Goal: Task Accomplishment & Management: Manage account settings

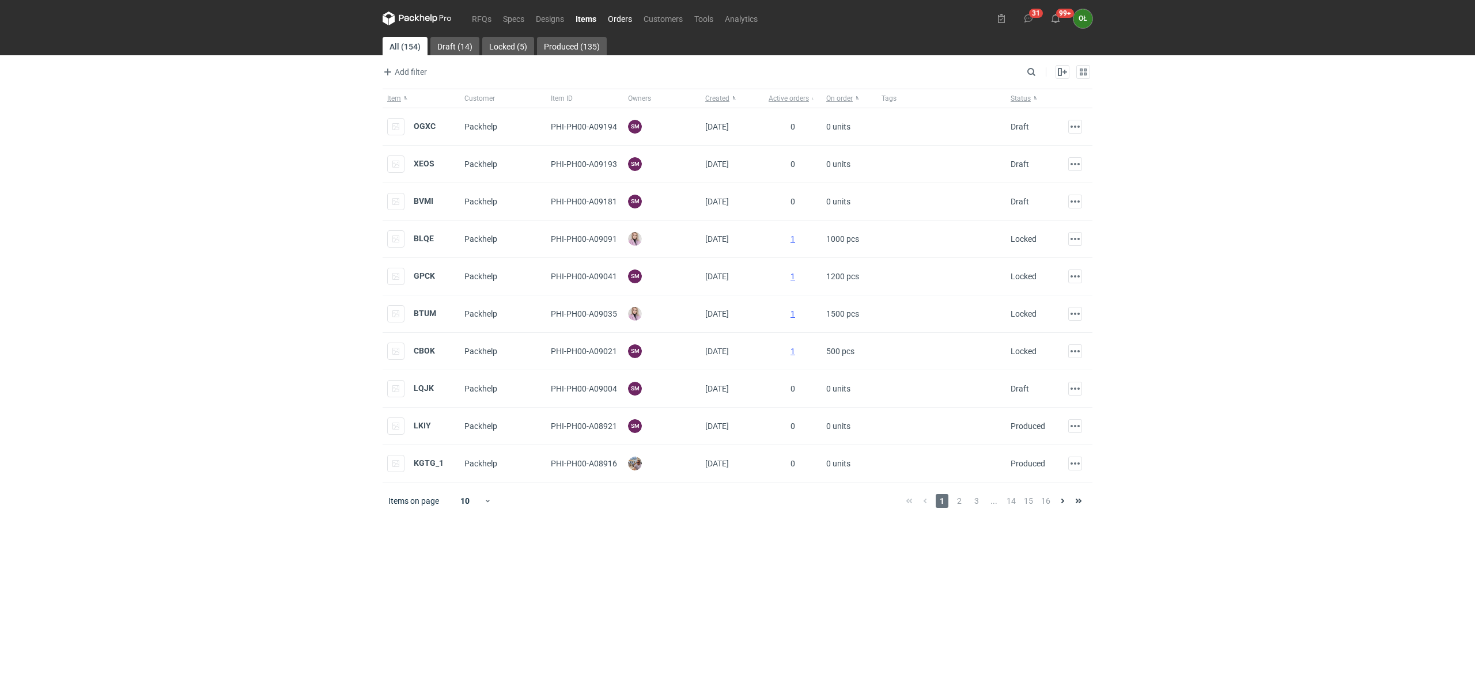
click at [623, 14] on link "Orders" at bounding box center [620, 19] width 36 height 14
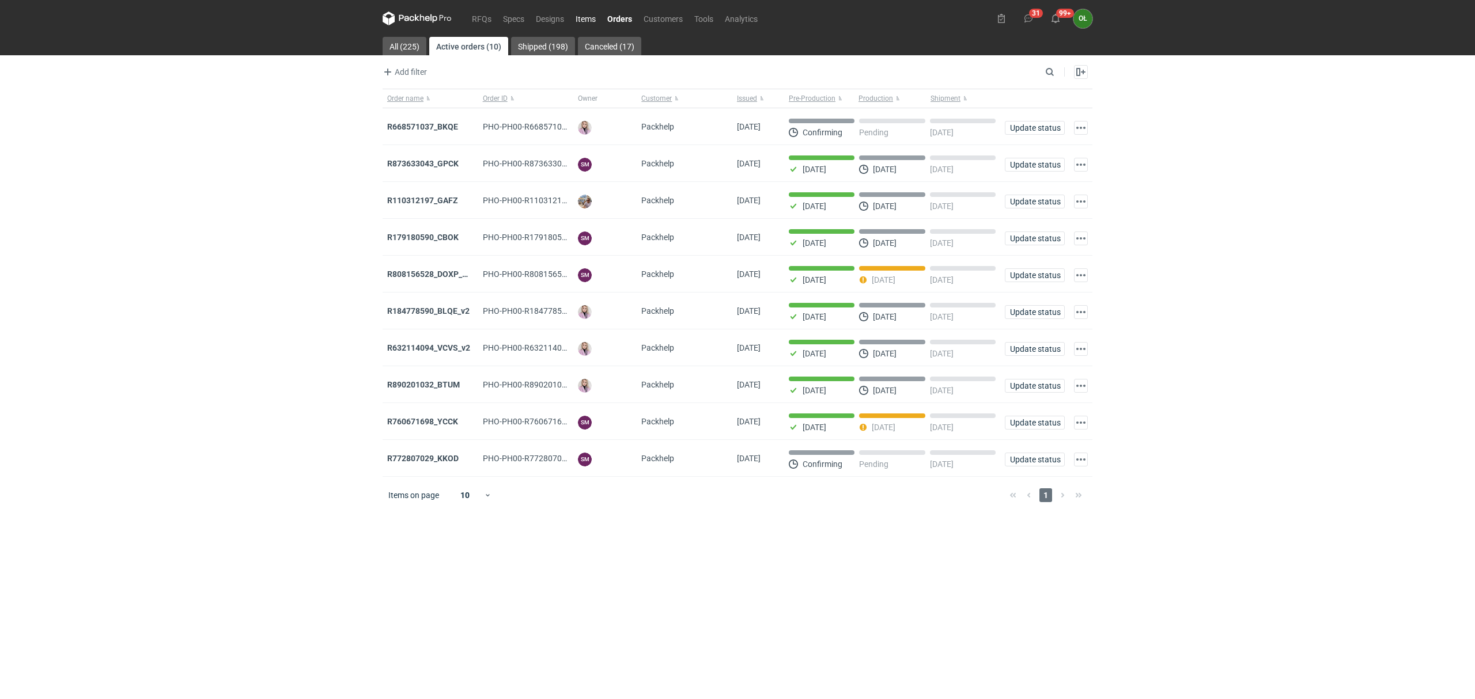
click at [585, 12] on link "Items" at bounding box center [586, 19] width 32 height 14
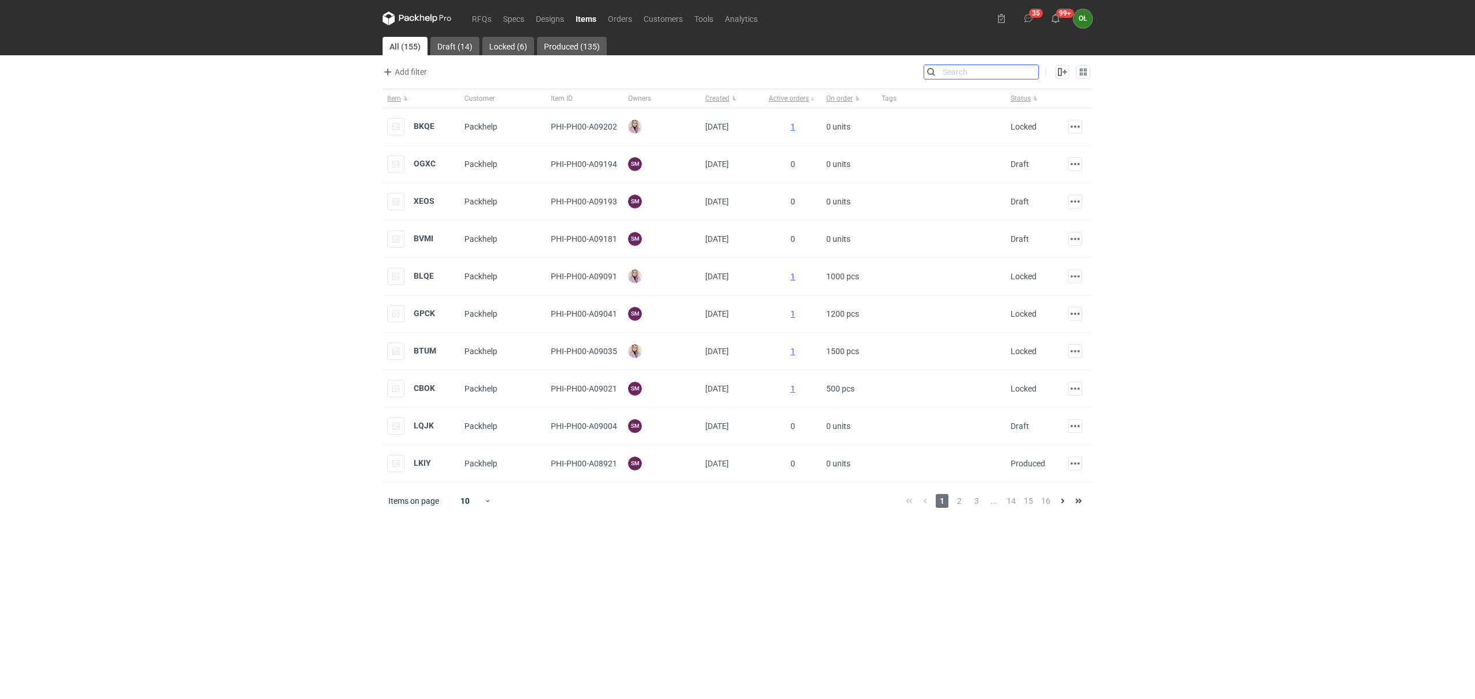
click at [1031, 72] on input "Search" at bounding box center [981, 72] width 114 height 14
type input "vnsh"
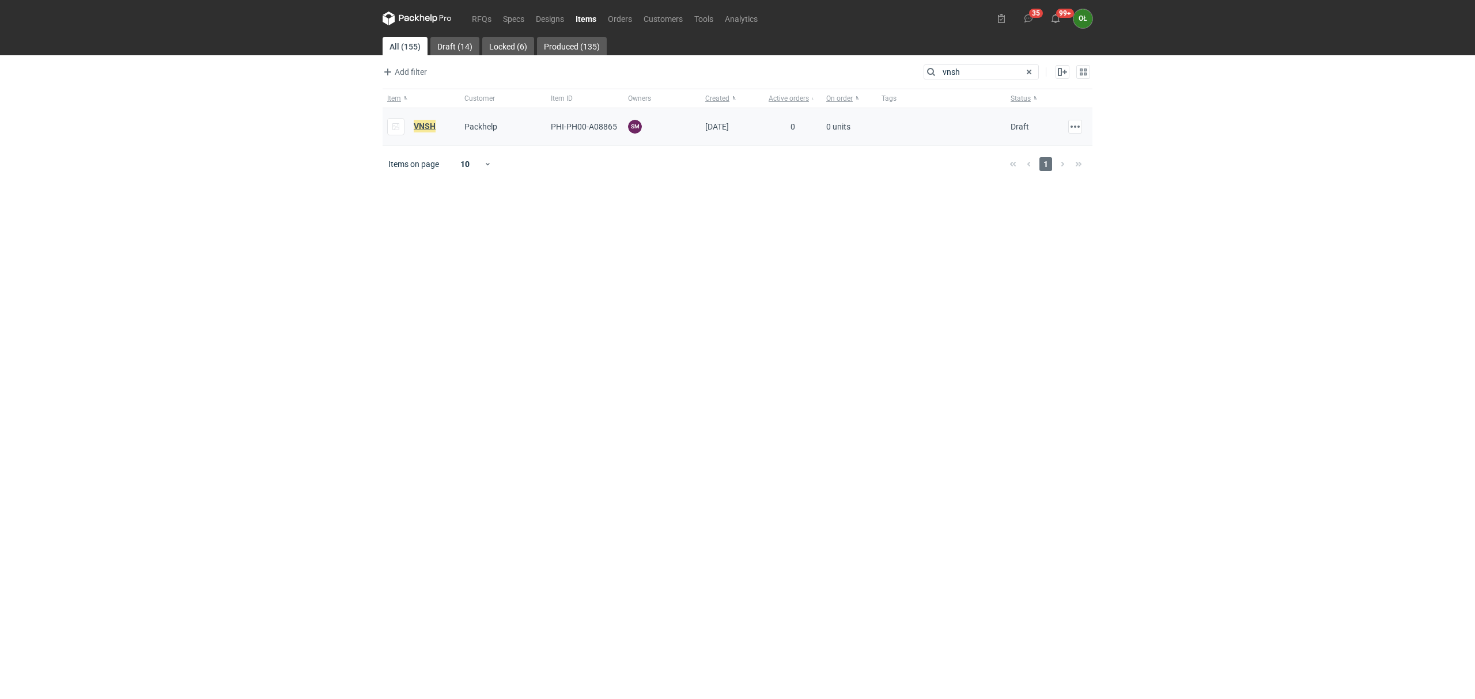
click at [429, 122] on em "VNSH" at bounding box center [425, 126] width 22 height 13
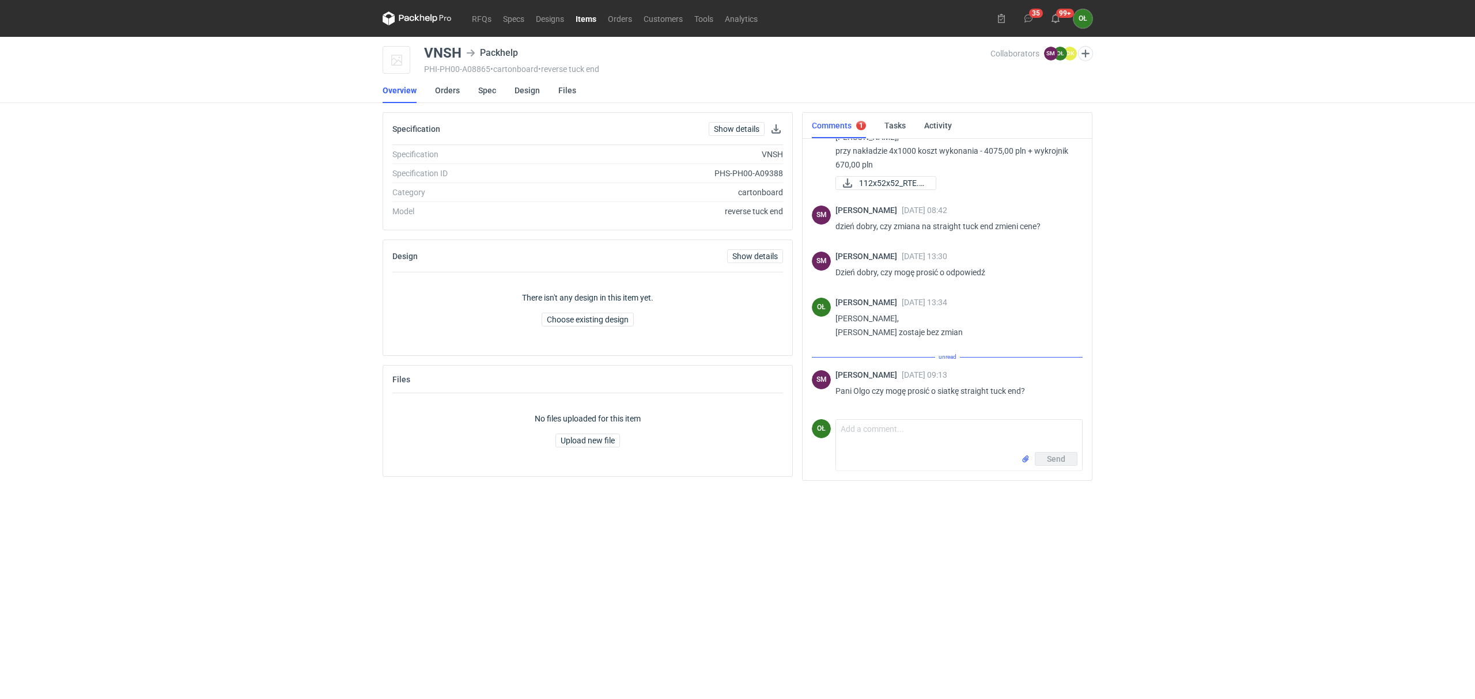
scroll to position [697, 0]
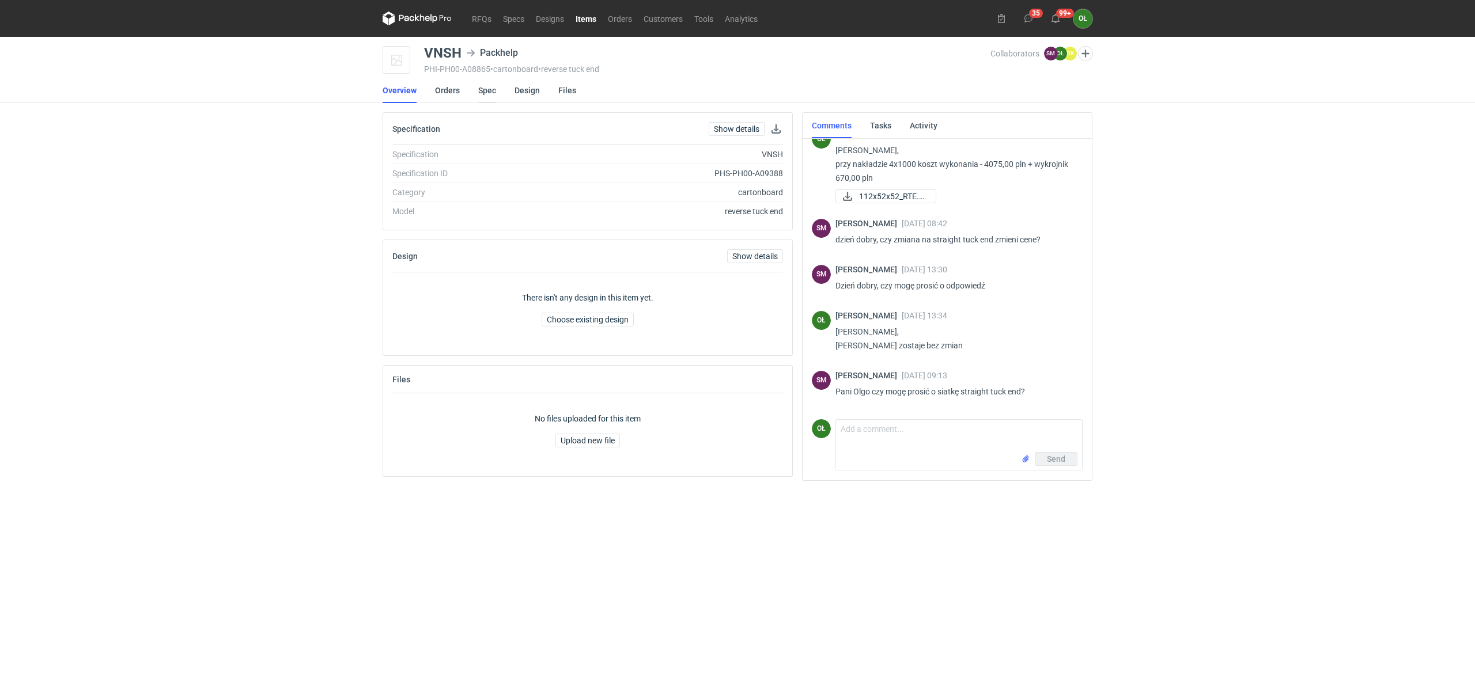
click at [496, 83] on li "Spec" at bounding box center [496, 90] width 36 height 25
click at [492, 86] on link "Spec" at bounding box center [487, 90] width 18 height 25
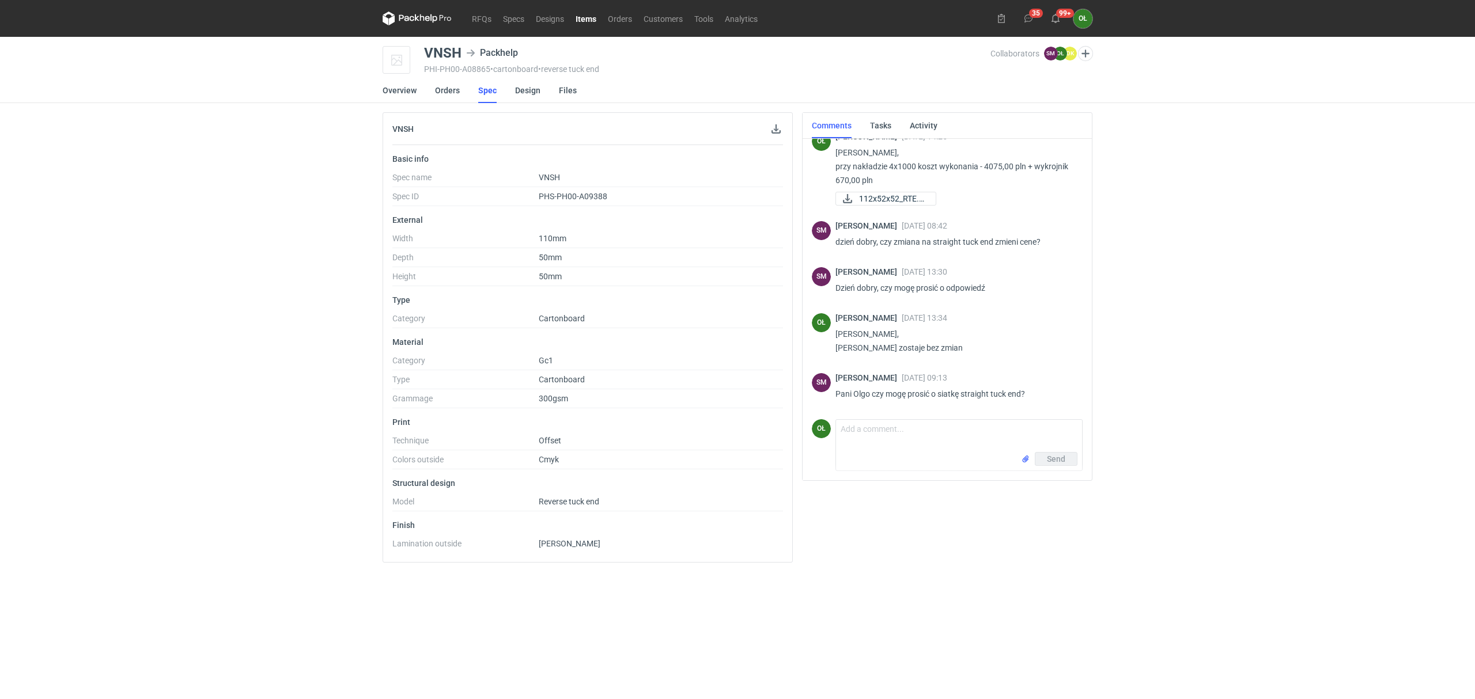
scroll to position [697, 0]
click at [470, 12] on link "RFQs" at bounding box center [481, 19] width 31 height 14
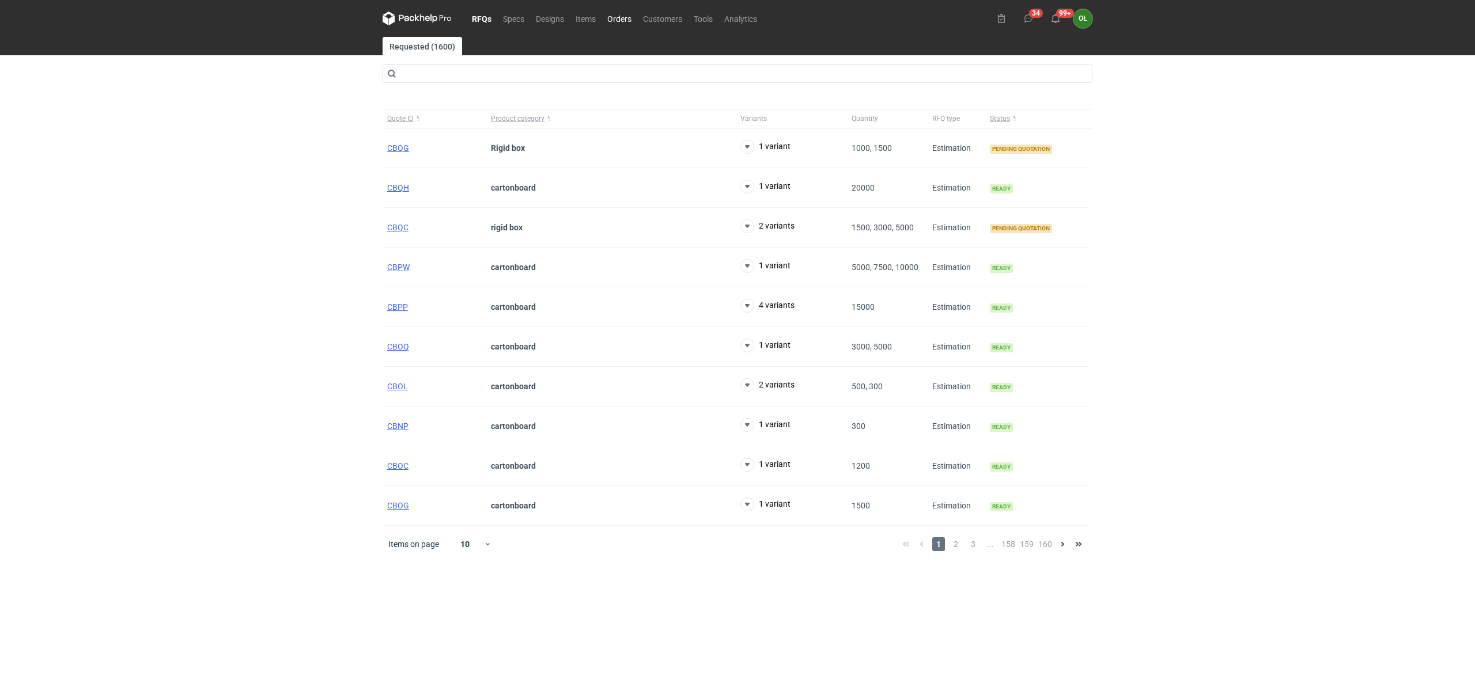
click at [625, 21] on link "Orders" at bounding box center [620, 19] width 36 height 14
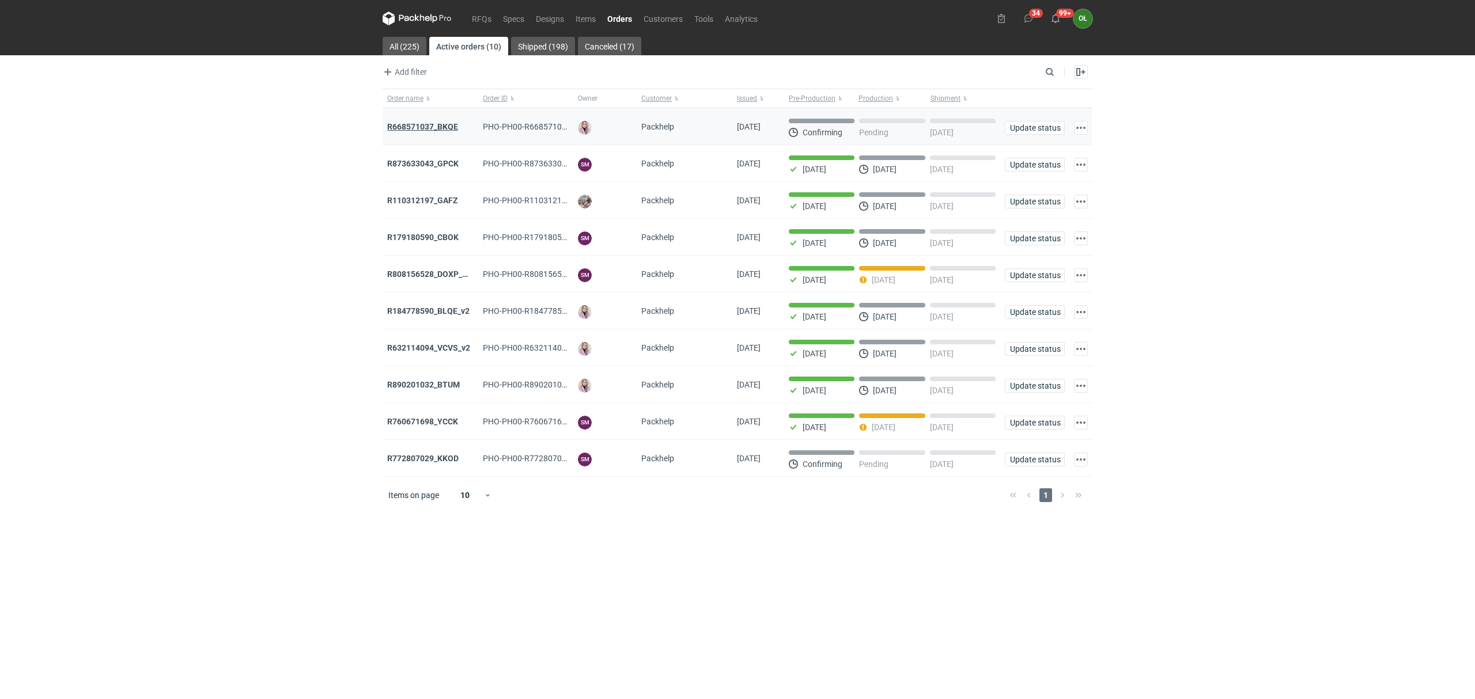
click at [400, 123] on strong "R668571037_BKQE" at bounding box center [422, 126] width 71 height 9
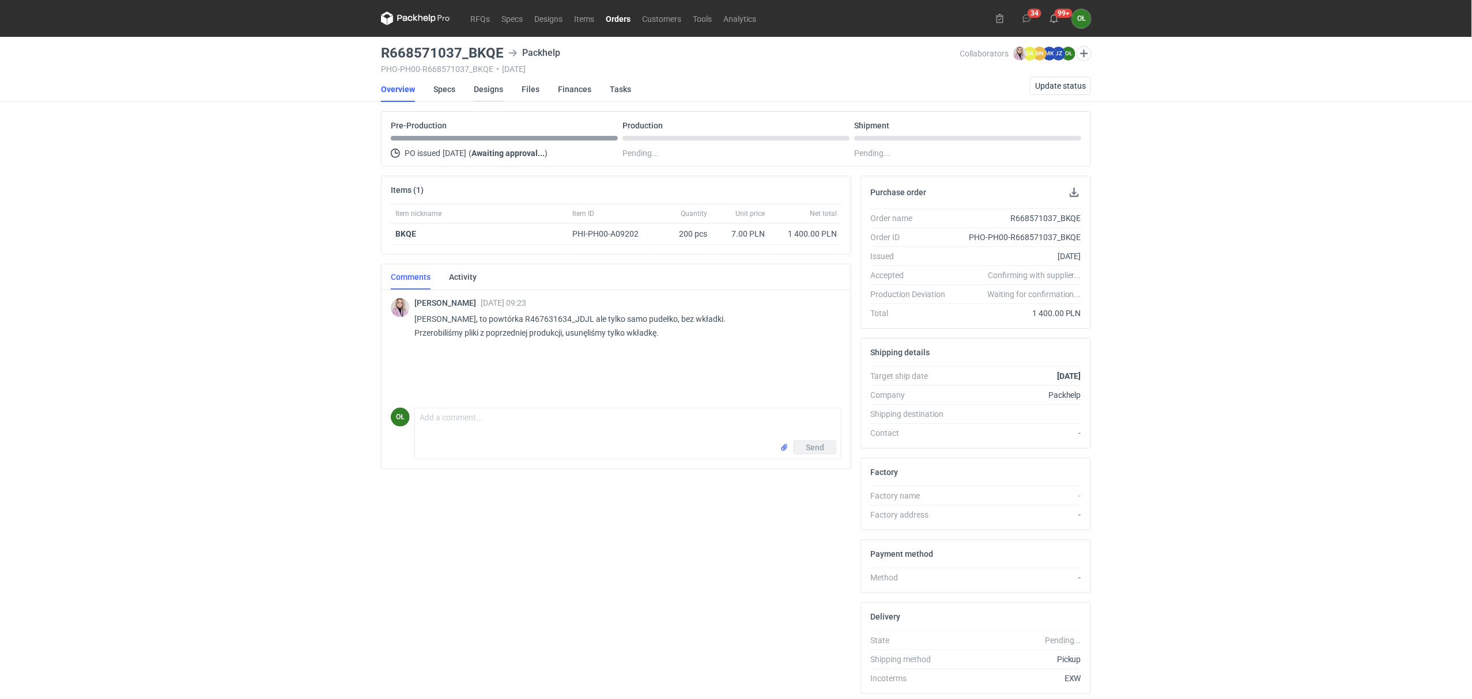
click at [492, 79] on link "Designs" at bounding box center [488, 89] width 29 height 25
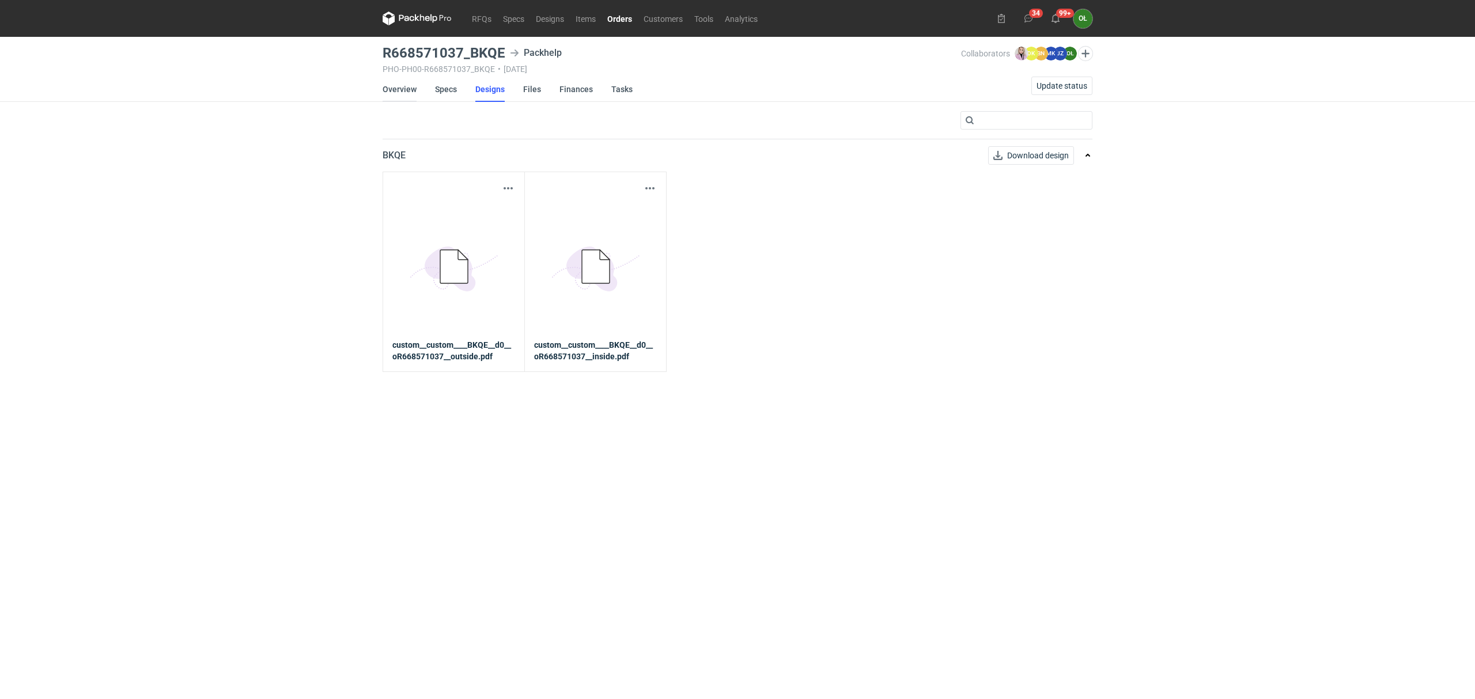
click at [409, 90] on link "Overview" at bounding box center [400, 89] width 34 height 25
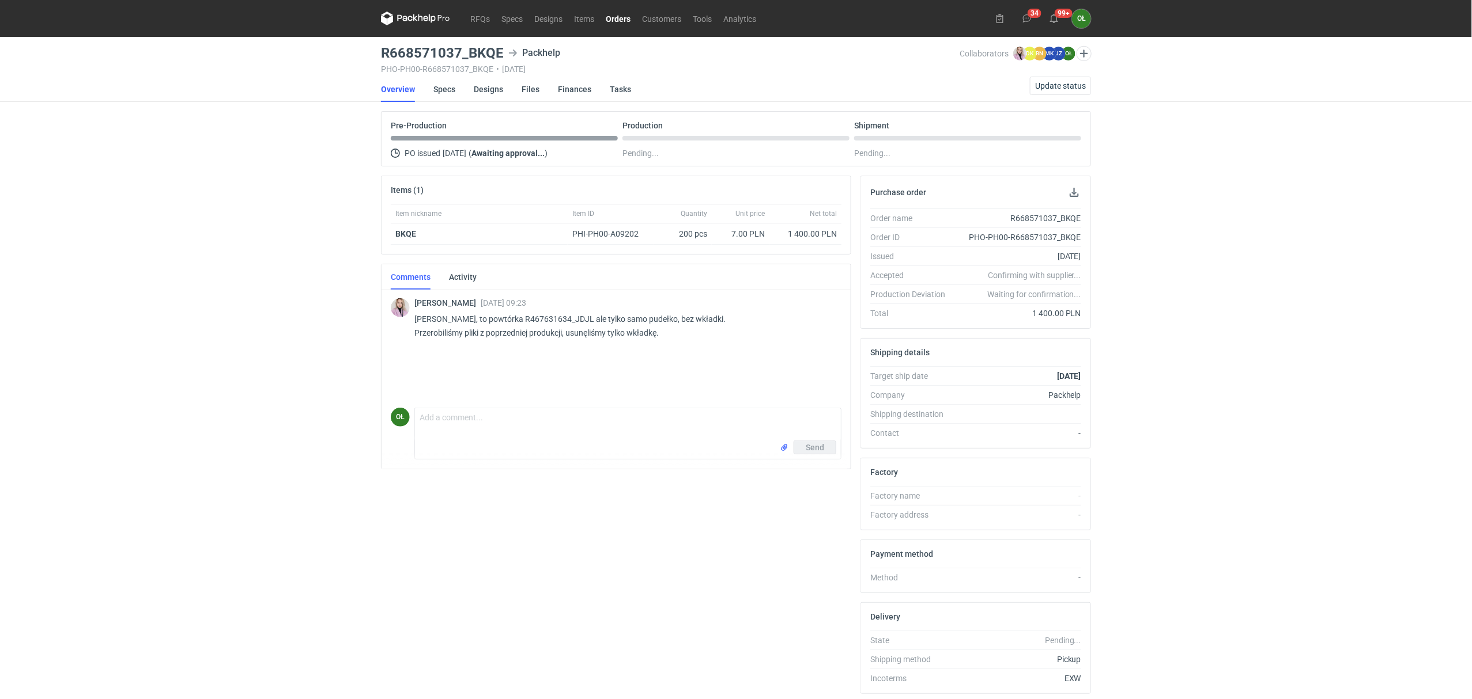
click at [564, 323] on p "Pani Olgo, to powtórka R467631634_JDJL ale tylko samo pudełko, bez wkładki. Prz…" at bounding box center [623, 326] width 418 height 28
drag, startPoint x: 499, startPoint y: 319, endPoint x: 568, endPoint y: 319, distance: 68.6
click at [568, 319] on p "Pani Olgo, to powtórka R467631634_JDJL ale tylko samo pudełko, bez wkładki. Prz…" at bounding box center [623, 326] width 418 height 28
copy p "R467631634_JDJL"
click at [334, 274] on div "RFQs Specs Designs Items Orders Customers Tools Analytics 34 99+ OŁ Olga Łopato…" at bounding box center [736, 349] width 1472 height 699
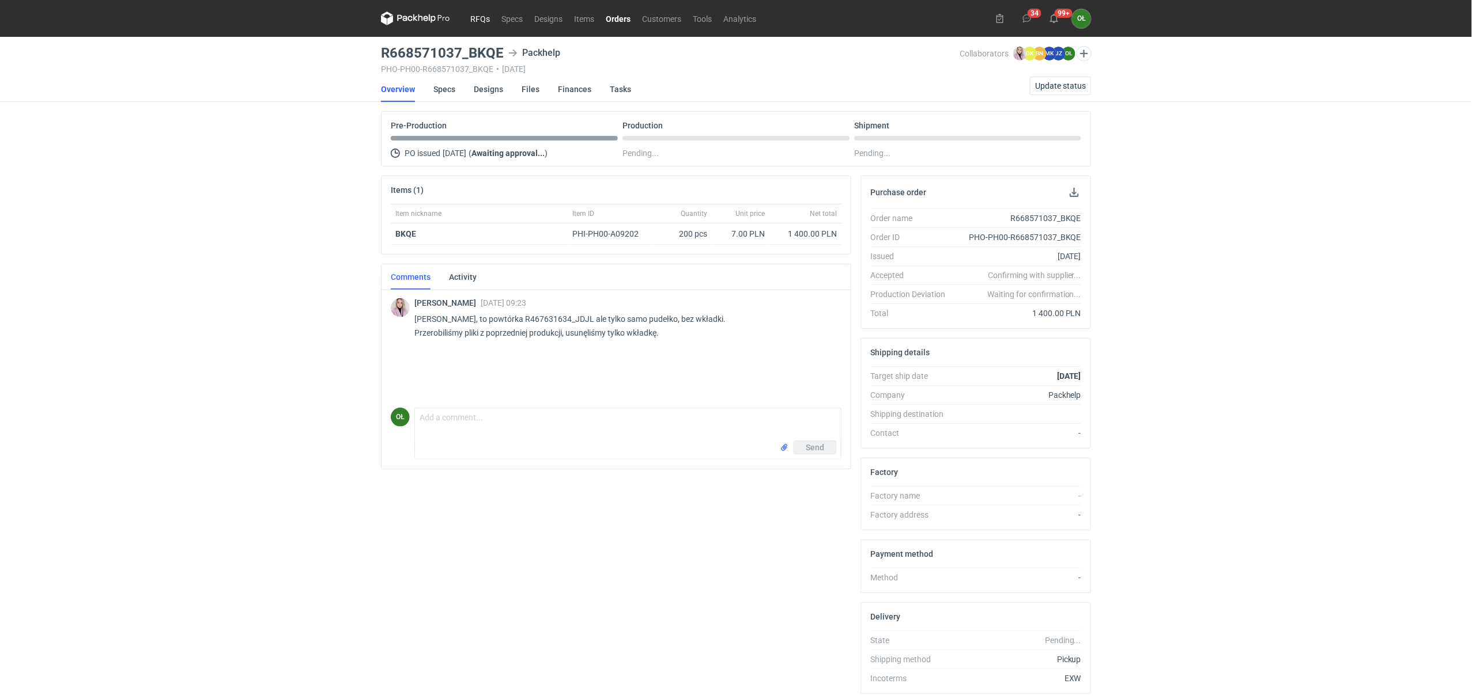
click at [477, 16] on link "RFQs" at bounding box center [479, 19] width 31 height 14
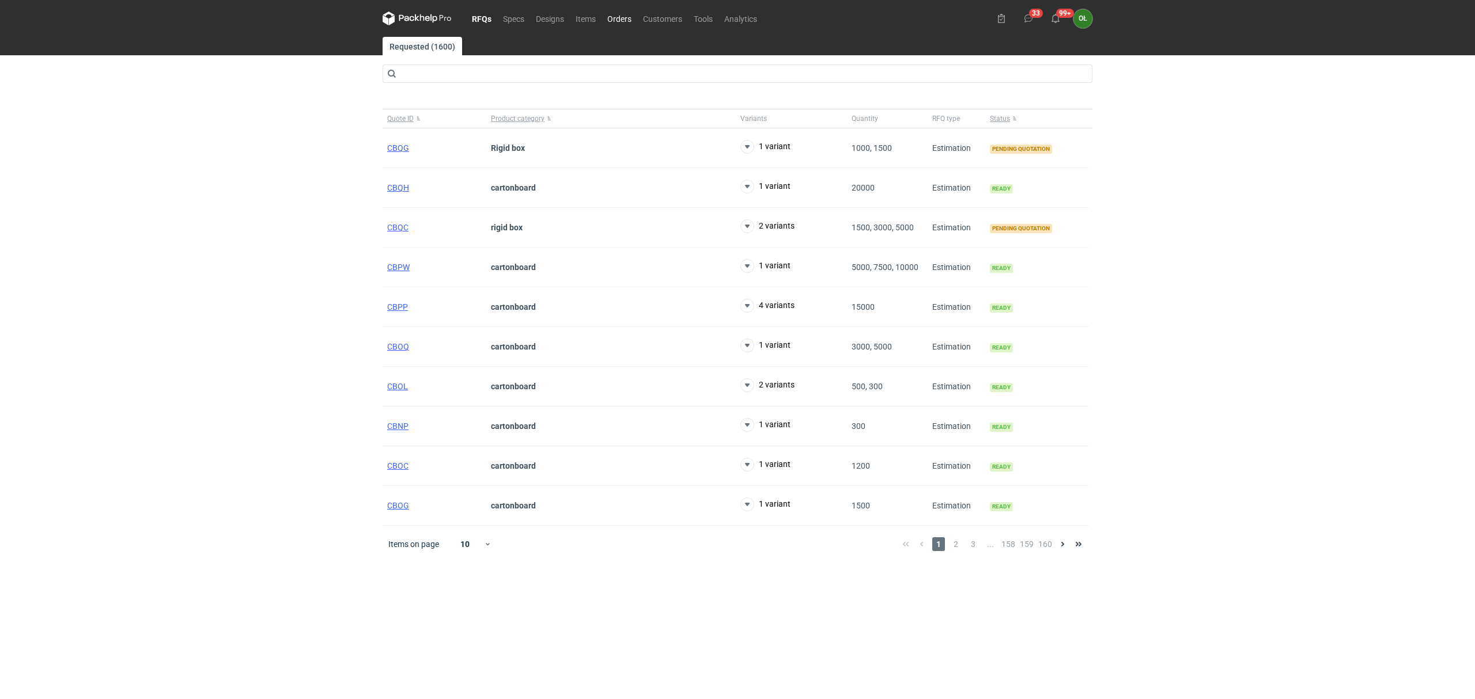
click at [617, 17] on link "Orders" at bounding box center [620, 19] width 36 height 14
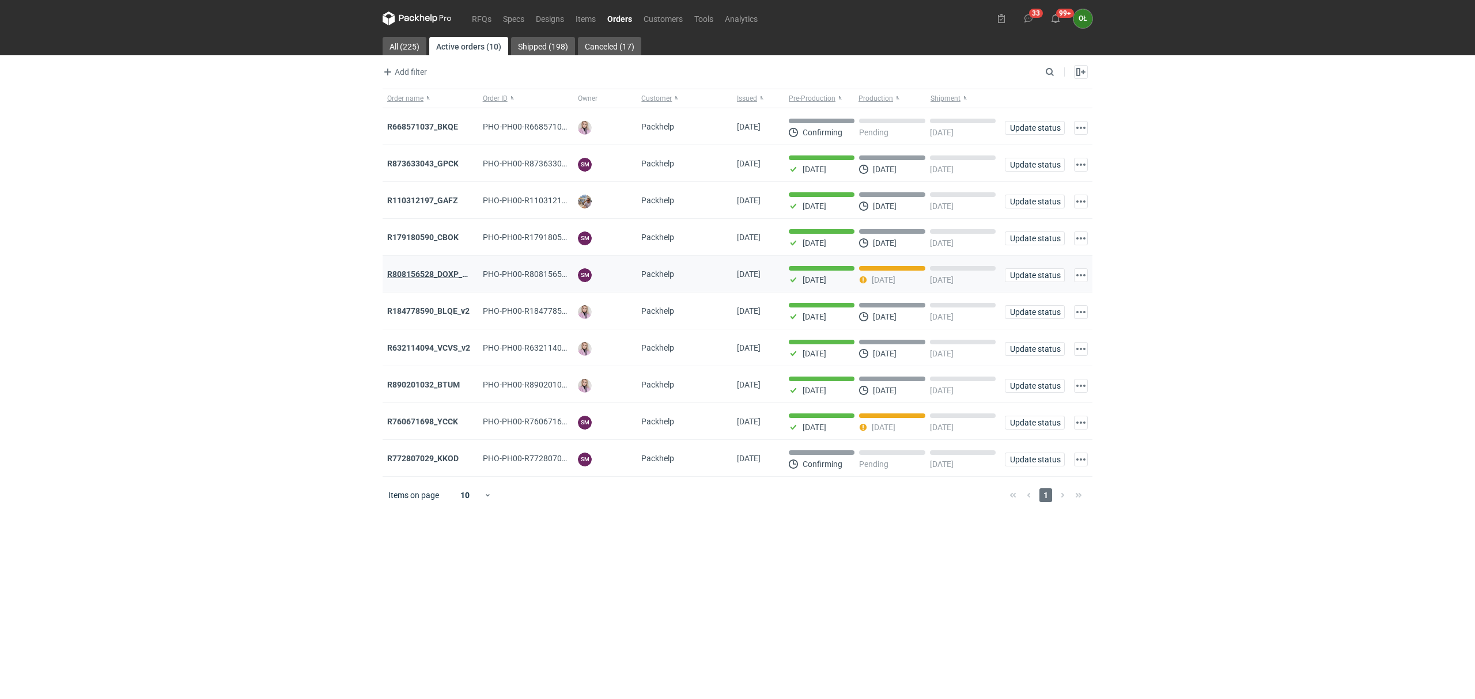
click at [432, 272] on strong "R808156528_DOXP_QFAF_BZBP_ZUYK_WQLV_OKHN_JELH_EVFV_FTDR_ZOWV_CHID_YARY_QVFE_PQS…" at bounding box center [590, 274] width 407 height 9
click at [623, 16] on link "Orders" at bounding box center [620, 19] width 36 height 14
click at [319, 300] on div "RFQs Specs Designs Items Orders Customers Tools Analytics 33 99+ OŁ Olga Łopato…" at bounding box center [737, 349] width 1475 height 699
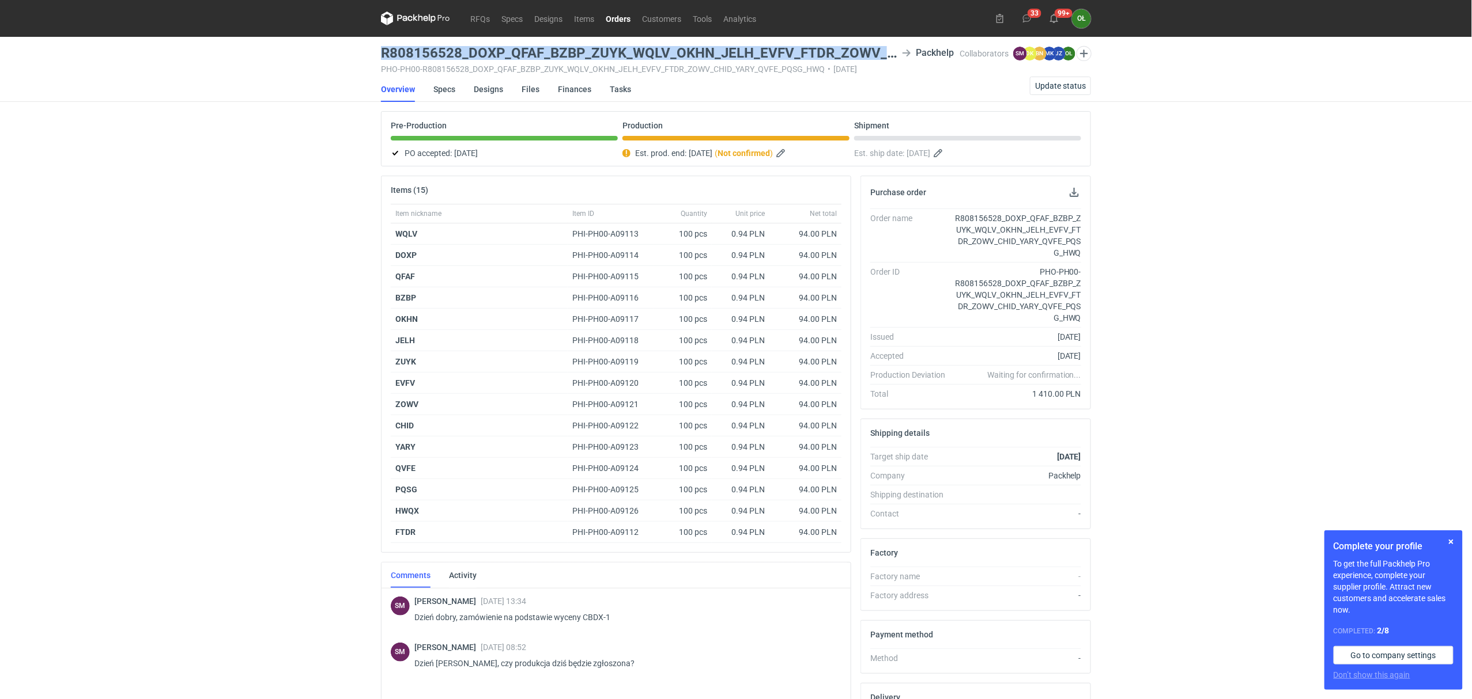
drag, startPoint x: 376, startPoint y: 51, endPoint x: 879, endPoint y: 51, distance: 503.0
click at [879, 51] on main "R808156528_DOXP_QFAF_BZBP_ZUYK_WQLV_OKHN_JELH_EVFV_FTDR_ZOWV_CHID_YARY_QVFE_PQS…" at bounding box center [735, 429] width 719 height 784
click at [905, 51] on icon at bounding box center [906, 52] width 9 height 9
click at [908, 49] on icon at bounding box center [906, 52] width 9 height 9
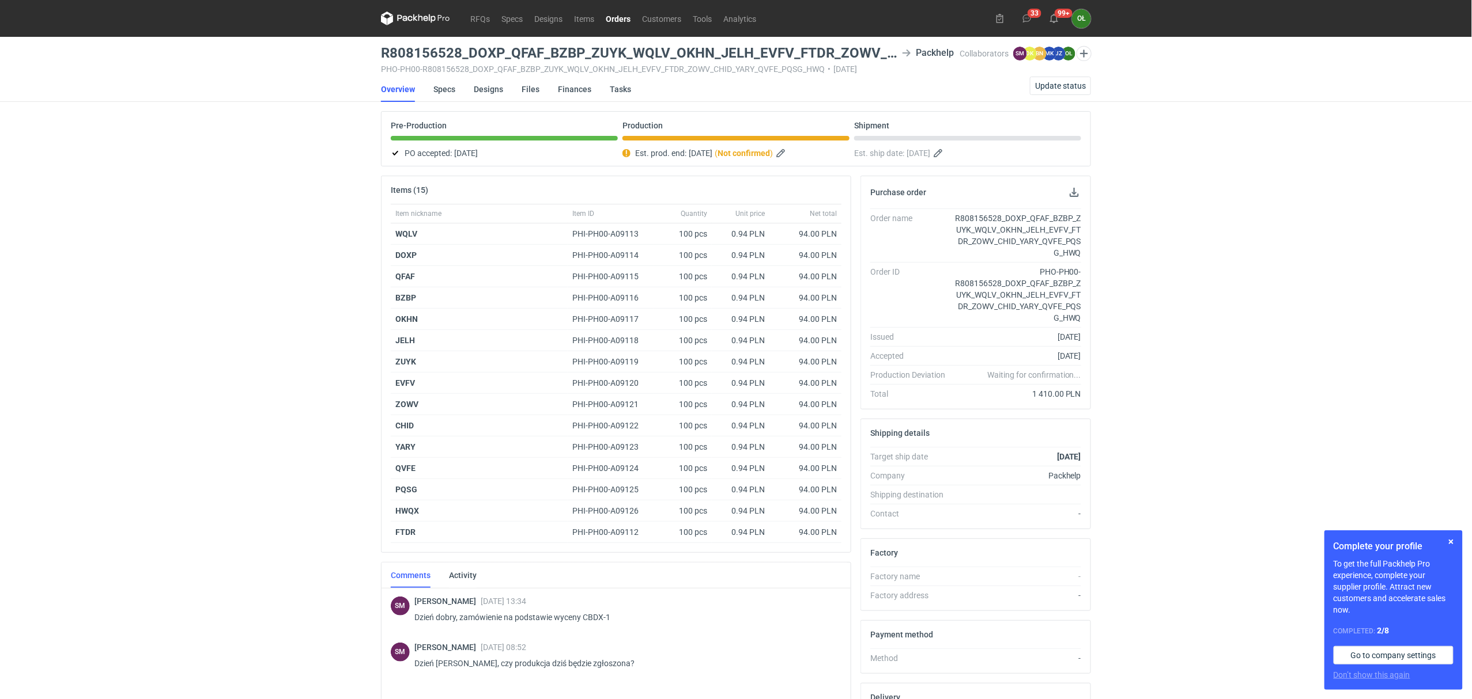
click at [908, 49] on icon at bounding box center [906, 52] width 9 height 9
drag, startPoint x: 374, startPoint y: 54, endPoint x: 864, endPoint y: 53, distance: 490.3
click at [864, 53] on div "RFQs Specs Designs Items Orders Customers Tools Analytics 33 99+ OŁ Olga Łopato…" at bounding box center [736, 349] width 1472 height 699
click at [879, 53] on h3 "R808156528_DOXP_QFAF_BZBP_ZUYK_WQLV_OKHN_JELH_EVFV_FTDR_ZOWV_CHID_YARY_QVFE_PQS…" at bounding box center [639, 53] width 516 height 14
drag, startPoint x: 879, startPoint y: 53, endPoint x: 430, endPoint y: 42, distance: 449.0
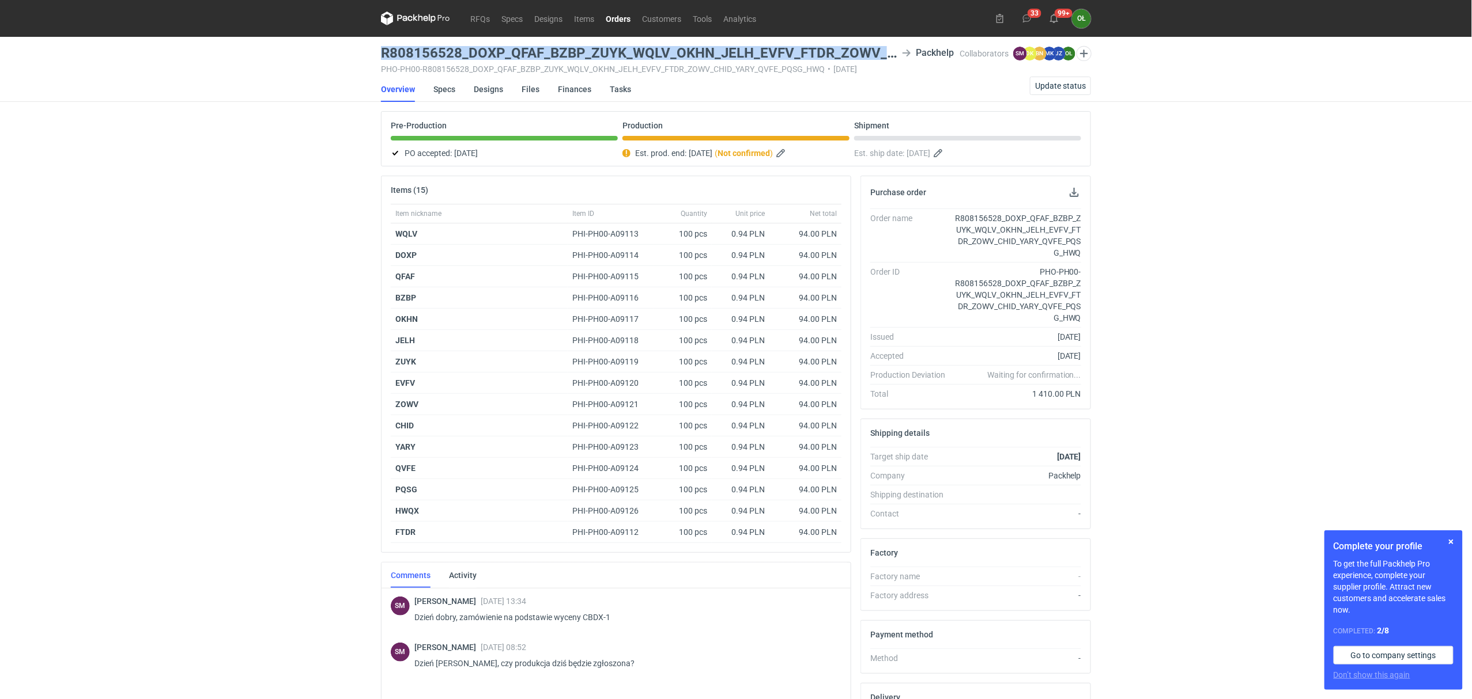
click at [430, 42] on main "R808156528_DOXP_QFAF_BZBP_ZUYK_WQLV_OKHN_JELH_EVFV_FTDR_ZOWV_CHID_YARY_QVFE_PQS…" at bounding box center [735, 429] width 719 height 784
copy h3 "R808156528_DOXP_QFAF_BZBP_ZUYK_WQLV_OKHN_JELH_EVFV_FTDR_ZOWV_CHID_YARY_QVFE_PQS…"
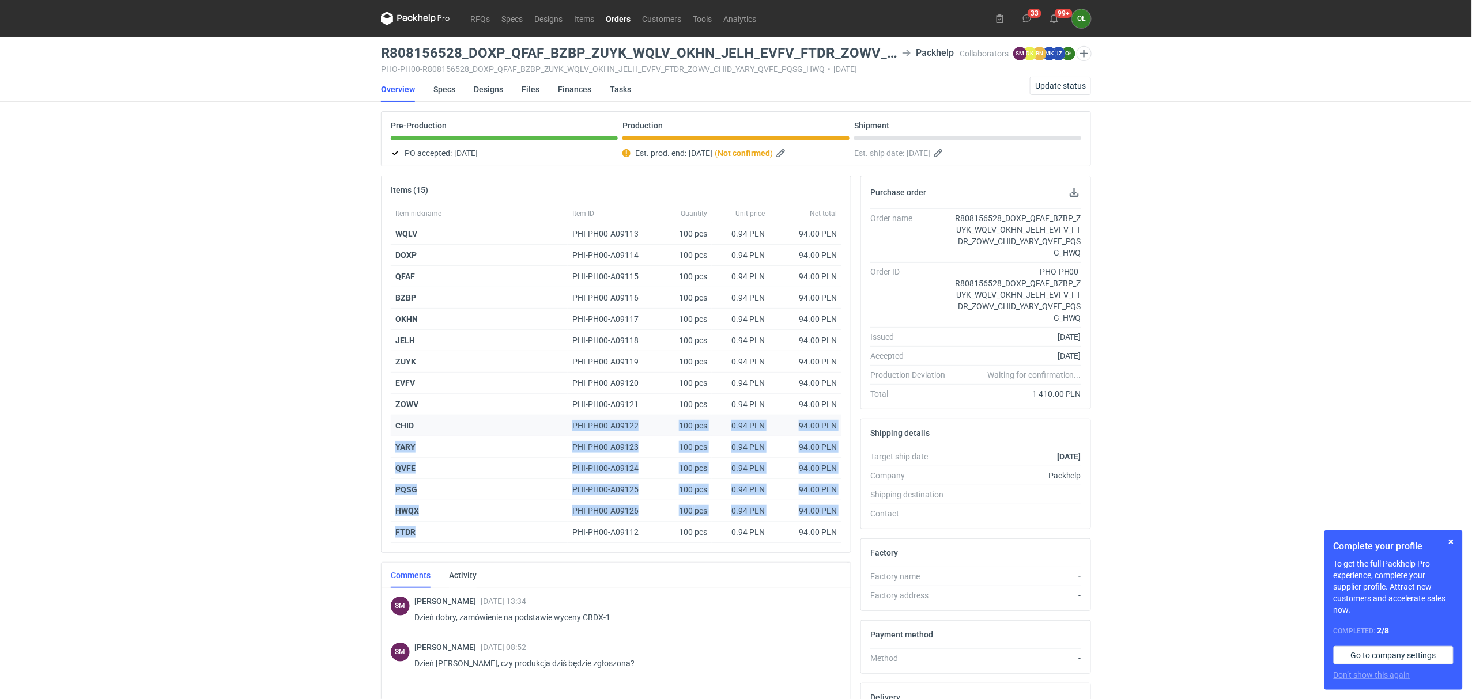
drag, startPoint x: 425, startPoint y: 540, endPoint x: 417, endPoint y: 428, distance: 112.6
click at [417, 428] on div "Item nickname Item ID Quantity Unit price Net total WQLV PHI-PH00-A09113 100 pc…" at bounding box center [616, 373] width 451 height 339
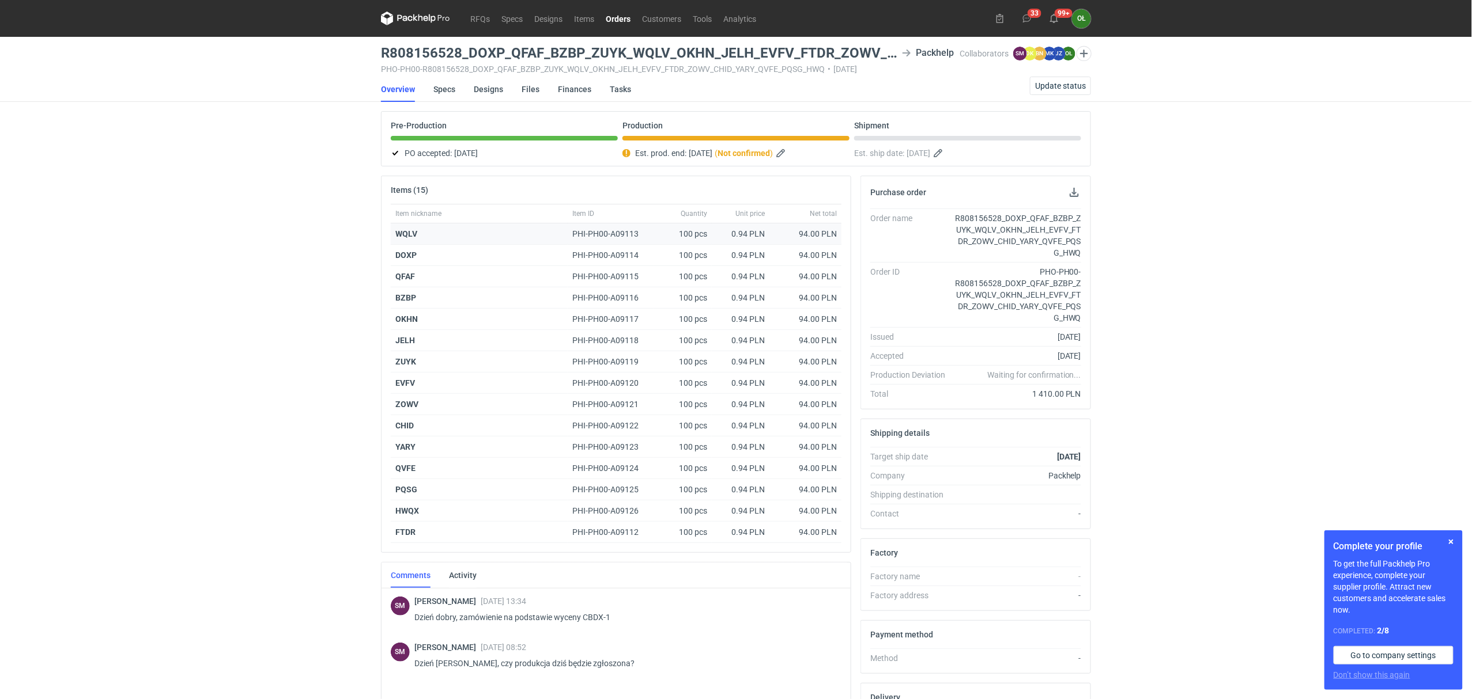
click at [415, 229] on strong "WQLV" at bounding box center [406, 233] width 22 height 9
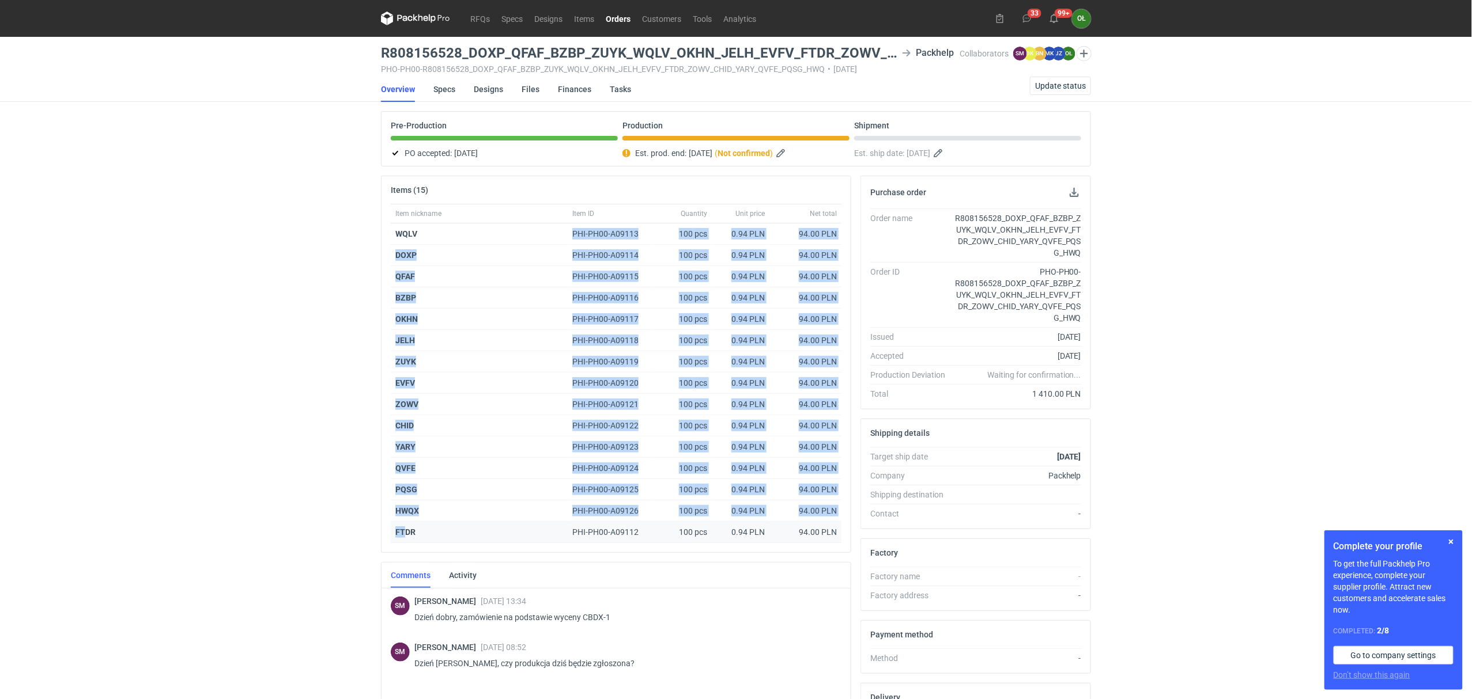
drag, startPoint x: 415, startPoint y: 229, endPoint x: 404, endPoint y: 535, distance: 305.6
click at [404, 535] on div "Item nickname Item ID Quantity Unit price Net total WQLV PHI-PH00-A09113 100 pc…" at bounding box center [616, 373] width 451 height 339
click at [1052, 90] on button "Update status" at bounding box center [1060, 86] width 61 height 18
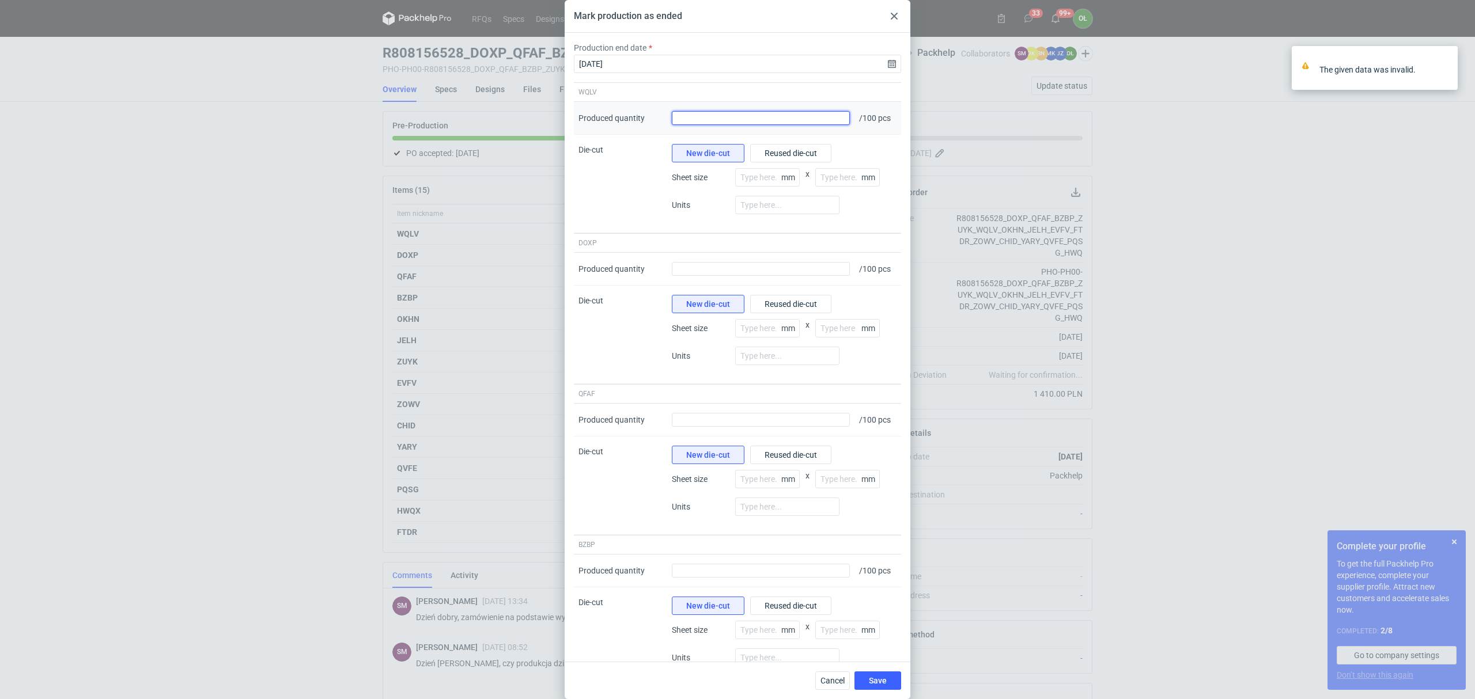
click at [818, 120] on input "Produced quantity" at bounding box center [761, 118] width 178 height 14
type input "100"
click at [819, 265] on input "Produced quantity" at bounding box center [761, 269] width 178 height 14
type input "100"
click at [817, 421] on input "Produced quantity" at bounding box center [761, 420] width 178 height 14
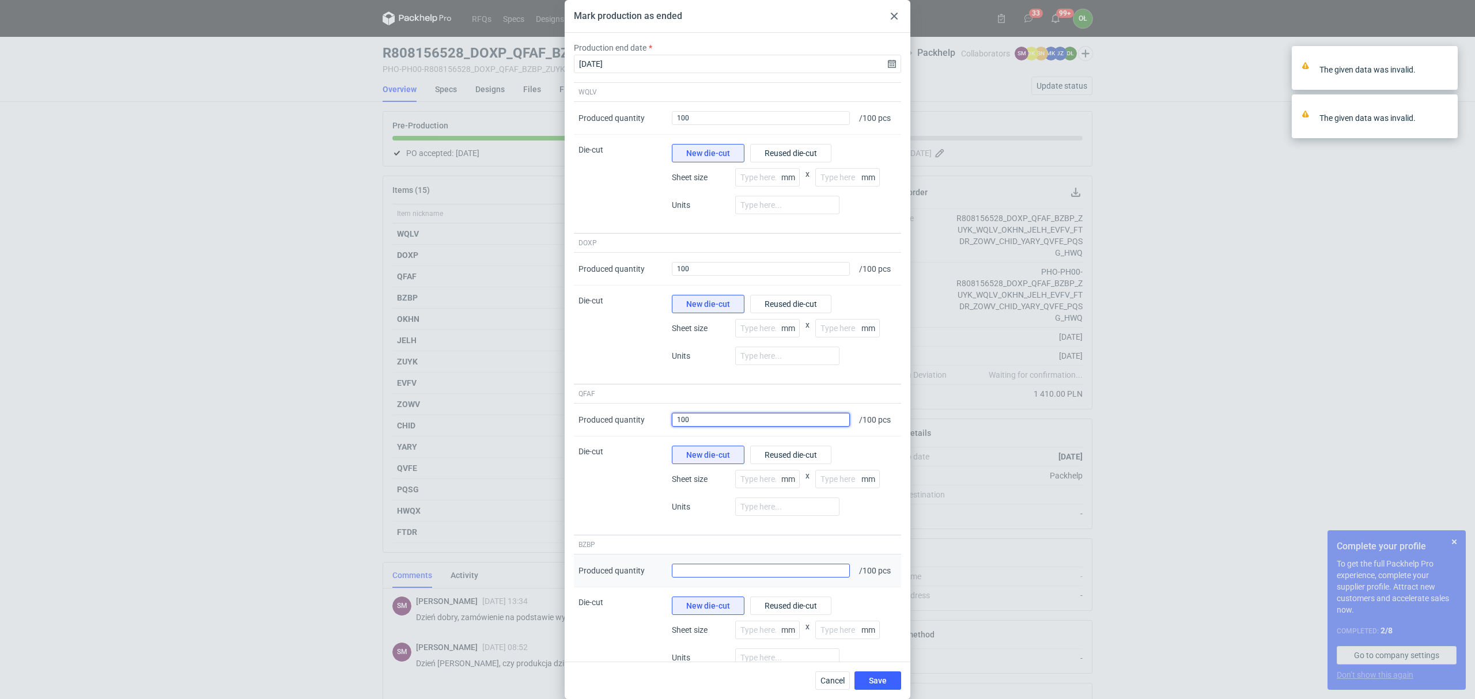
type input "100"
click at [839, 578] on input "Produced quantity" at bounding box center [761, 571] width 178 height 14
type input "100"
click at [874, 602] on div "New die-cut Reused die-cut" at bounding box center [784, 606] width 225 height 18
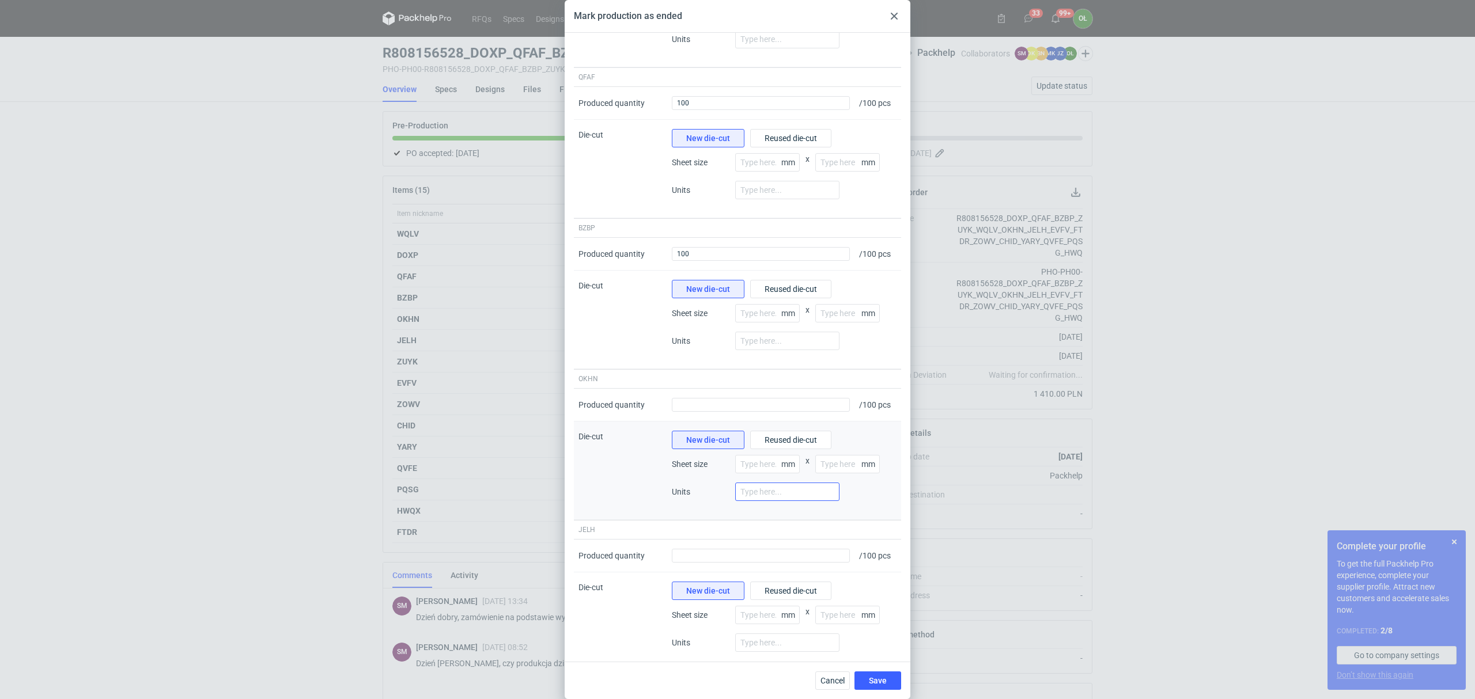
scroll to position [332, 0]
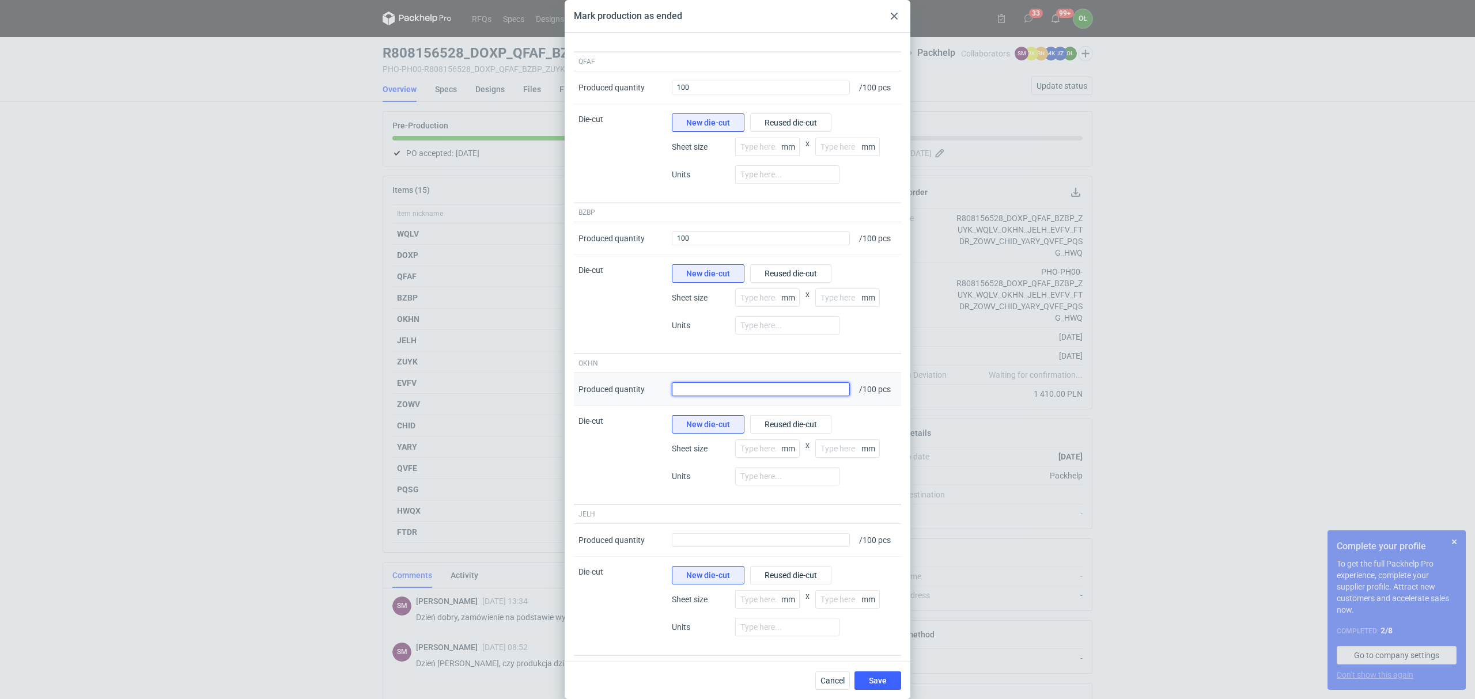
click at [802, 396] on input "Produced quantity" at bounding box center [761, 390] width 178 height 14
type input "100"
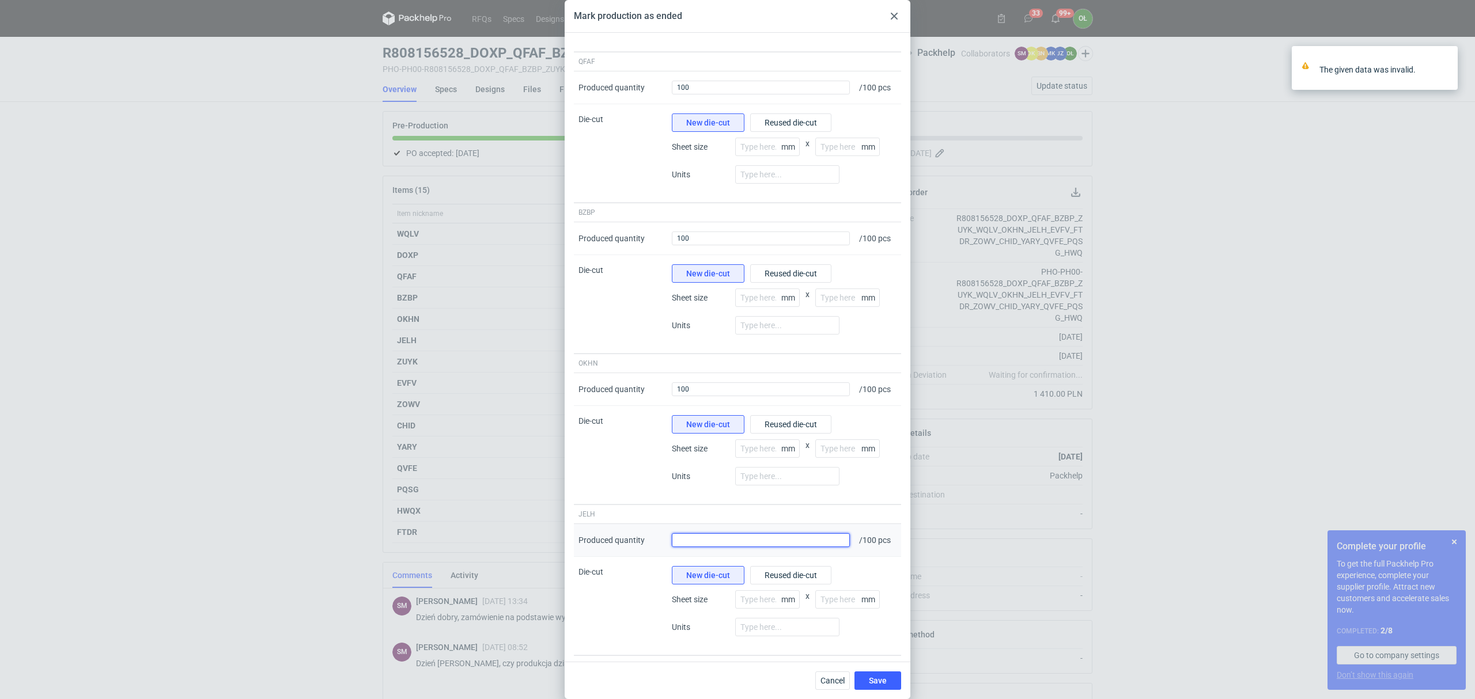
click at [825, 540] on input "Produced quantity" at bounding box center [761, 541] width 178 height 14
type input "100"
click at [878, 574] on div "New die-cut Reused die-cut" at bounding box center [784, 575] width 225 height 18
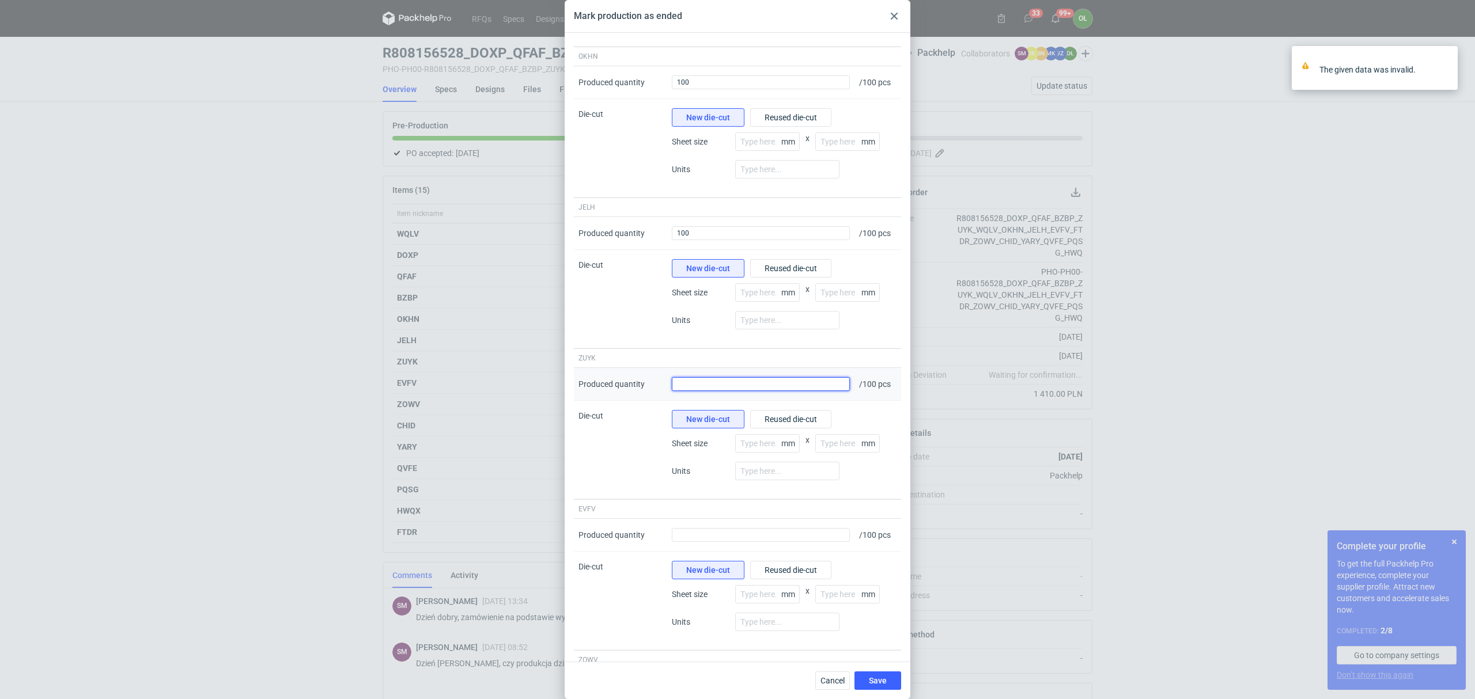
click at [833, 390] on input "Produced quantity" at bounding box center [761, 384] width 178 height 14
type input "100"
click at [841, 547] on div "Produced quantity" at bounding box center [760, 535] width 187 height 33
click at [841, 542] on input "Produced quantity" at bounding box center [761, 535] width 178 height 14
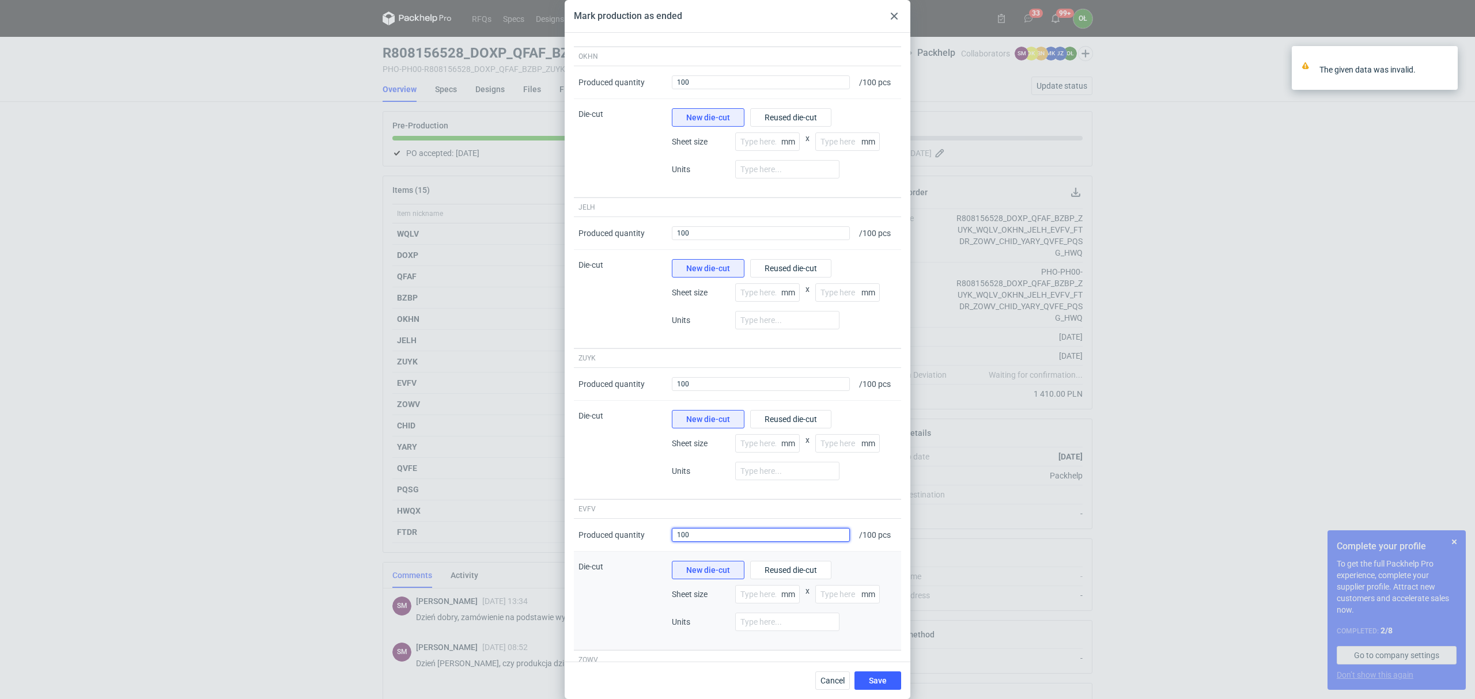
type input "100"
click at [876, 569] on div "New die-cut Reused die-cut" at bounding box center [784, 570] width 225 height 18
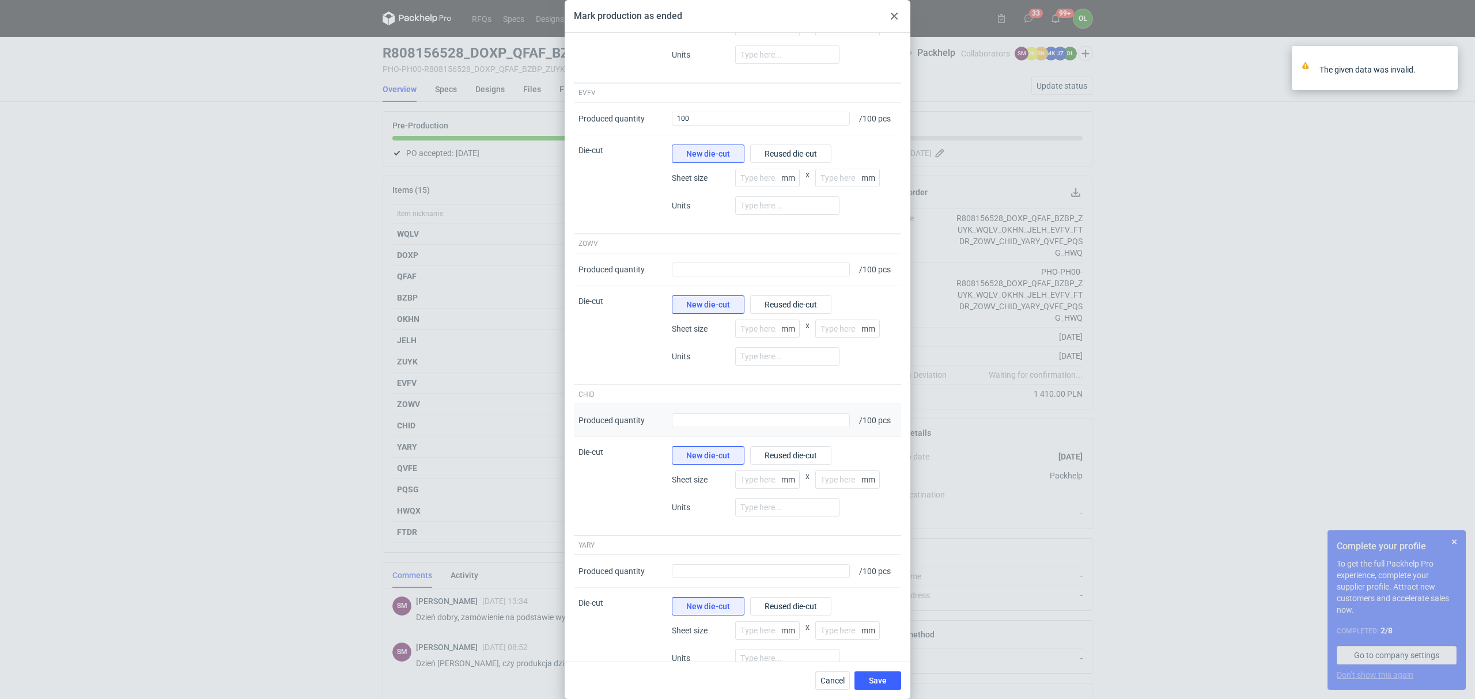
scroll to position [1127, 0]
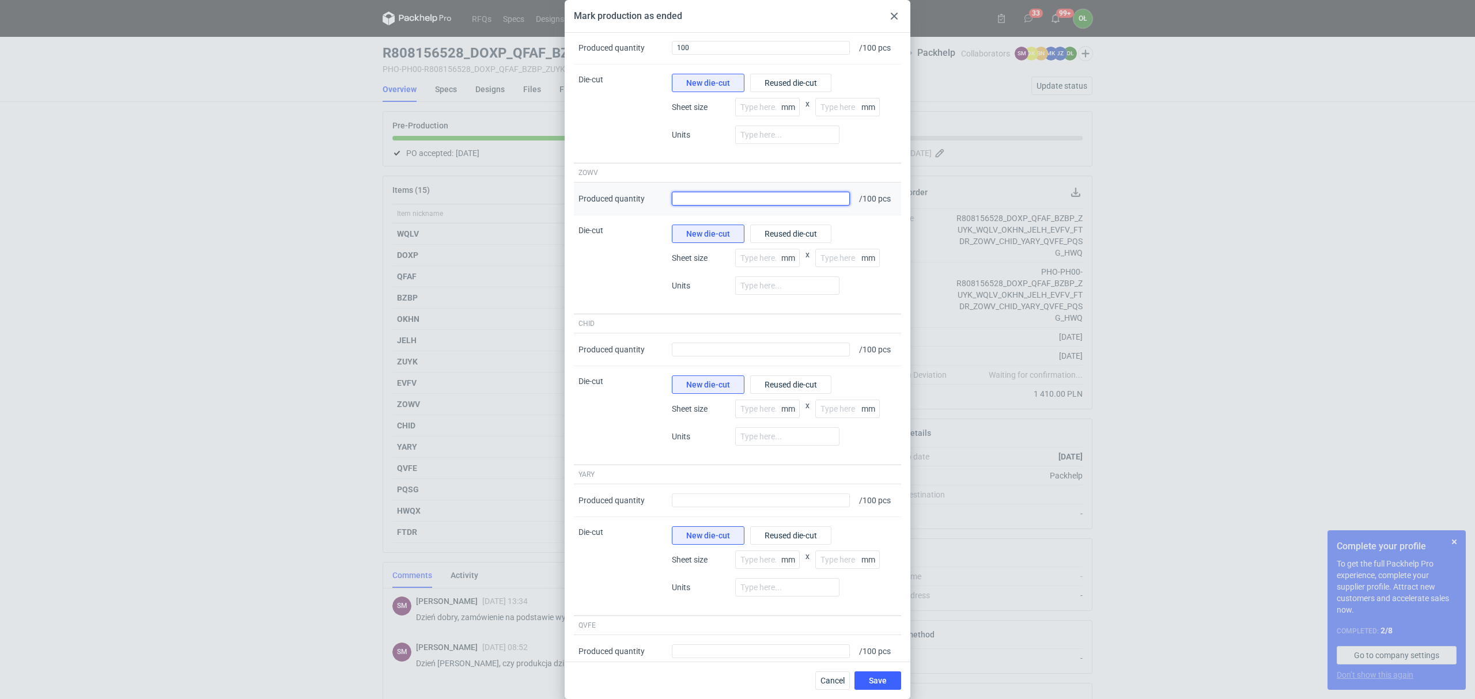
click at [826, 206] on input "Produced quantity" at bounding box center [761, 199] width 178 height 14
type input "100"
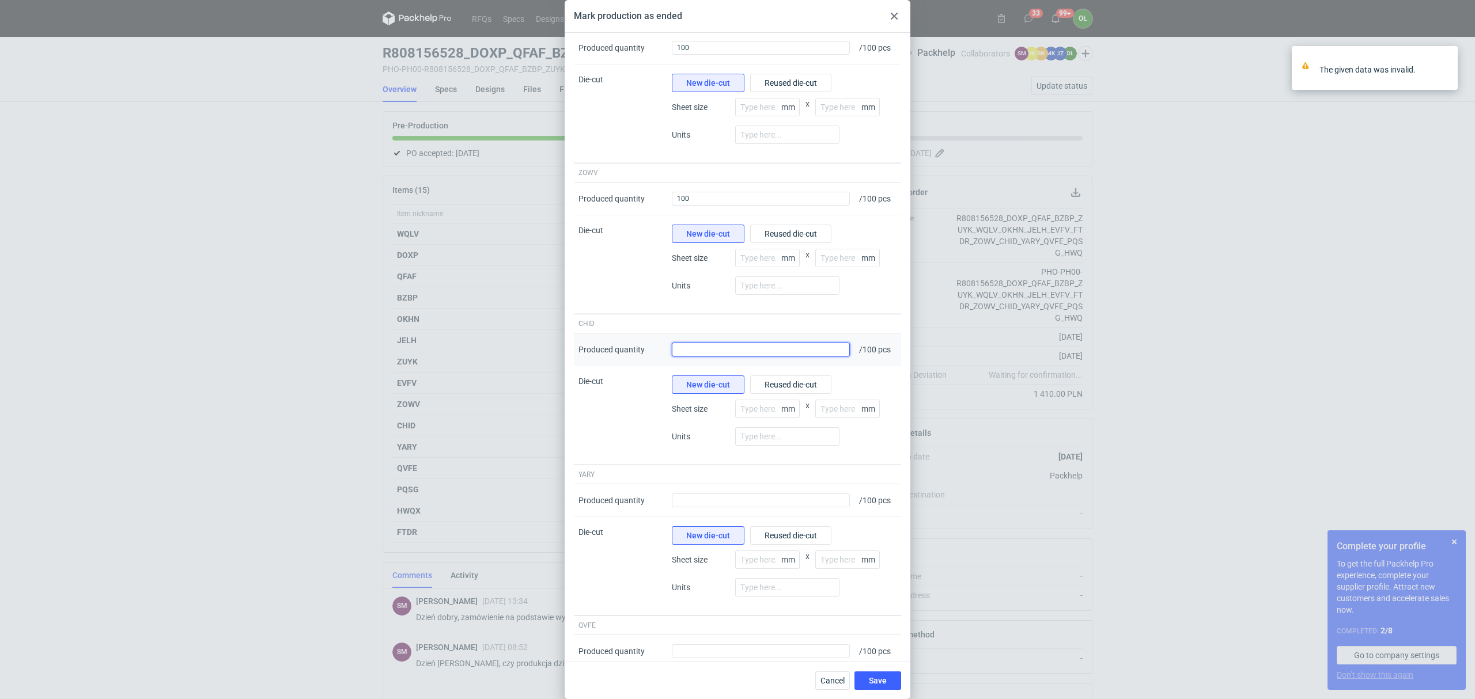
click at [823, 356] on input "Produced quantity" at bounding box center [761, 350] width 178 height 14
type input "100"
click at [841, 506] on input "Produced quantity" at bounding box center [761, 501] width 178 height 14
type input "100"
click at [886, 605] on div "Units" at bounding box center [784, 592] width 225 height 28
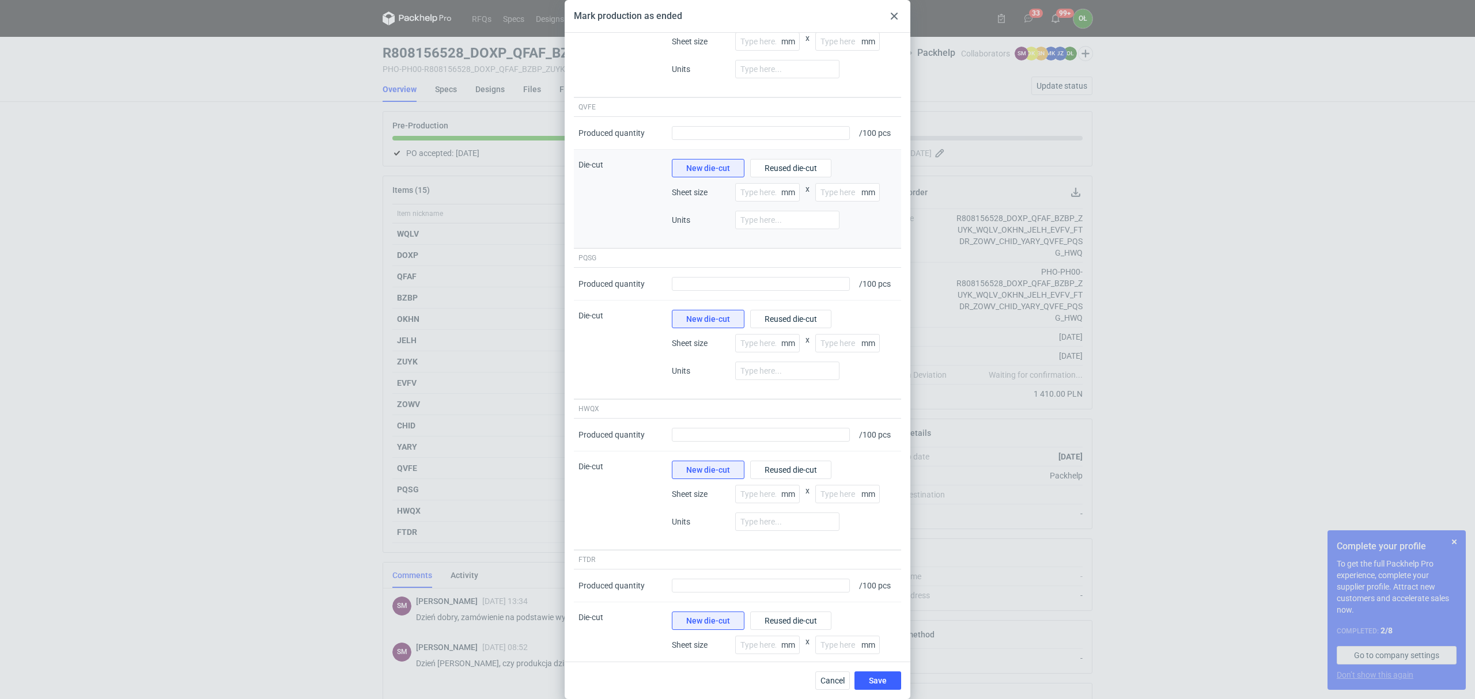
scroll to position [1665, 0]
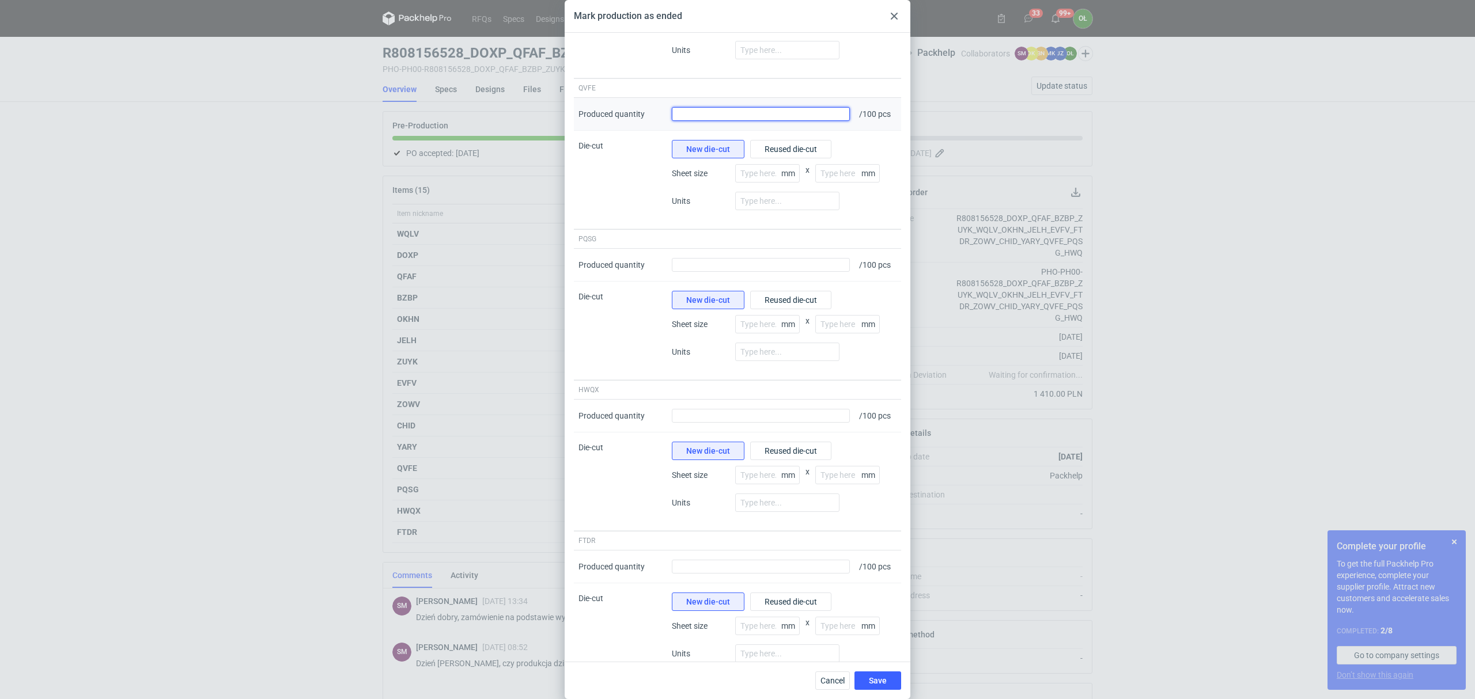
click at [820, 121] on input "Produced quantity" at bounding box center [761, 114] width 178 height 14
type input "100"
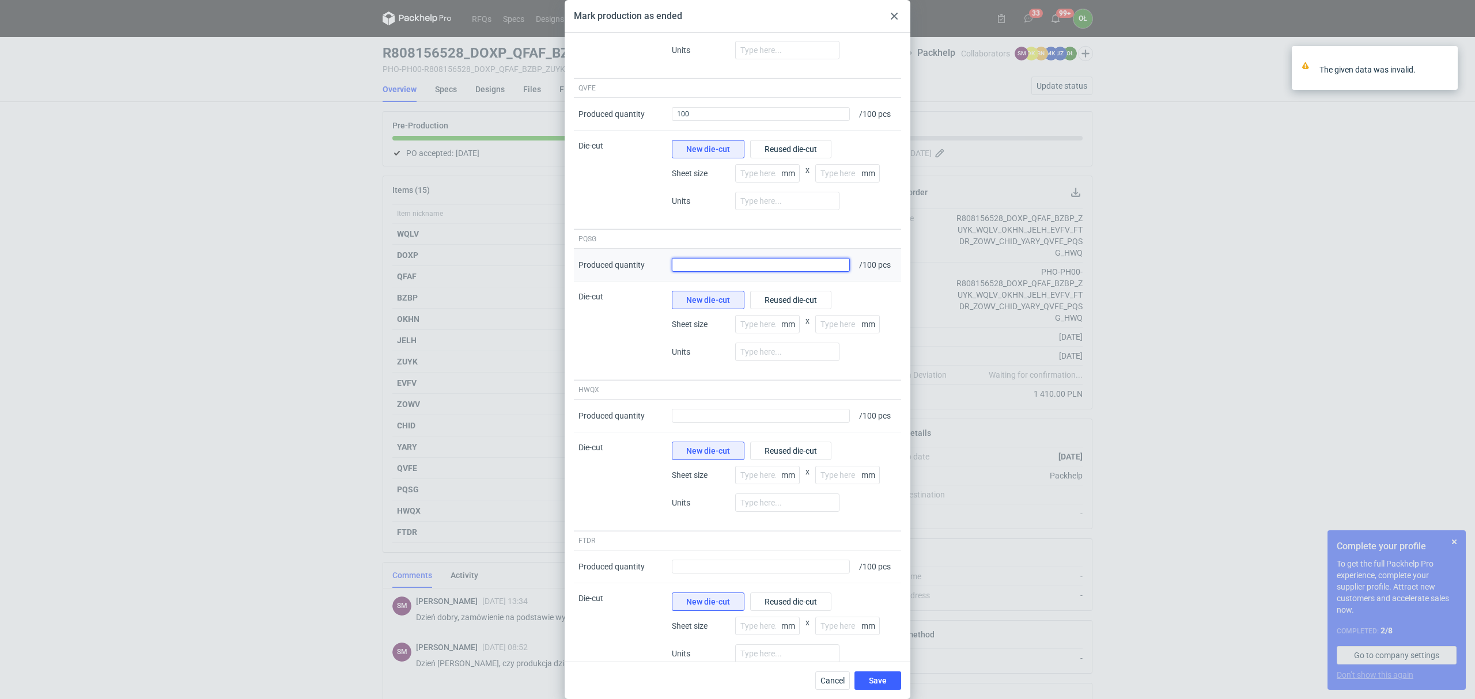
click at [838, 272] on input "Produced quantity" at bounding box center [761, 265] width 178 height 14
type input "100"
click at [837, 423] on input "Produced quantity" at bounding box center [761, 416] width 178 height 14
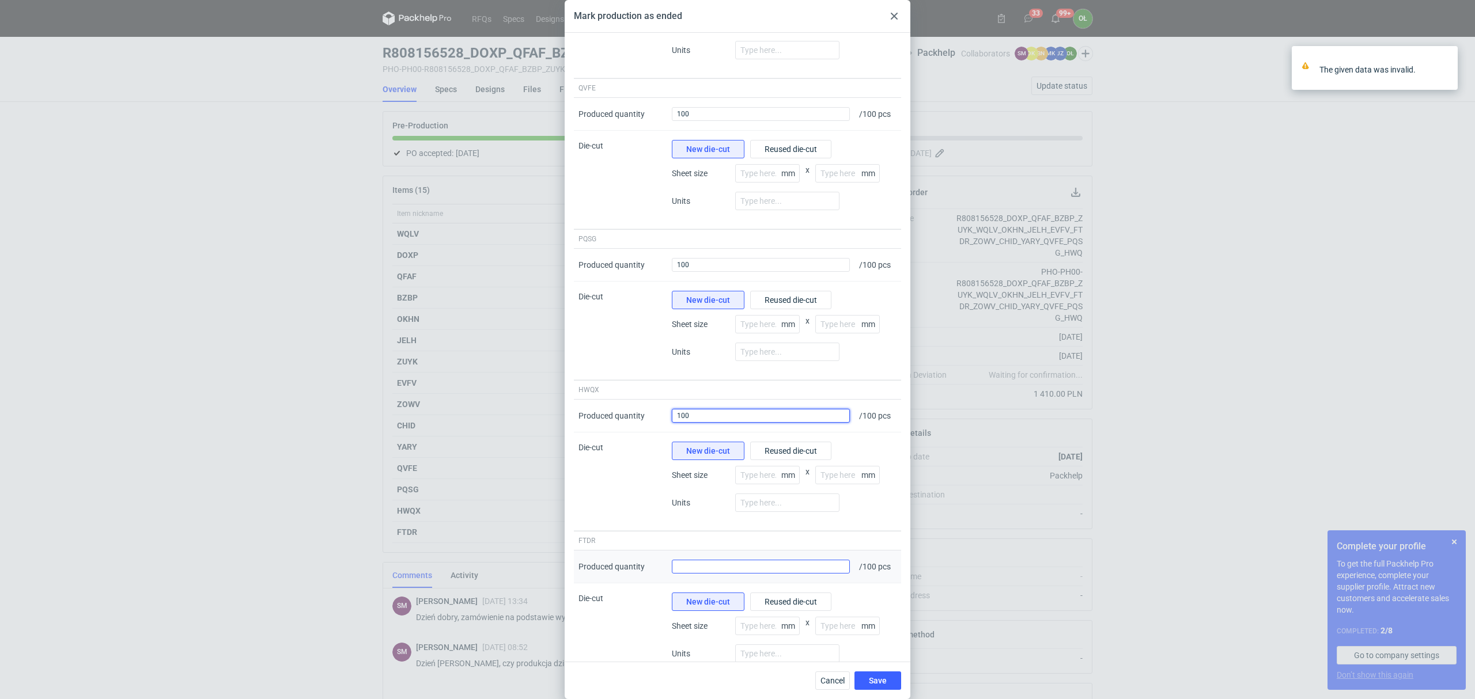
type input "100"
click at [832, 574] on input "Produced quantity" at bounding box center [761, 567] width 178 height 14
type input "100"
click at [877, 531] on div "New die-cut Reused die-cut Sheet size mm x mm Units" at bounding box center [784, 482] width 234 height 99
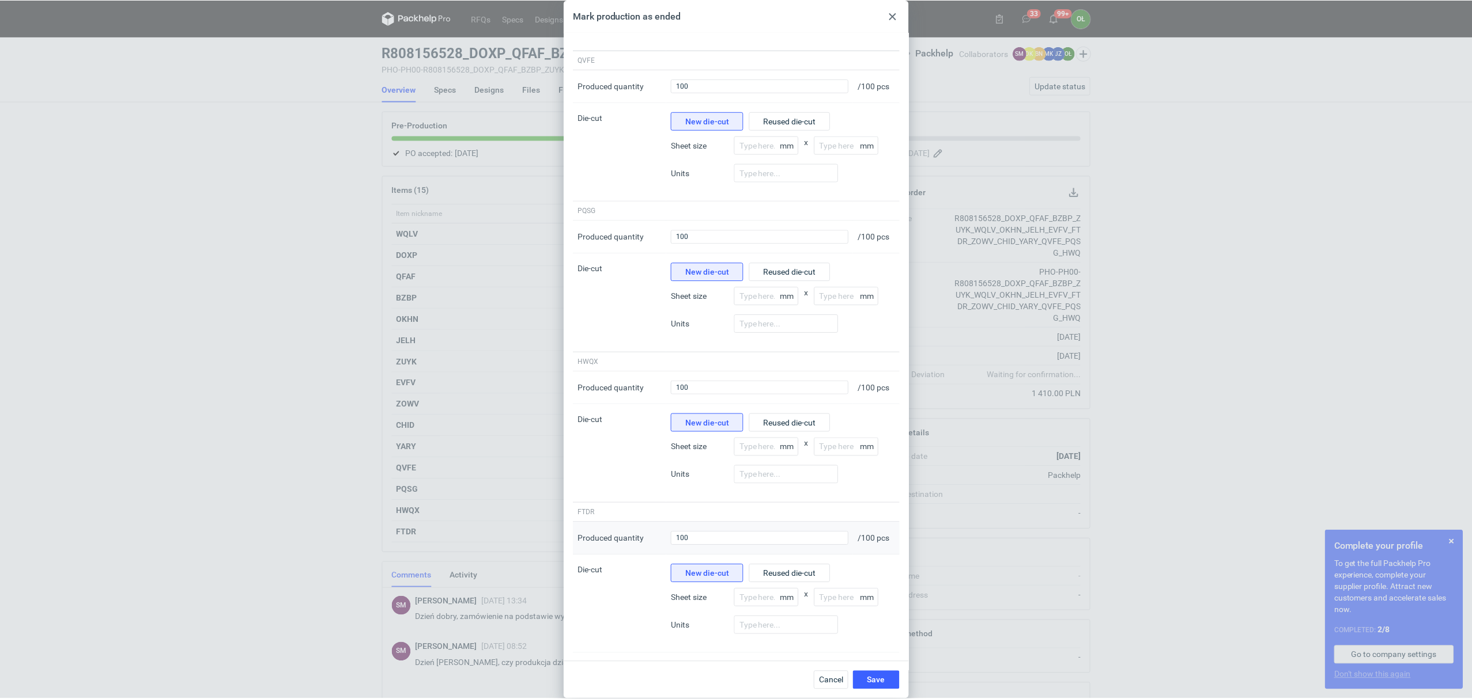
scroll to position [1722, 0]
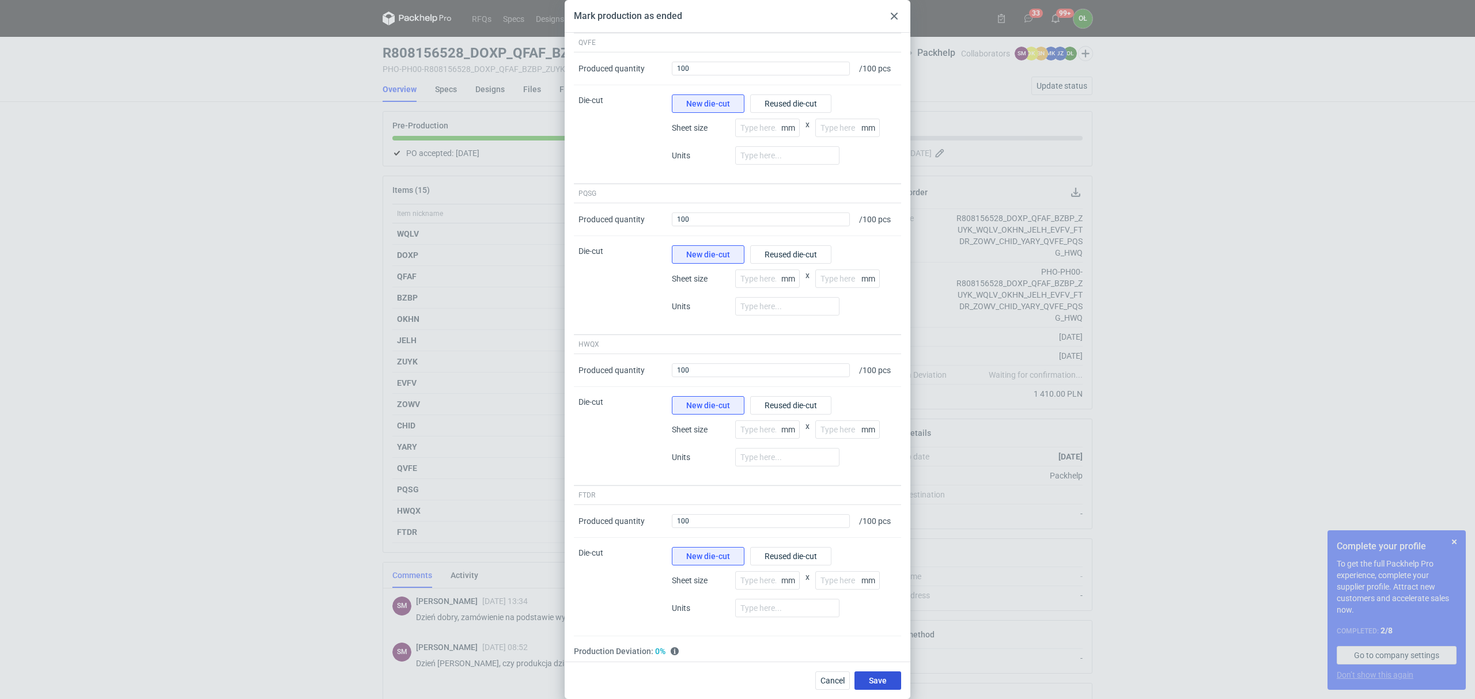
click at [883, 678] on span "Save" at bounding box center [878, 681] width 18 height 8
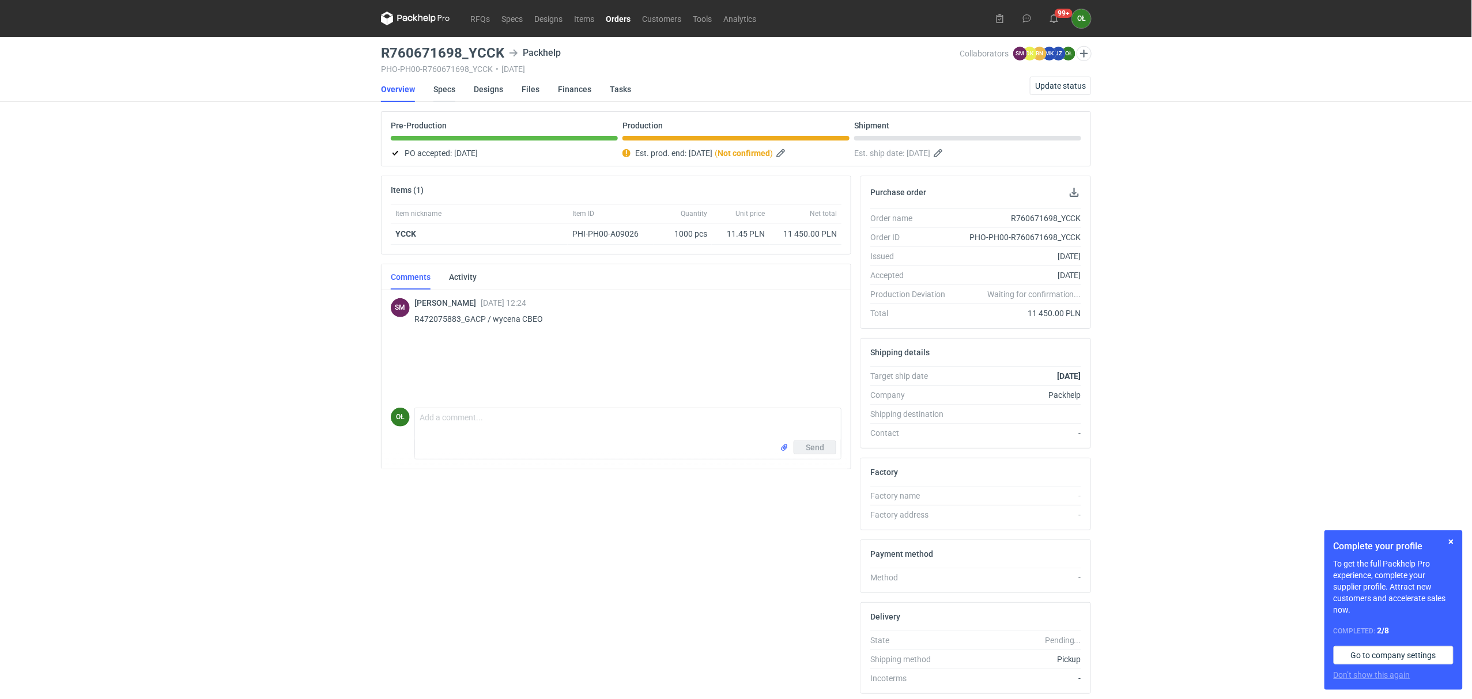
click at [445, 81] on link "Specs" at bounding box center [444, 89] width 22 height 25
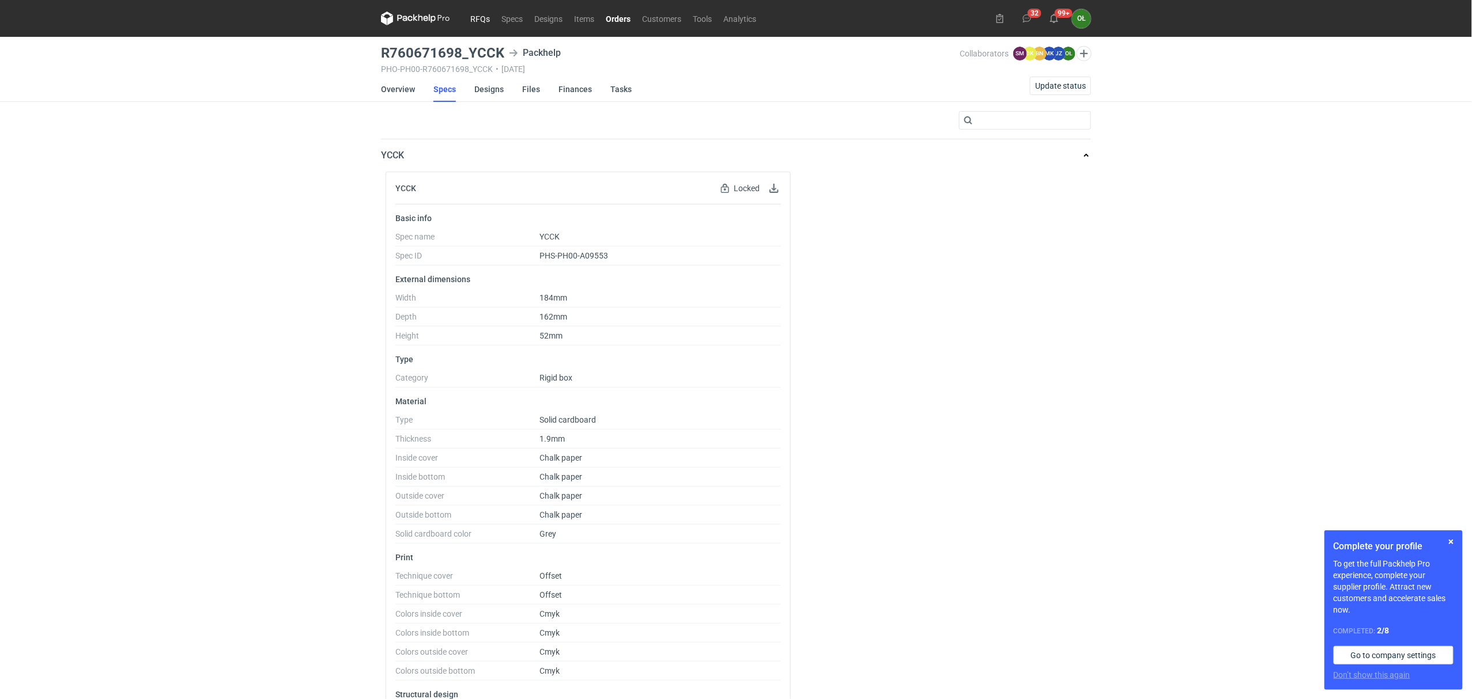
click at [480, 17] on link "RFQs" at bounding box center [479, 19] width 31 height 14
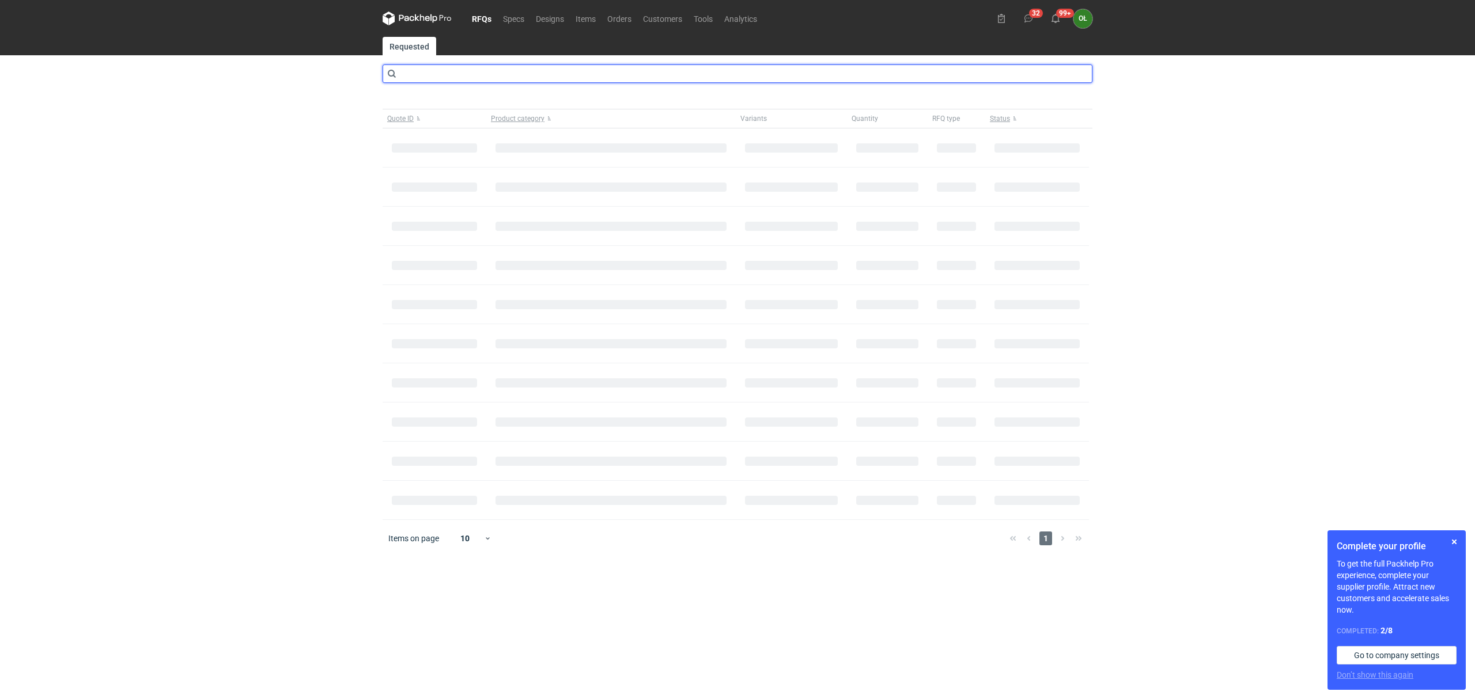
click at [450, 77] on input "text" at bounding box center [738, 74] width 710 height 18
type input "cbob"
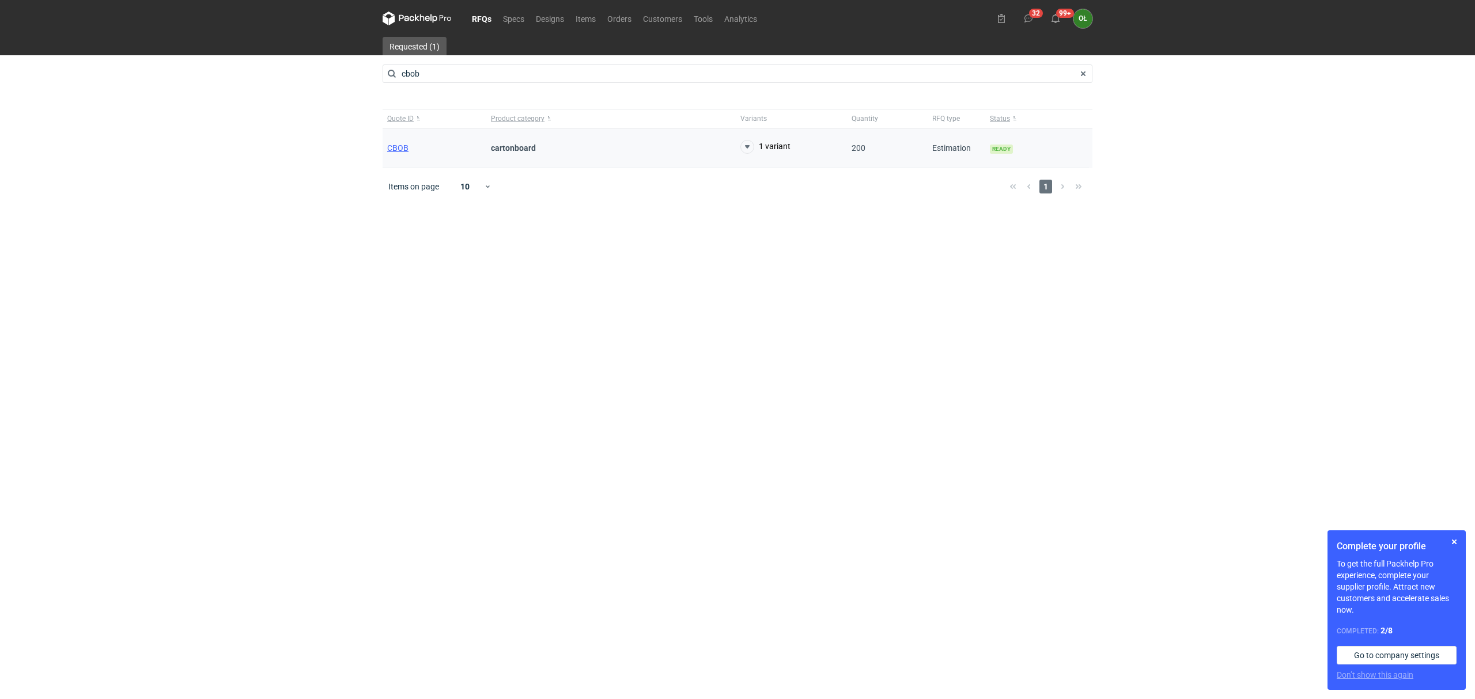
click at [402, 139] on div "CBOB" at bounding box center [435, 148] width 104 height 40
click at [402, 146] on span "CBOB" at bounding box center [397, 147] width 21 height 9
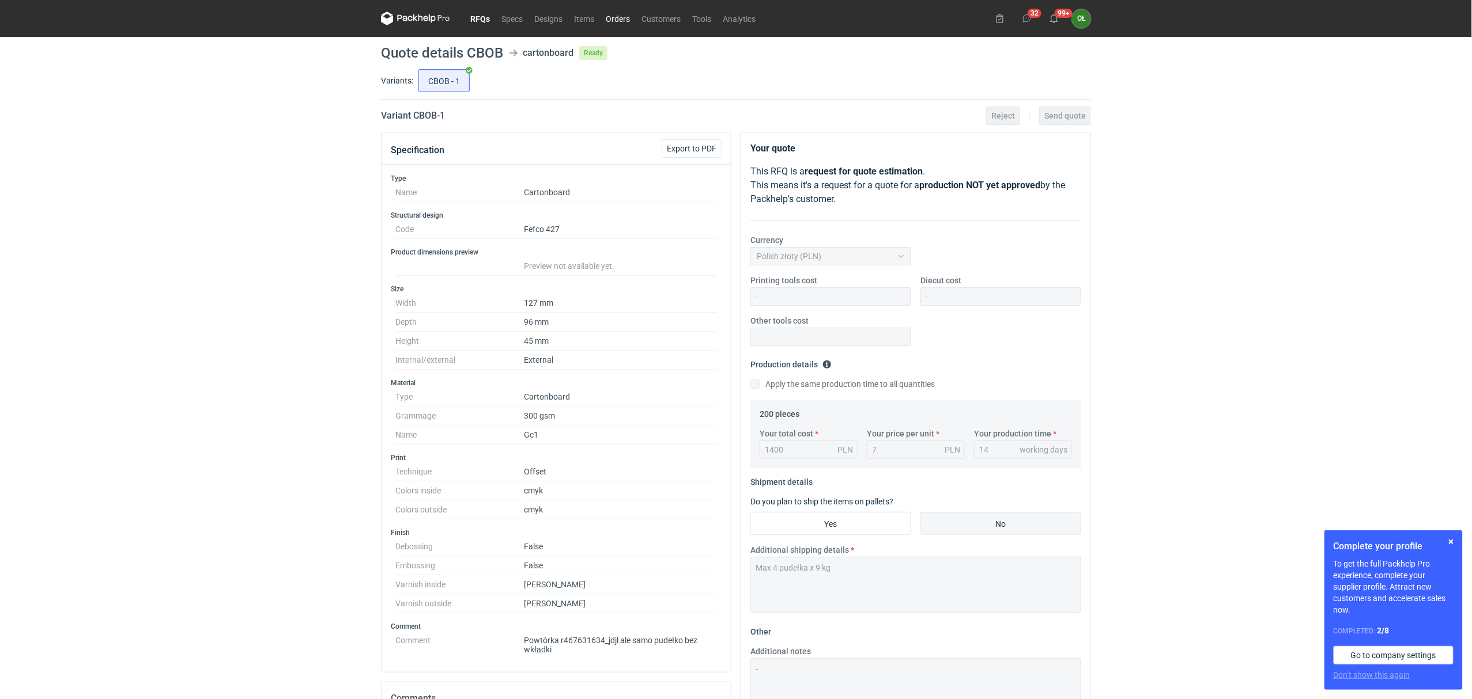
click at [610, 16] on link "Orders" at bounding box center [618, 19] width 36 height 14
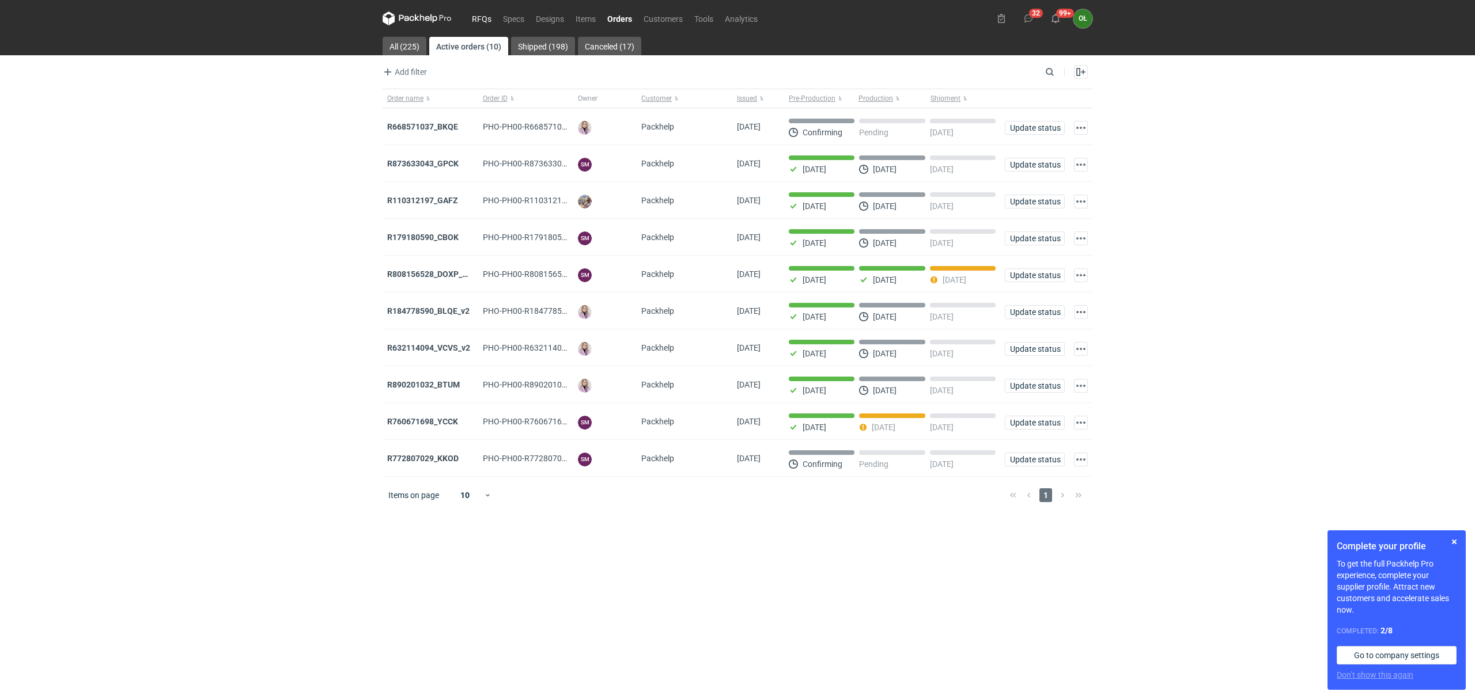
click at [480, 17] on link "RFQs" at bounding box center [481, 19] width 31 height 14
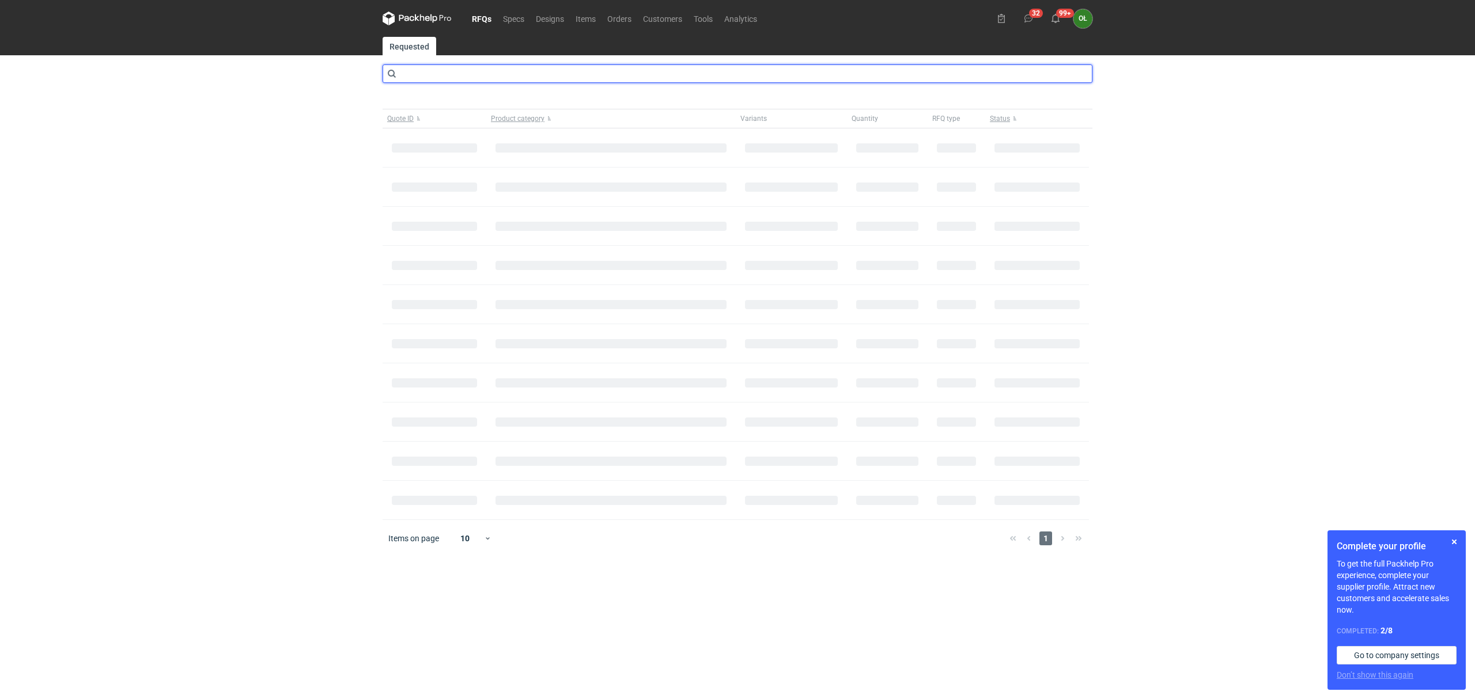
click at [466, 72] on input "text" at bounding box center [738, 74] width 710 height 18
type input "cbog"
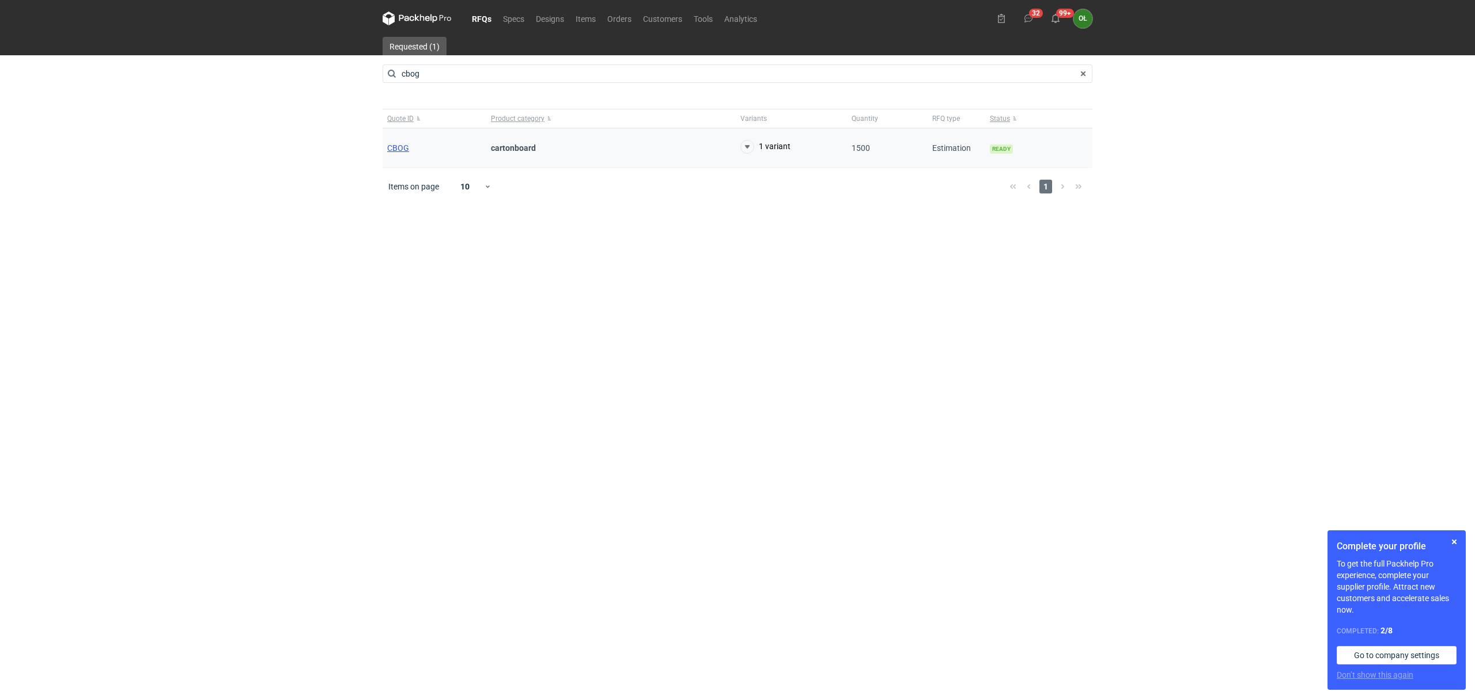
click at [395, 149] on span "CBOG" at bounding box center [398, 147] width 22 height 9
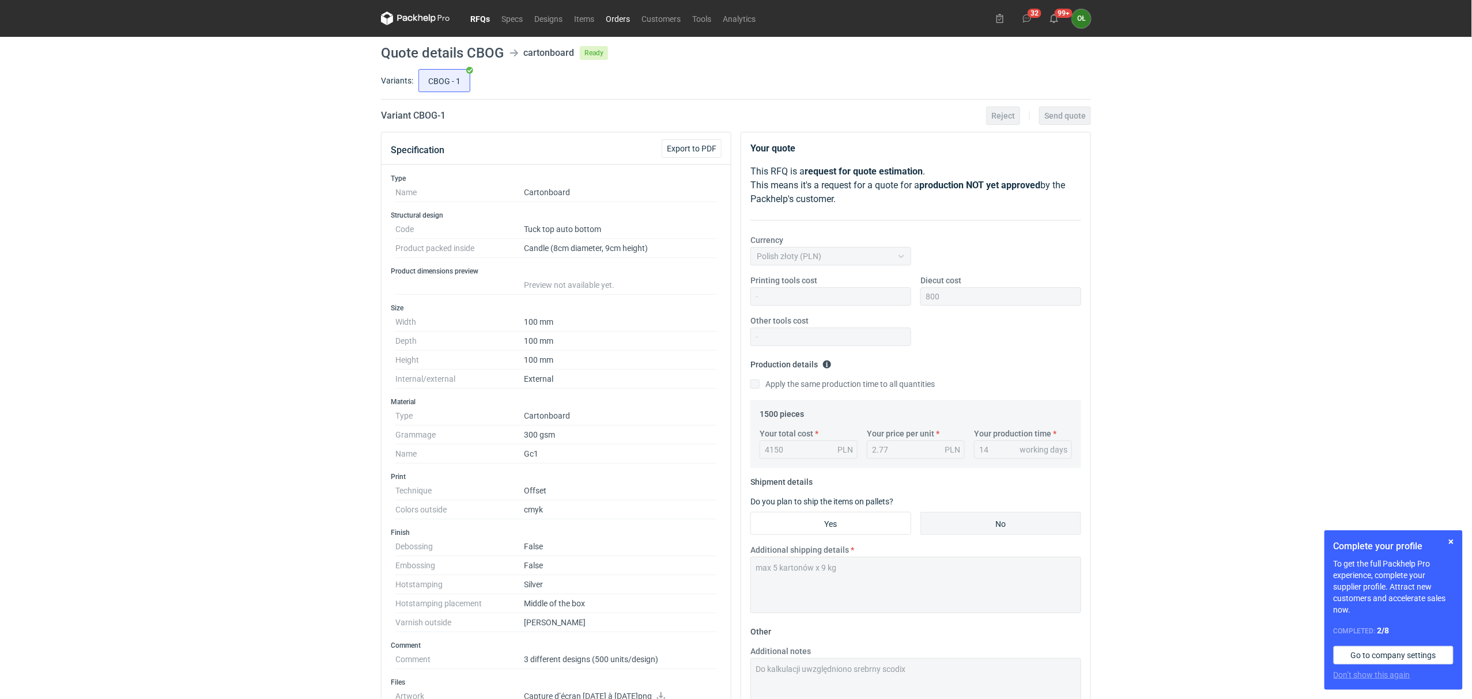
click at [605, 19] on link "Orders" at bounding box center [618, 19] width 36 height 14
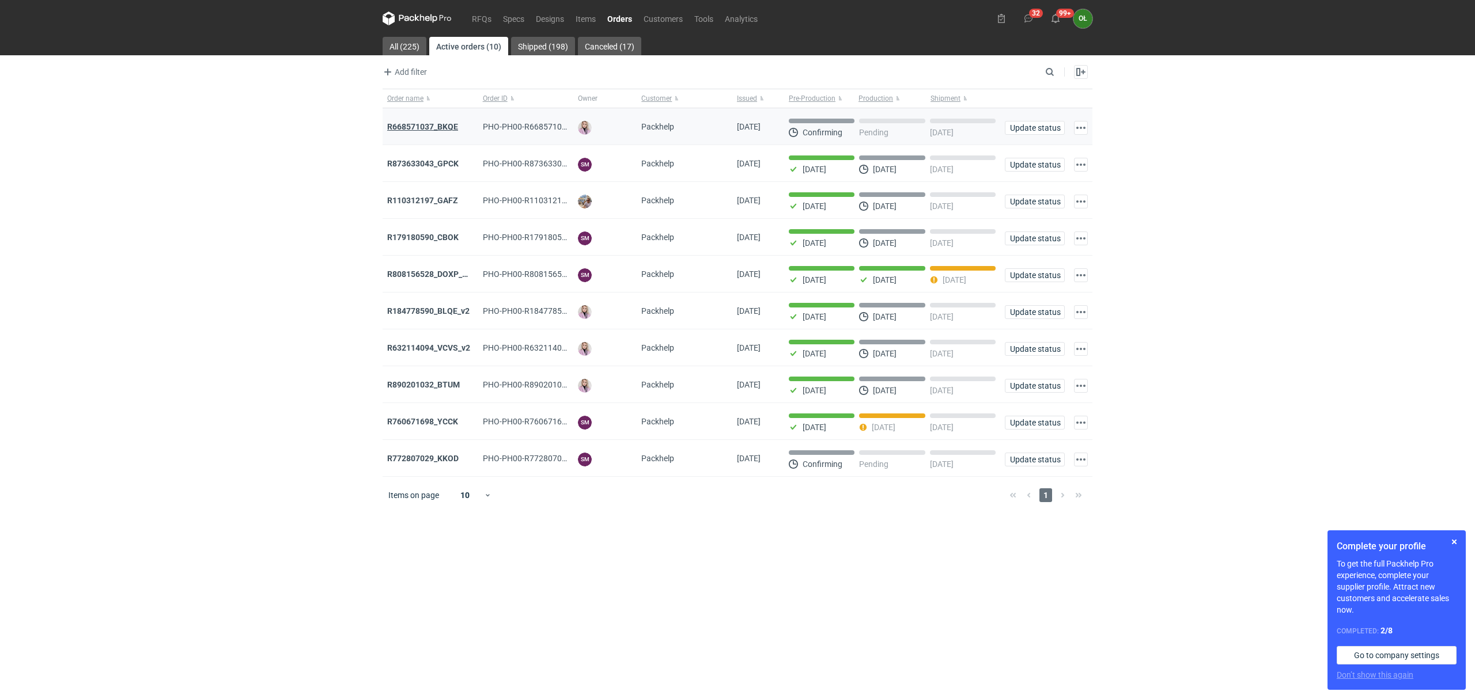
click at [441, 129] on strong "R668571037_BKQE" at bounding box center [422, 126] width 71 height 9
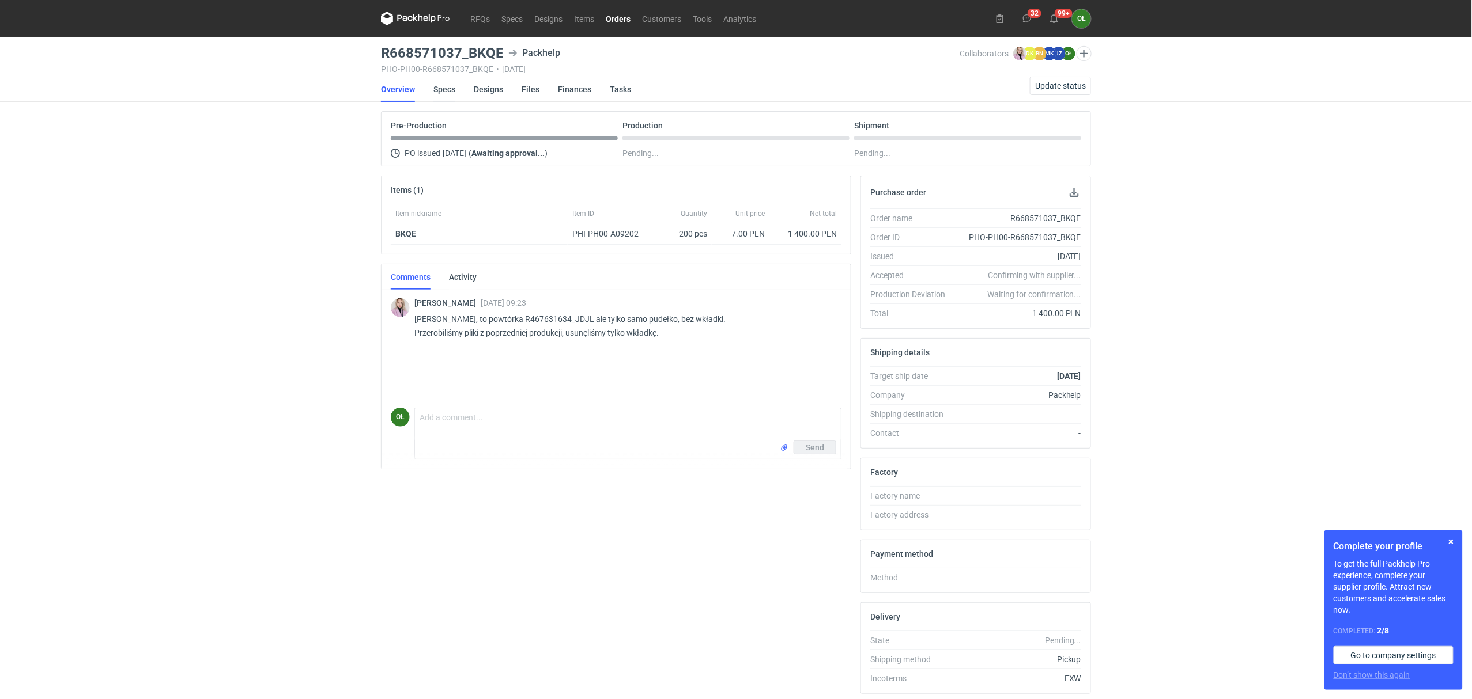
click at [444, 83] on link "Specs" at bounding box center [444, 89] width 22 height 25
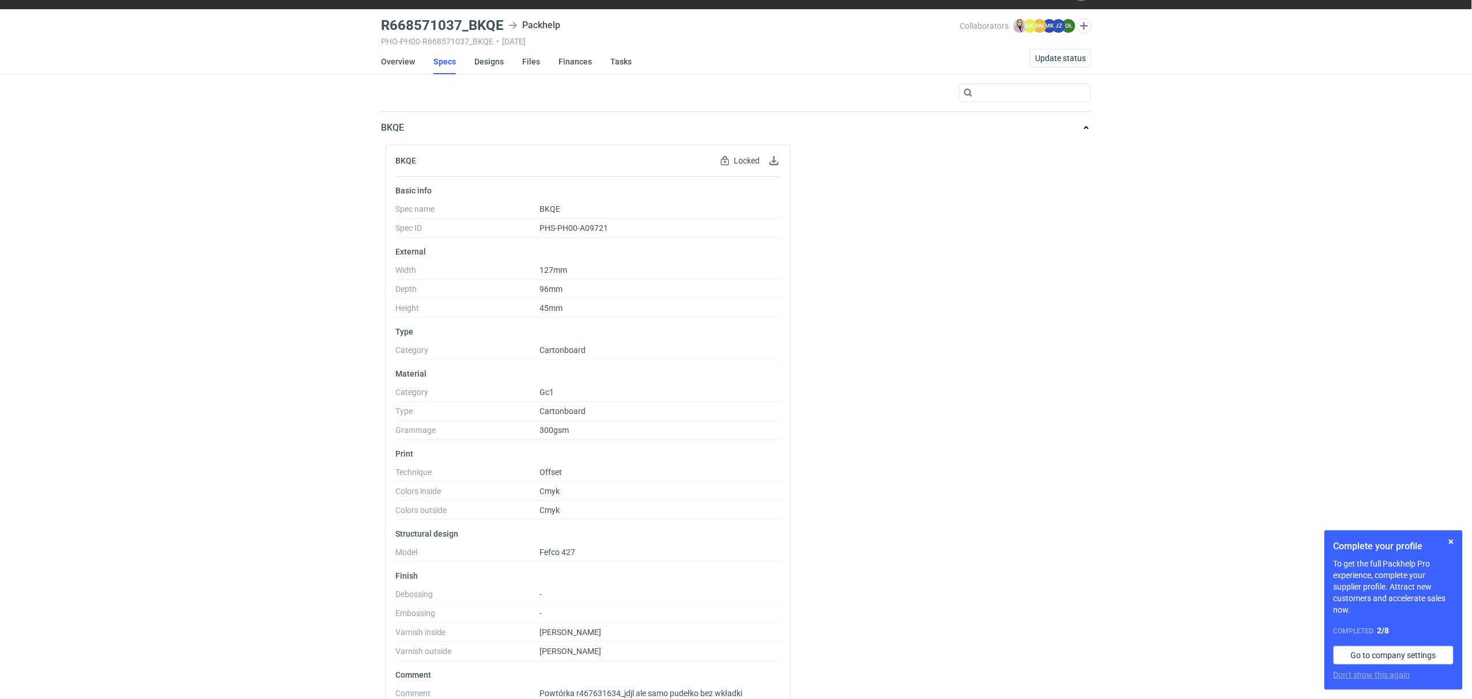
scroll to position [54, 0]
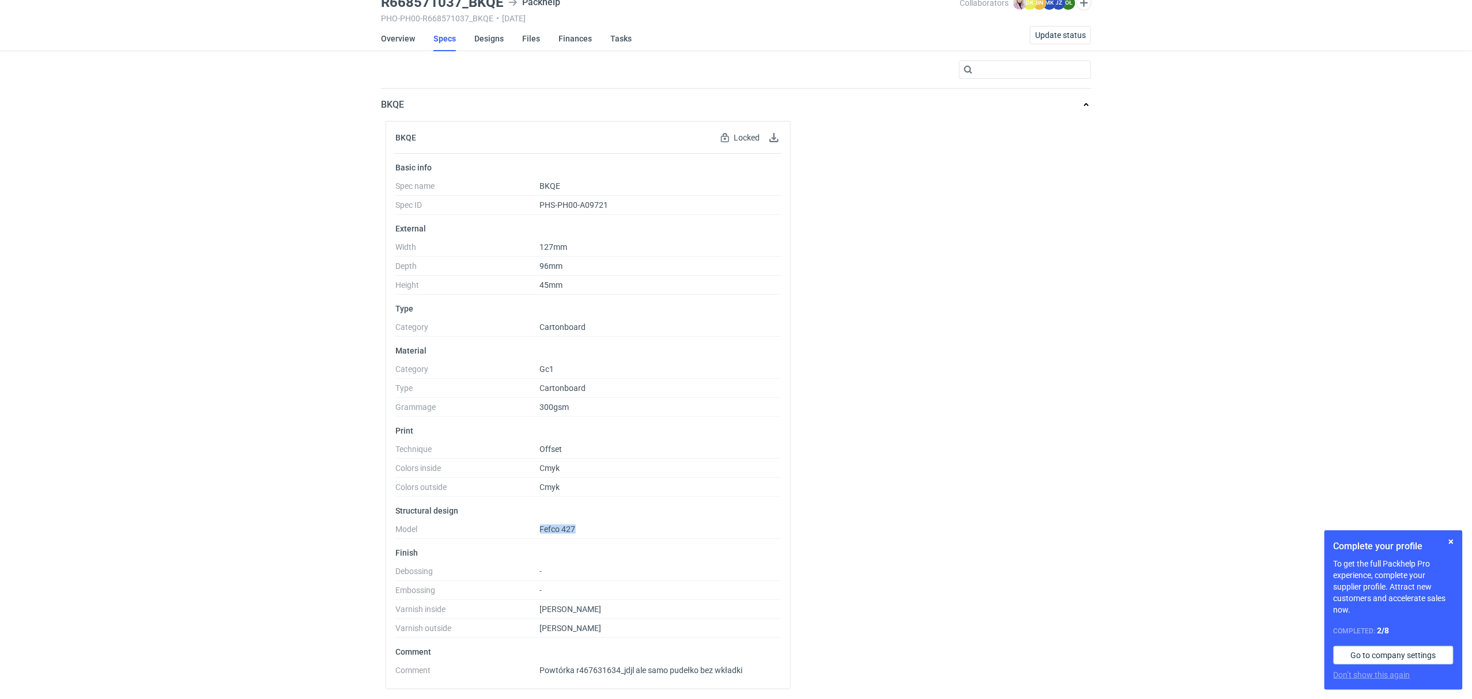
drag, startPoint x: 579, startPoint y: 530, endPoint x: 514, endPoint y: 527, distance: 65.2
click at [514, 527] on dl "Model Fefco 427" at bounding box center [587, 532] width 385 height 14
copy dl "Fefco 427"
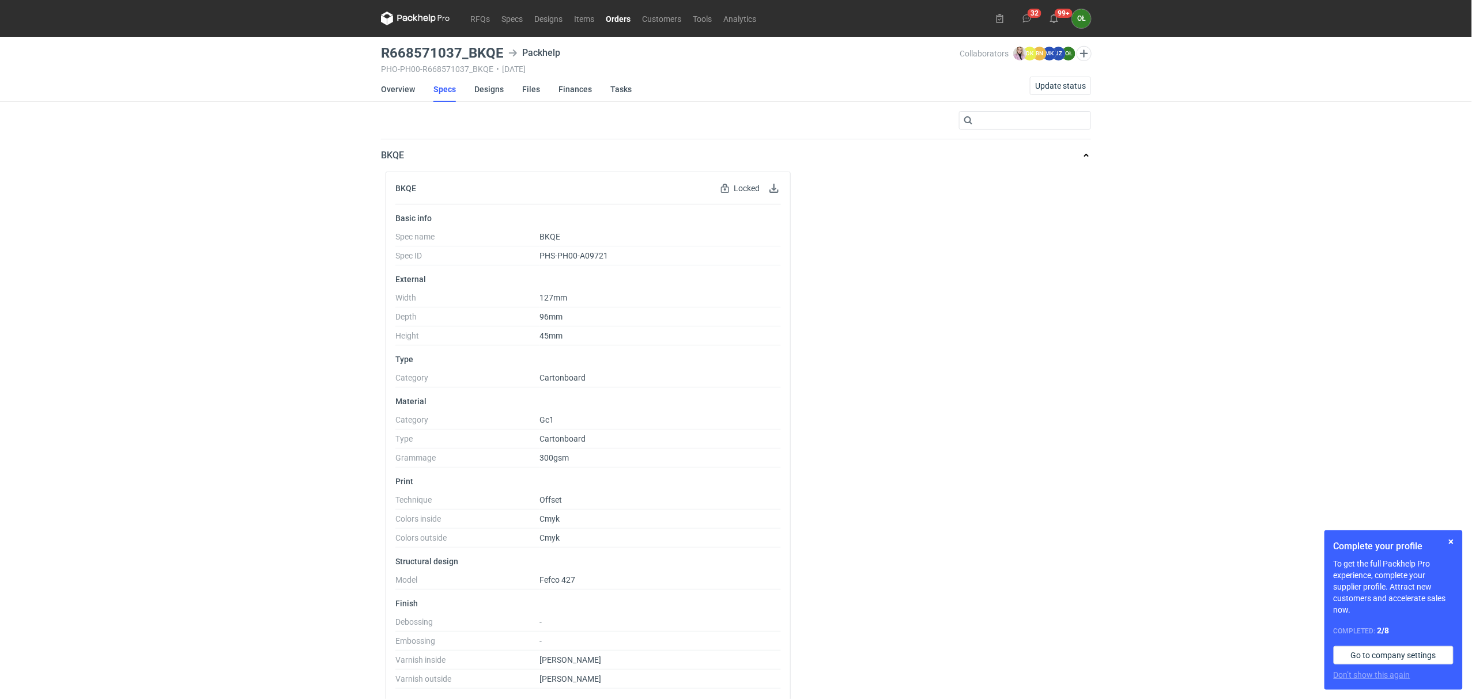
click at [385, 60] on div "R668571037_BKQE Packhelp PHO-PH00-R668571037_BKQE • 02/10/2025" at bounding box center [670, 60] width 578 height 28
drag, startPoint x: 380, startPoint y: 47, endPoint x: 506, endPoint y: 60, distance: 126.3
click at [506, 60] on main "R668571037_BKQE Packhelp PHO-PH00-R668571037_BKQE • 02/10/2025 Collaborators Kl…" at bounding box center [735, 393] width 719 height 713
click at [331, 44] on div "RFQs Specs Designs Items Orders Customers Tools Analytics 32 99+ OŁ Olga Łopato…" at bounding box center [736, 349] width 1472 height 699
drag, startPoint x: 406, startPoint y: 49, endPoint x: 500, endPoint y: 44, distance: 94.0
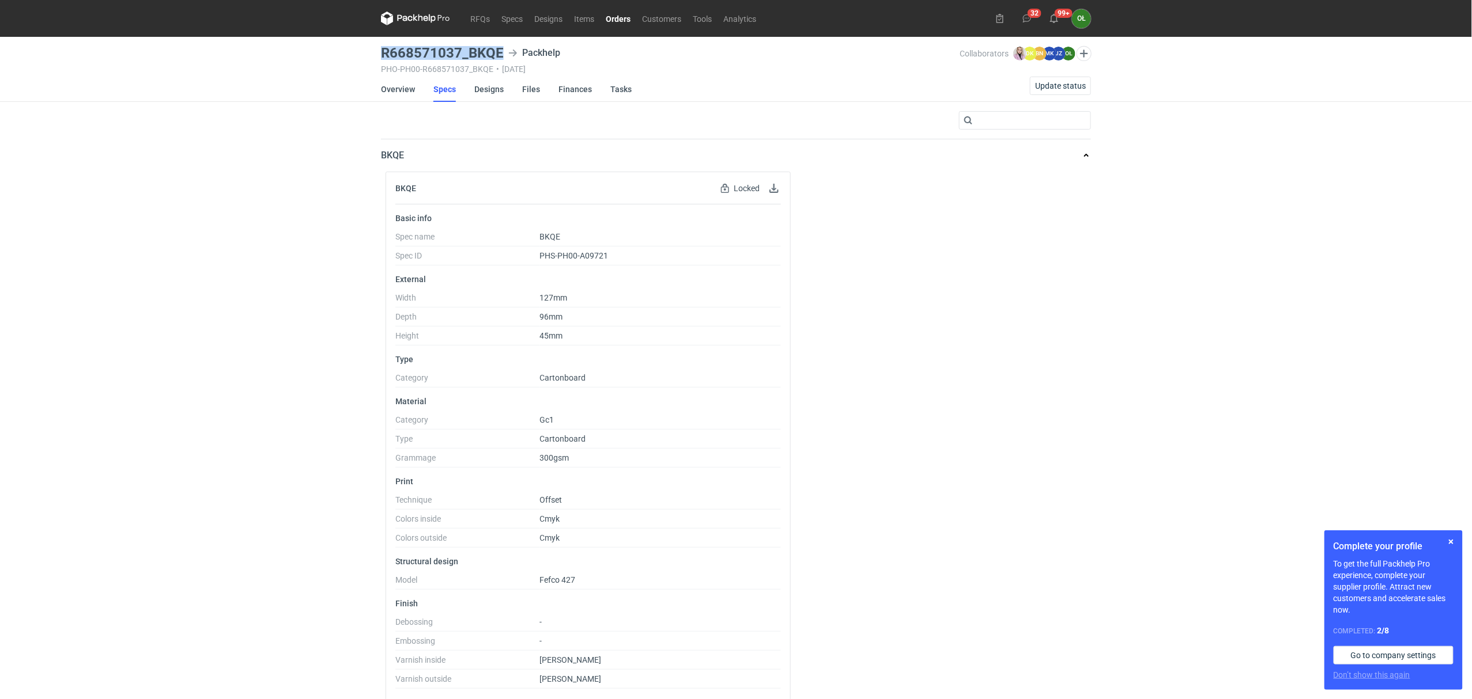
click at [500, 44] on div "RFQs Specs Designs Items Orders Customers Tools Analytics 32 99+ OŁ Olga Łopato…" at bounding box center [736, 349] width 1472 height 699
copy h3 "R668571037_BKQE"
click at [401, 88] on link "Overview" at bounding box center [398, 89] width 34 height 25
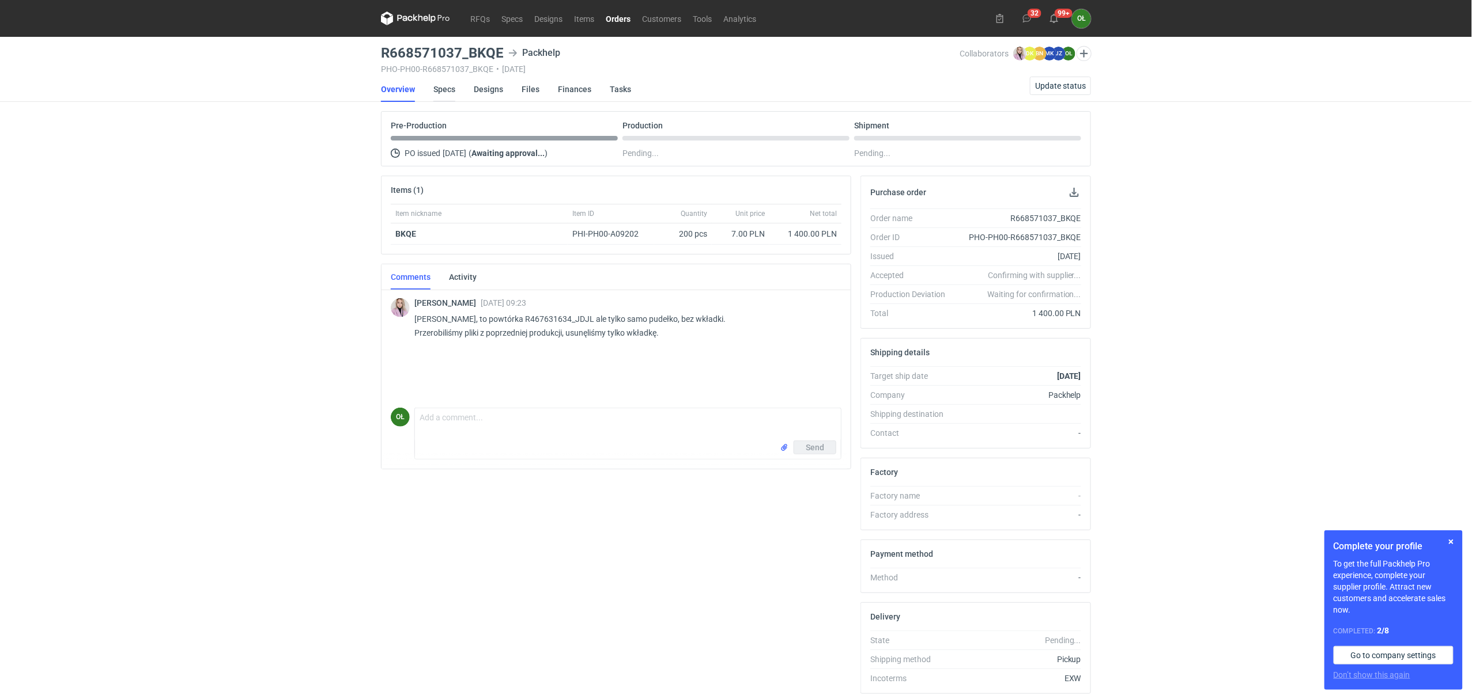
click at [447, 84] on link "Specs" at bounding box center [444, 89] width 22 height 25
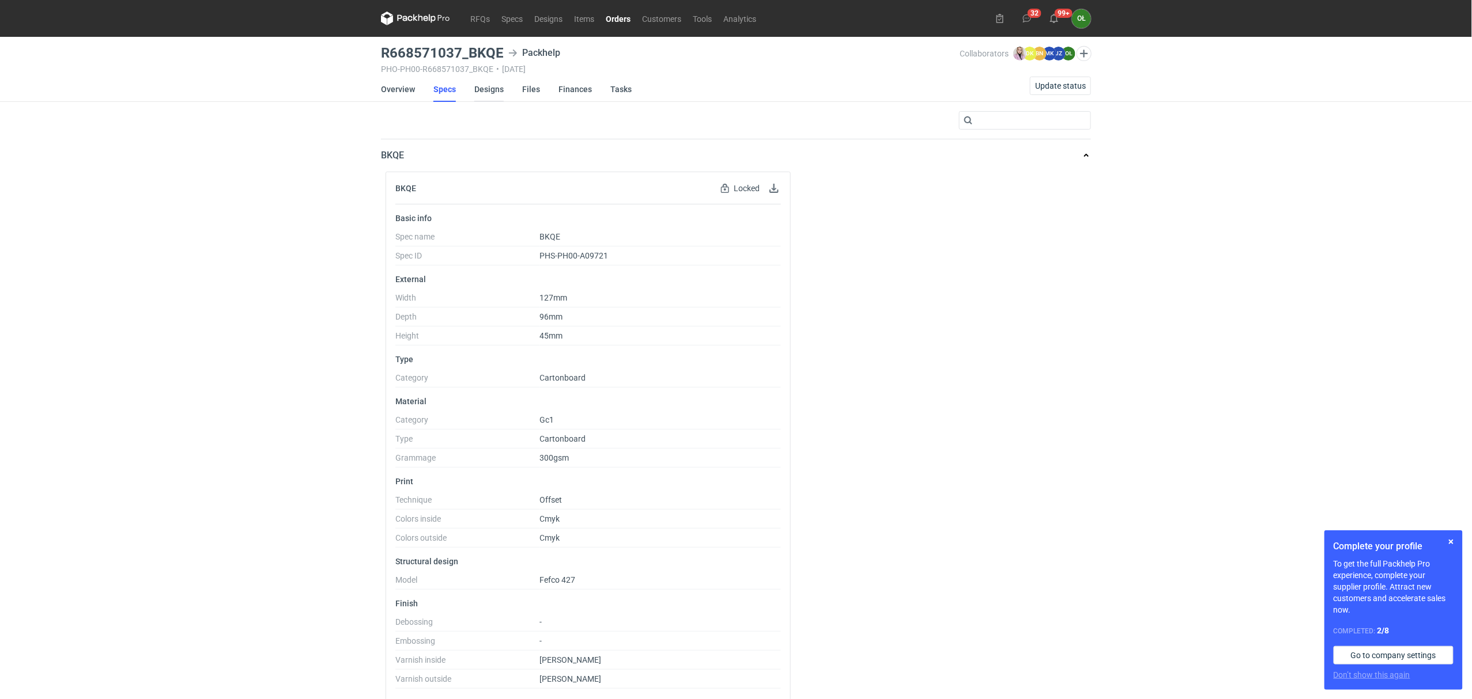
click at [492, 82] on link "Designs" at bounding box center [488, 89] width 29 height 25
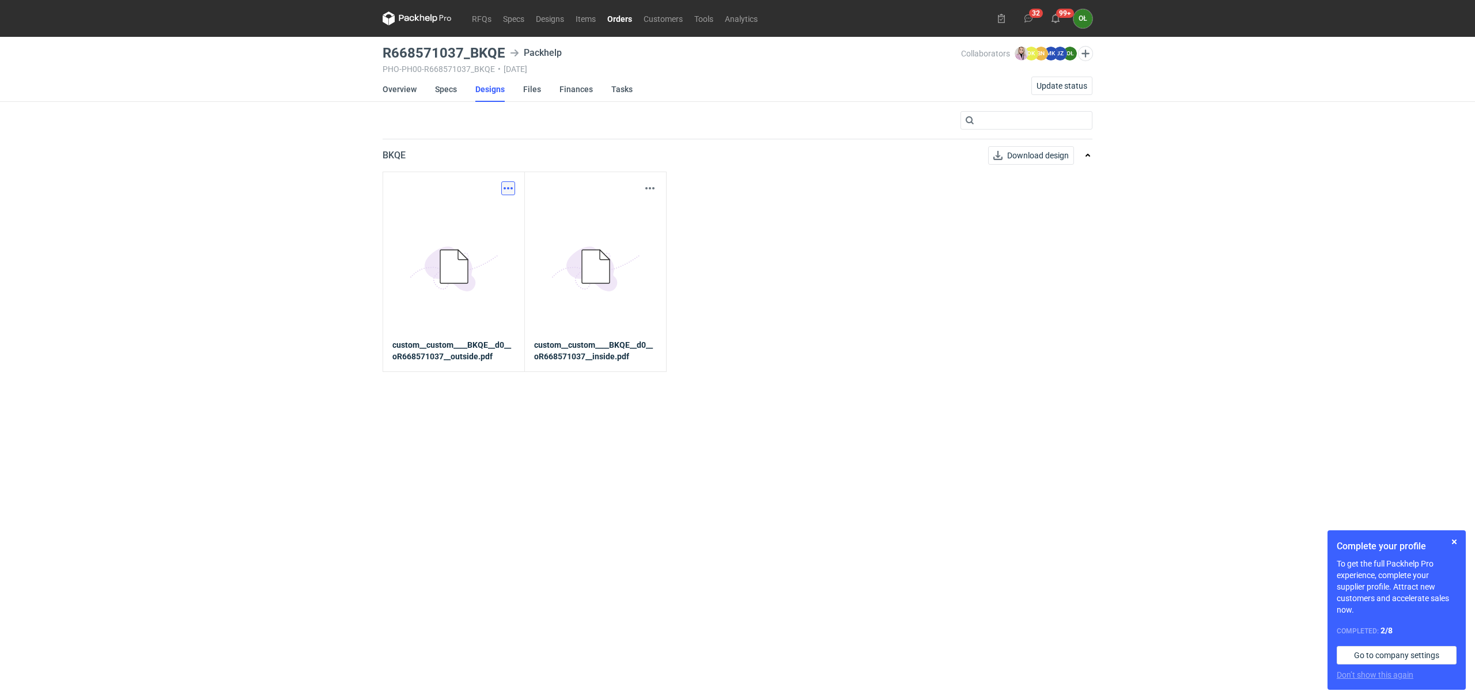
click at [506, 187] on button "button" at bounding box center [508, 188] width 14 height 14
click at [498, 212] on link "Download design part" at bounding box center [457, 214] width 106 height 18
click at [645, 188] on button "button" at bounding box center [650, 188] width 14 height 14
click at [612, 217] on link "Download design part" at bounding box center [599, 214] width 106 height 18
click at [406, 88] on link "Overview" at bounding box center [400, 89] width 34 height 25
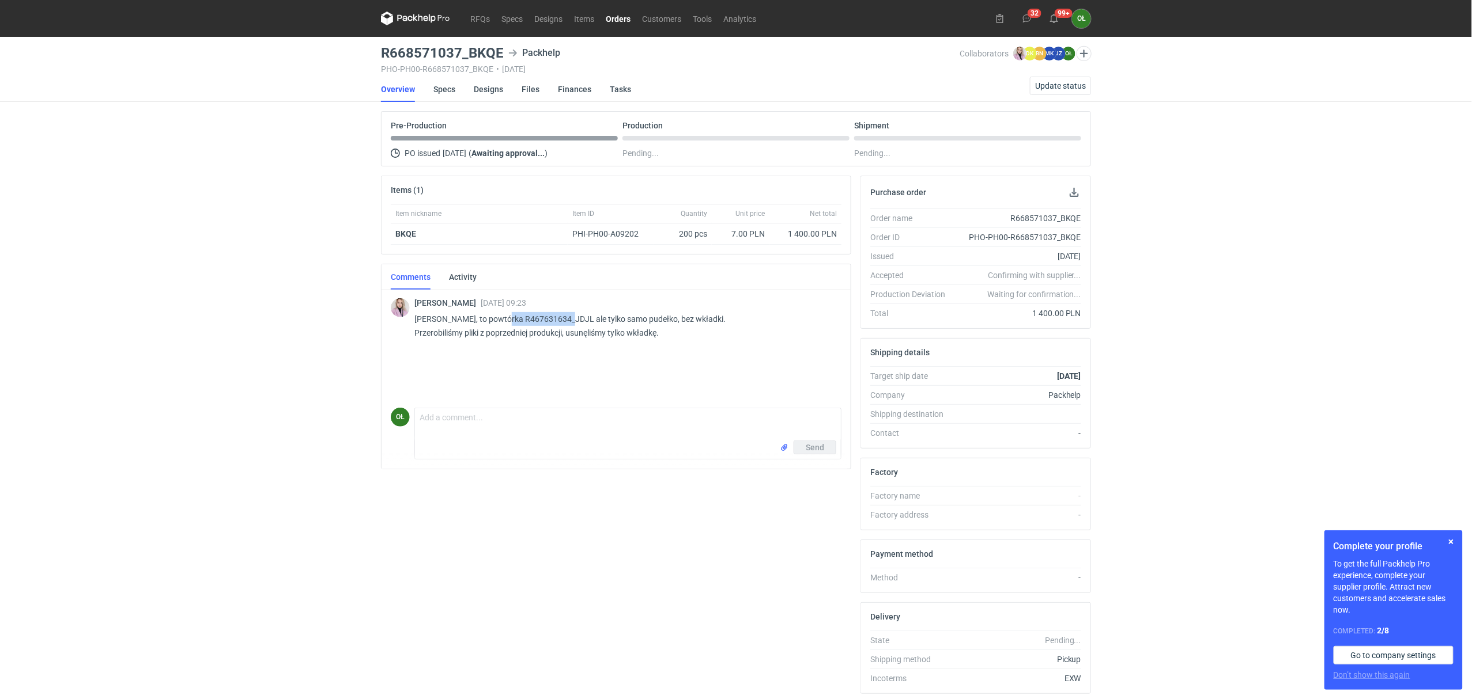
drag, startPoint x: 566, startPoint y: 322, endPoint x: 499, endPoint y: 316, distance: 67.1
click at [499, 316] on p "Pani Olgo, to powtórka R467631634_JDJL ale tylko samo pudełko, bez wkładki. Prz…" at bounding box center [623, 326] width 418 height 28
copy p "R467631634_JDJL"
click at [450, 88] on link "Specs" at bounding box center [444, 89] width 22 height 25
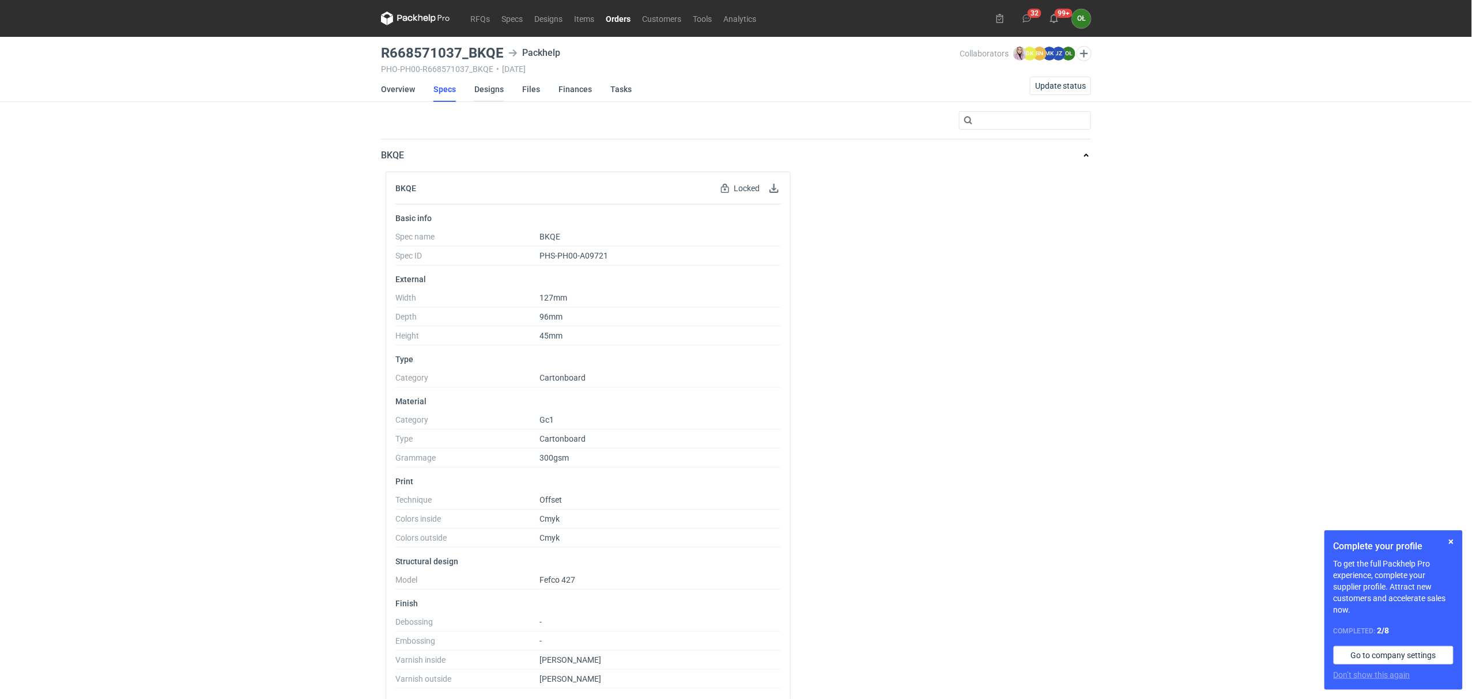
click at [480, 90] on link "Designs" at bounding box center [488, 89] width 29 height 25
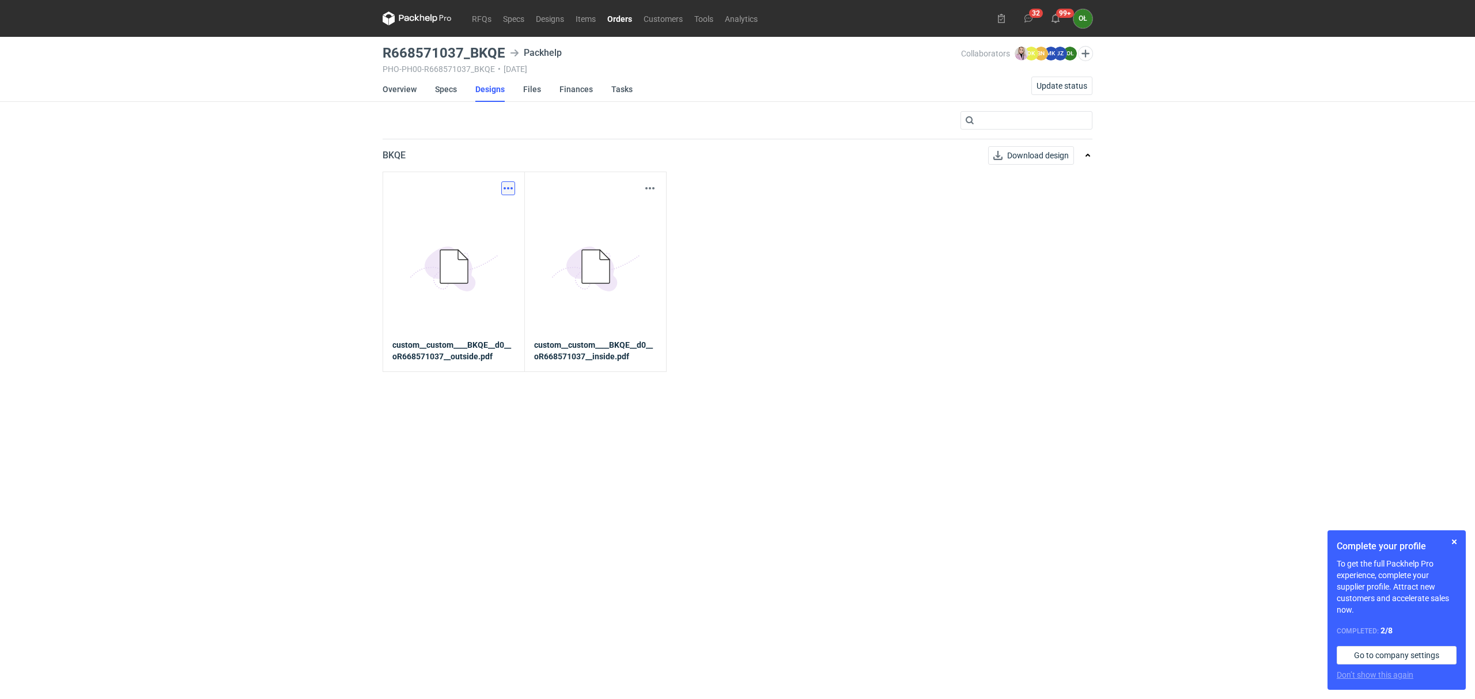
click at [508, 186] on button "button" at bounding box center [508, 188] width 14 height 14
click at [489, 210] on link "Download design part" at bounding box center [457, 214] width 106 height 18
click at [645, 192] on button "button" at bounding box center [650, 188] width 14 height 14
click at [629, 206] on link "Download design part" at bounding box center [599, 214] width 106 height 18
click at [627, 16] on link "Orders" at bounding box center [620, 19] width 36 height 14
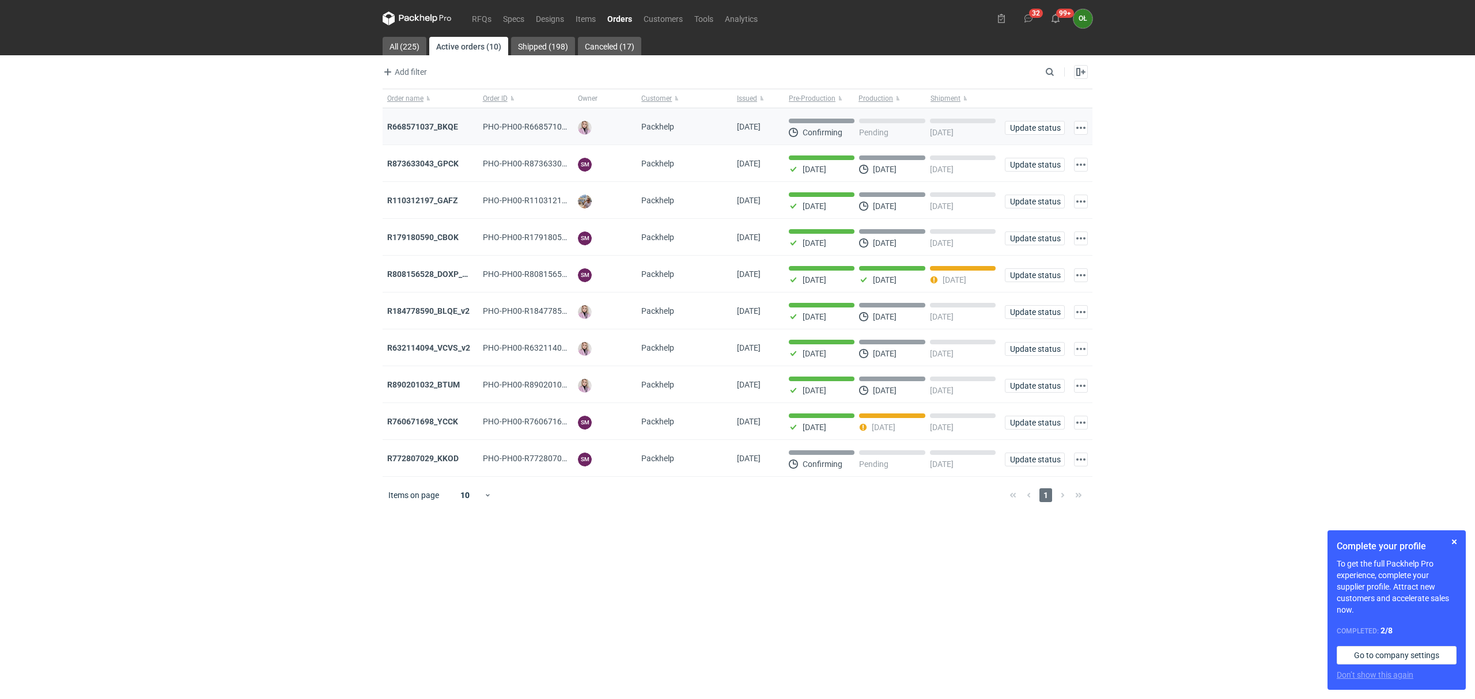
click at [425, 134] on div "R668571037_BKQE" at bounding box center [431, 126] width 96 height 37
click at [425, 126] on strong "R668571037_BKQE" at bounding box center [422, 126] width 71 height 9
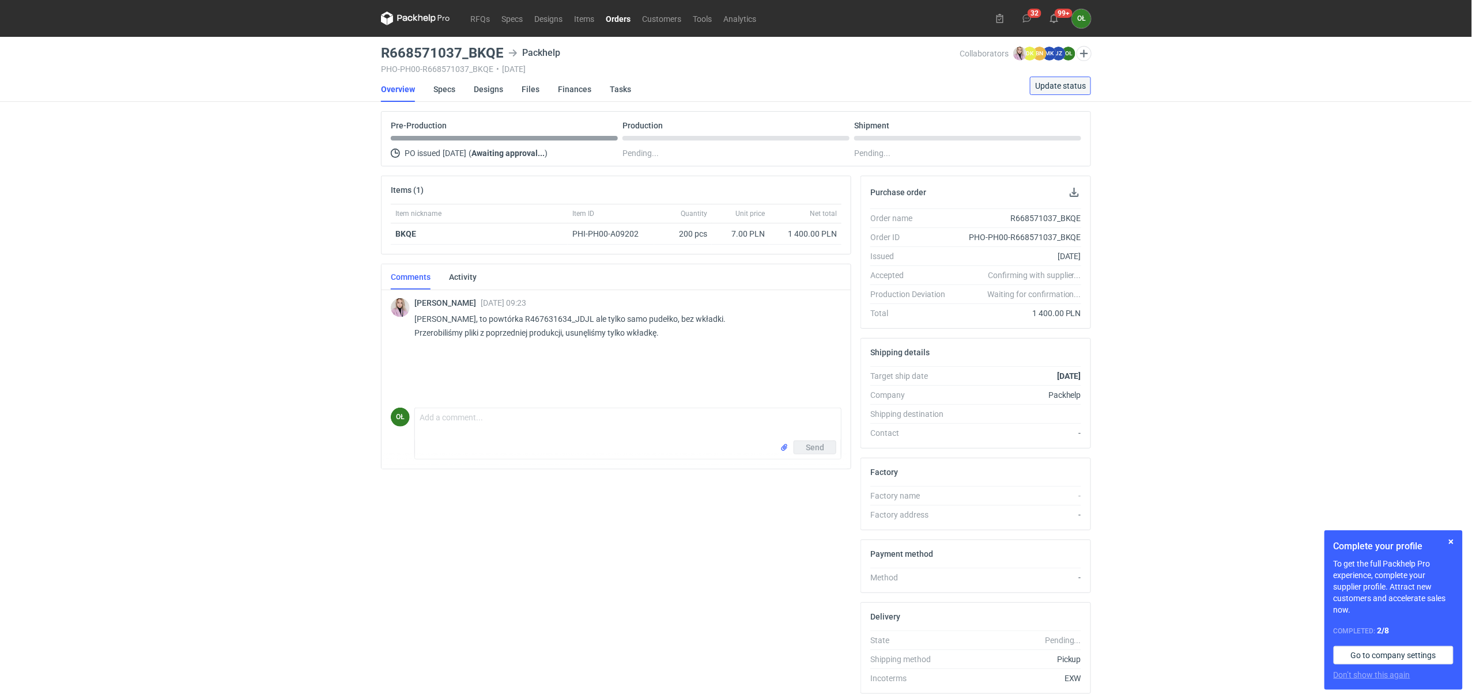
click at [1079, 83] on span "Update status" at bounding box center [1060, 86] width 51 height 8
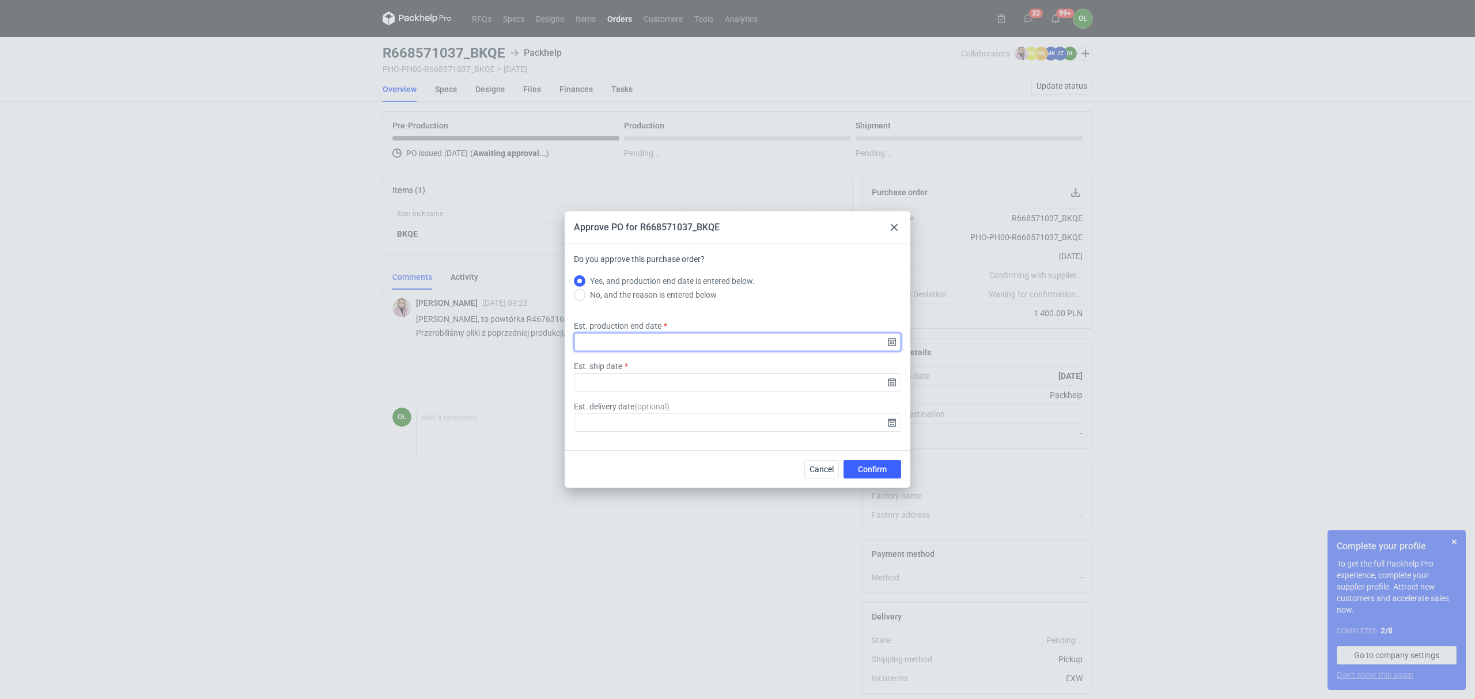
click at [891, 340] on input "Est. production end date" at bounding box center [737, 342] width 327 height 18
click at [758, 349] on span "16" at bounding box center [755, 347] width 9 height 12
click at [893, 383] on input "Est. ship date" at bounding box center [737, 382] width 327 height 18
click at [898, 345] on input "2025-10-16" at bounding box center [737, 342] width 327 height 18
click at [893, 345] on input "2025-10-16" at bounding box center [737, 342] width 327 height 18
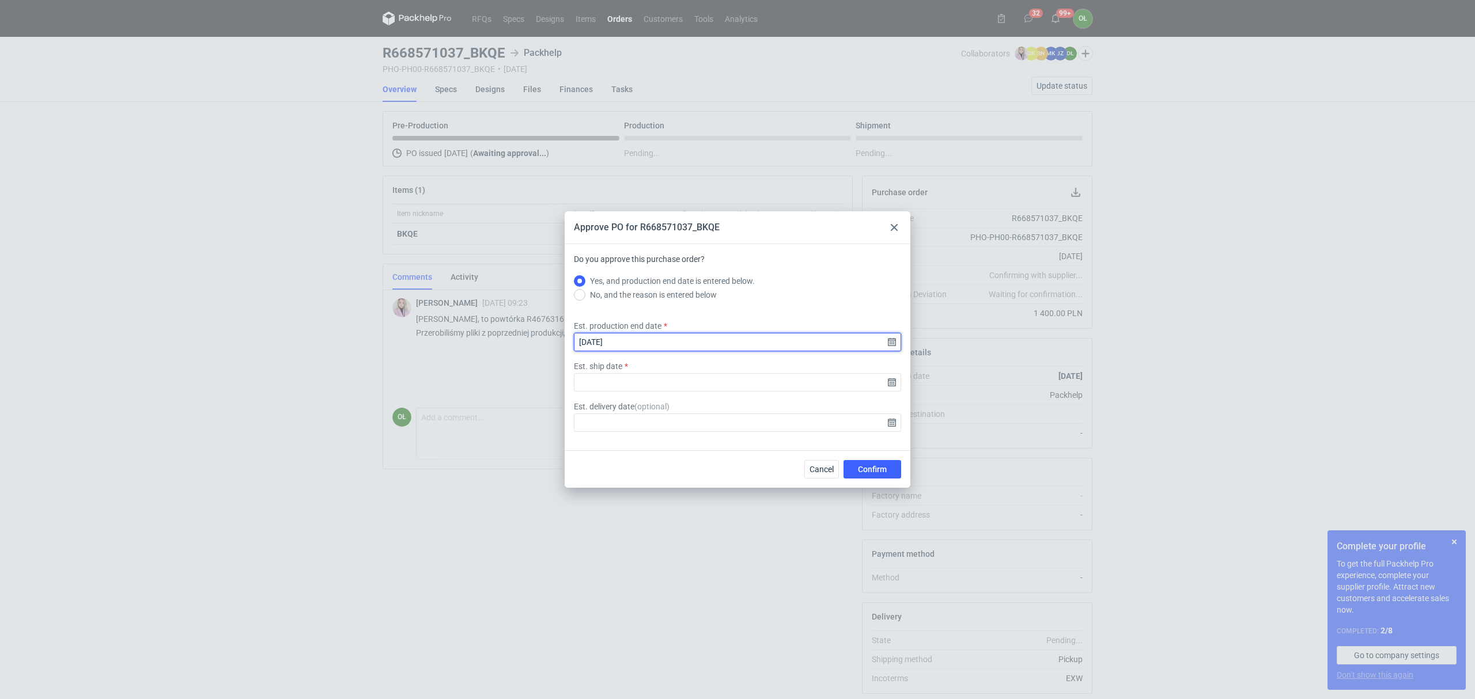
click at [890, 343] on input "2025-10-16" at bounding box center [737, 342] width 327 height 18
click at [777, 346] on span "17" at bounding box center [774, 347] width 9 height 12
type input "2025-10-17"
click at [895, 380] on input "Est. ship date" at bounding box center [737, 382] width 327 height 18
click at [685, 373] on button "19" at bounding box center [682, 367] width 18 height 18
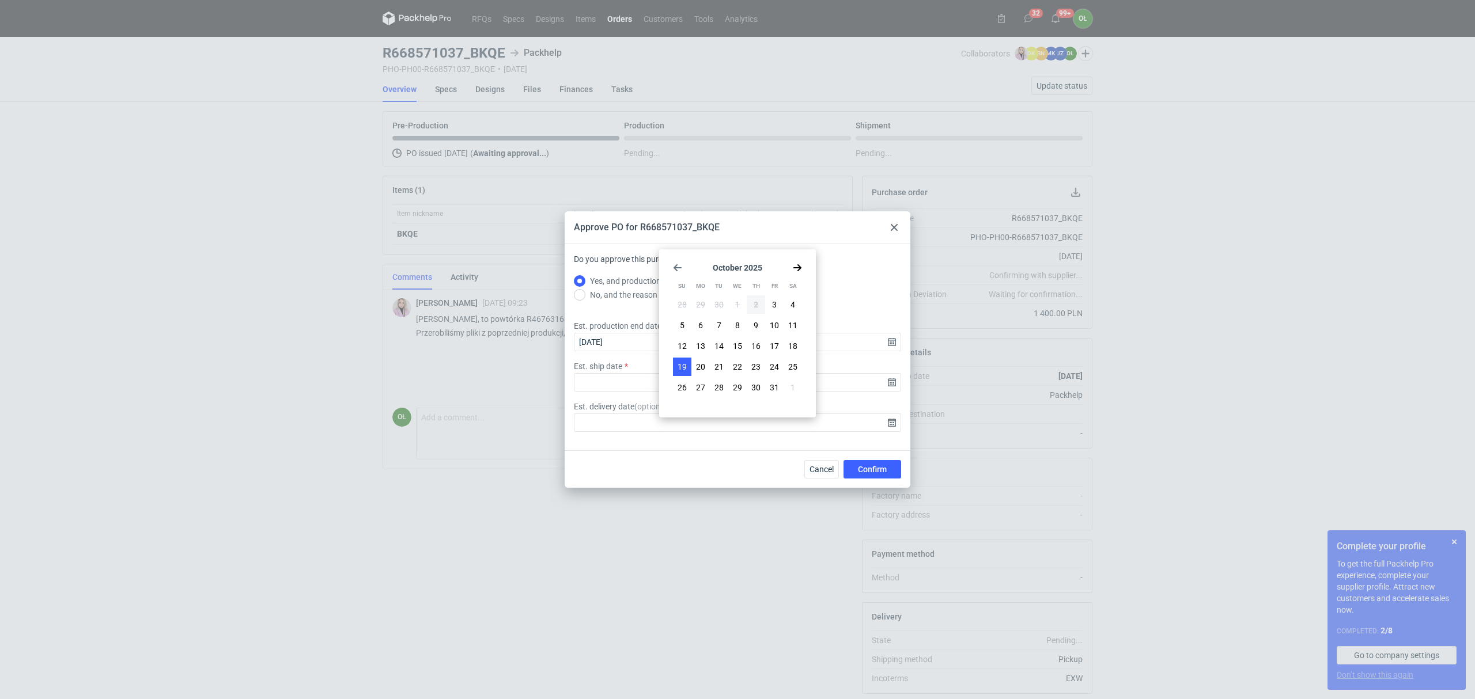
type input "2025-10-19"
click at [867, 473] on span "Confirm" at bounding box center [872, 470] width 29 height 8
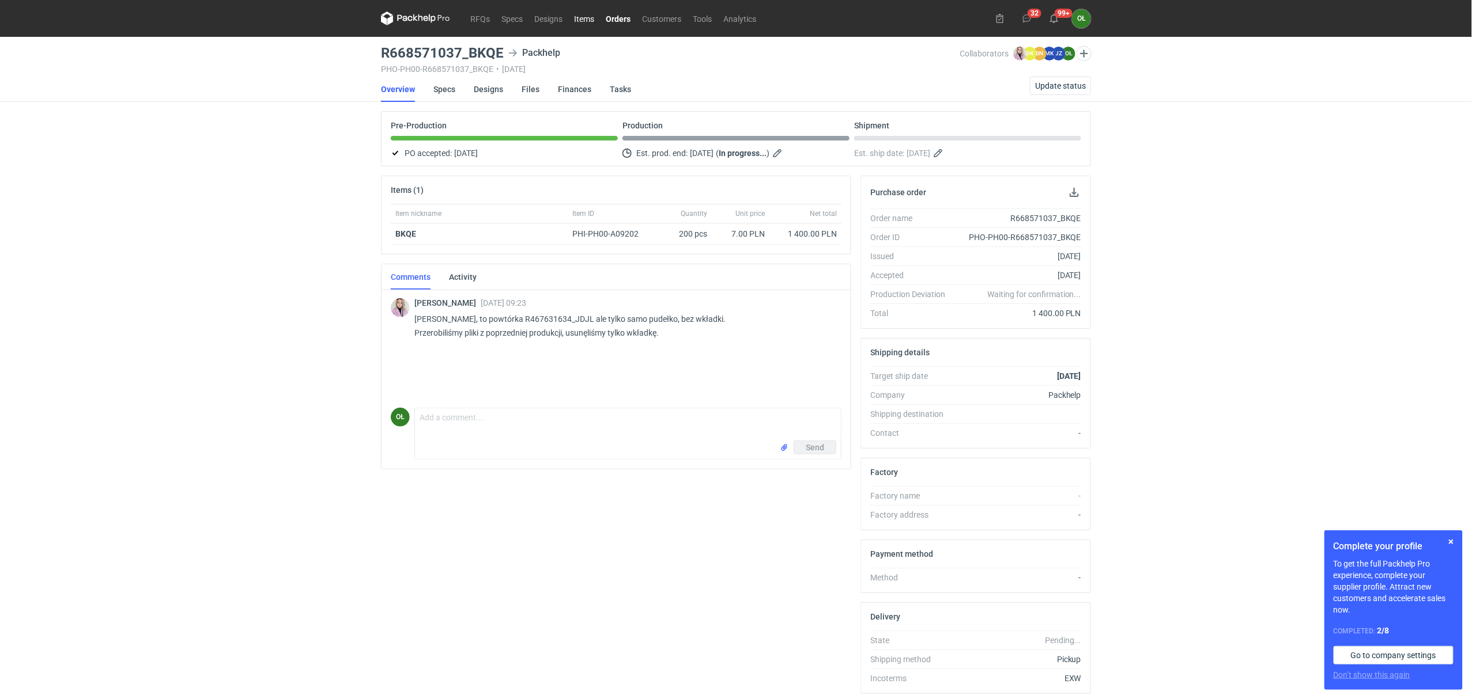
click at [595, 23] on link "Items" at bounding box center [584, 19] width 32 height 14
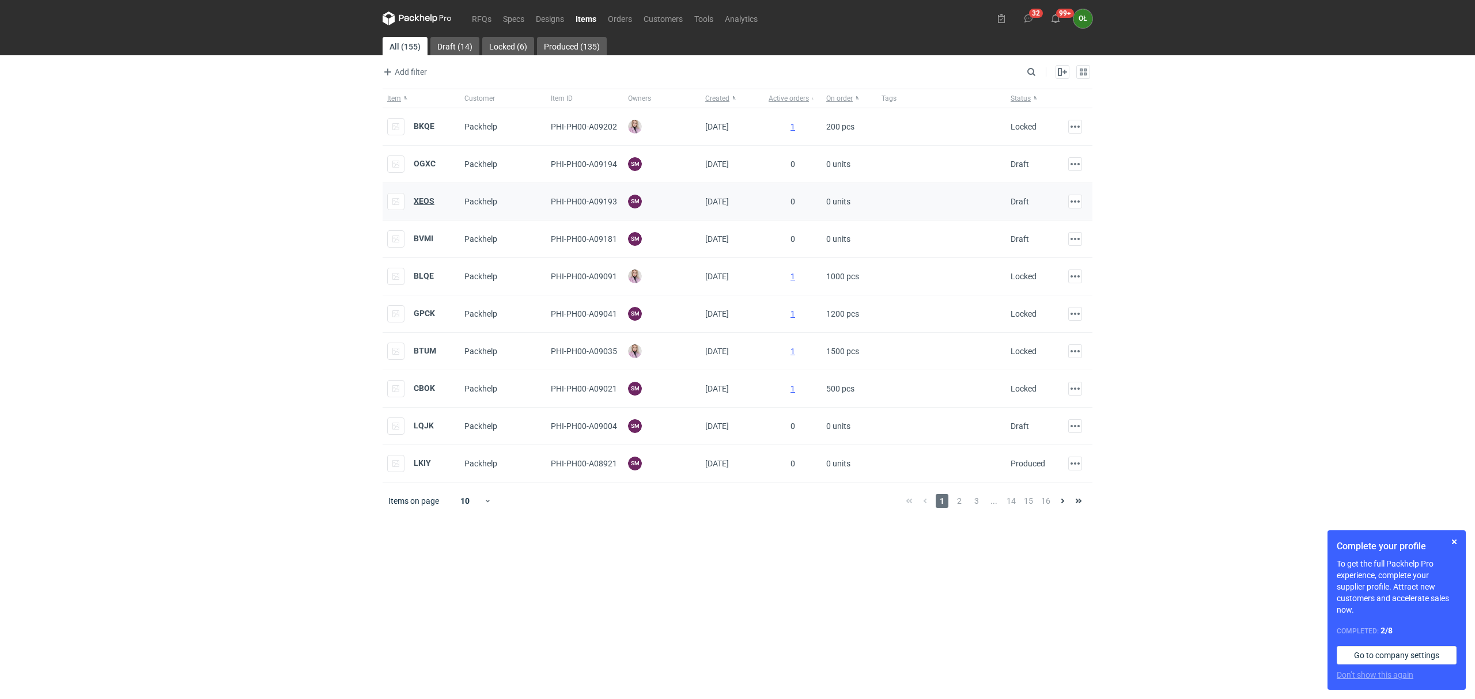
click at [422, 203] on strong "XEOS" at bounding box center [424, 200] width 21 height 9
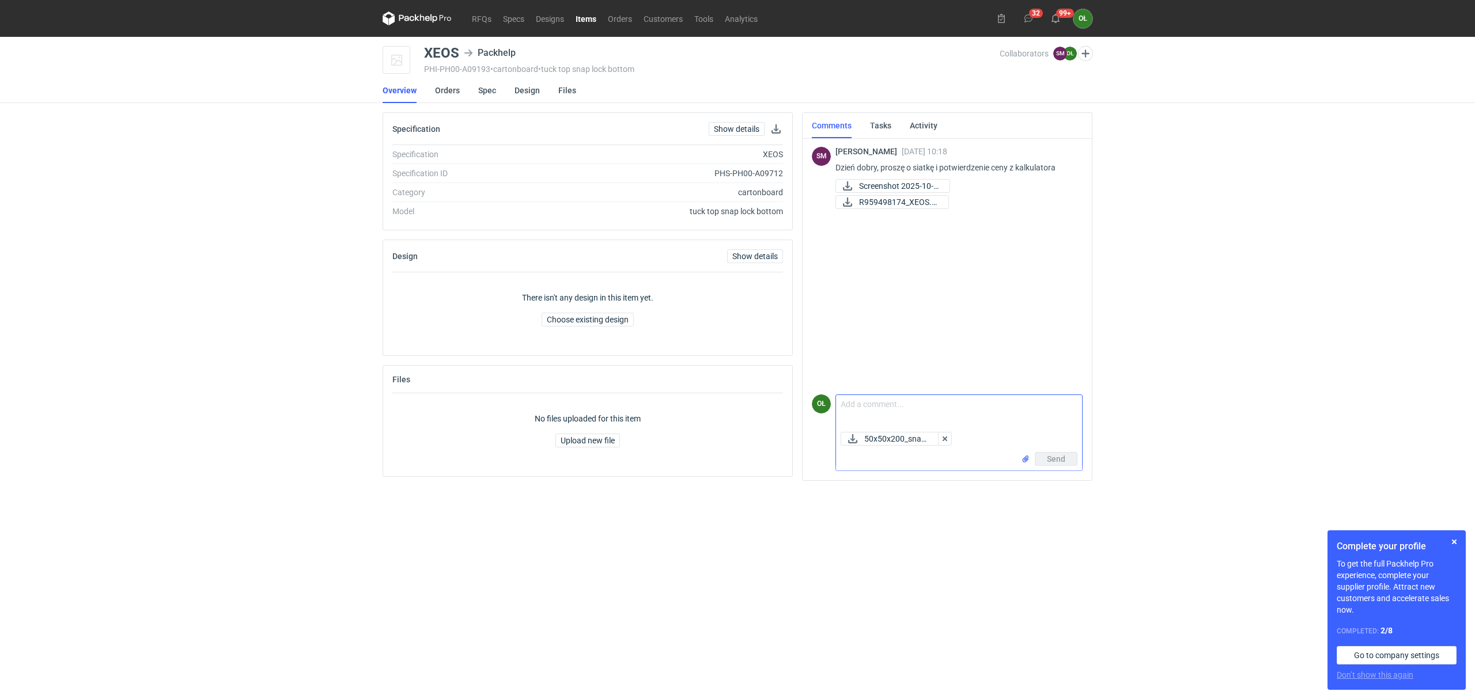
click at [856, 413] on textarea "Comment message" at bounding box center [959, 411] width 246 height 32
type textarea "Panie Sebastianie, siatka w załączniku."
click at [1077, 462] on div "Send" at bounding box center [959, 461] width 246 height 18
click at [1047, 459] on span "Send" at bounding box center [1056, 459] width 18 height 8
click at [493, 17] on link "RFQs" at bounding box center [481, 19] width 31 height 14
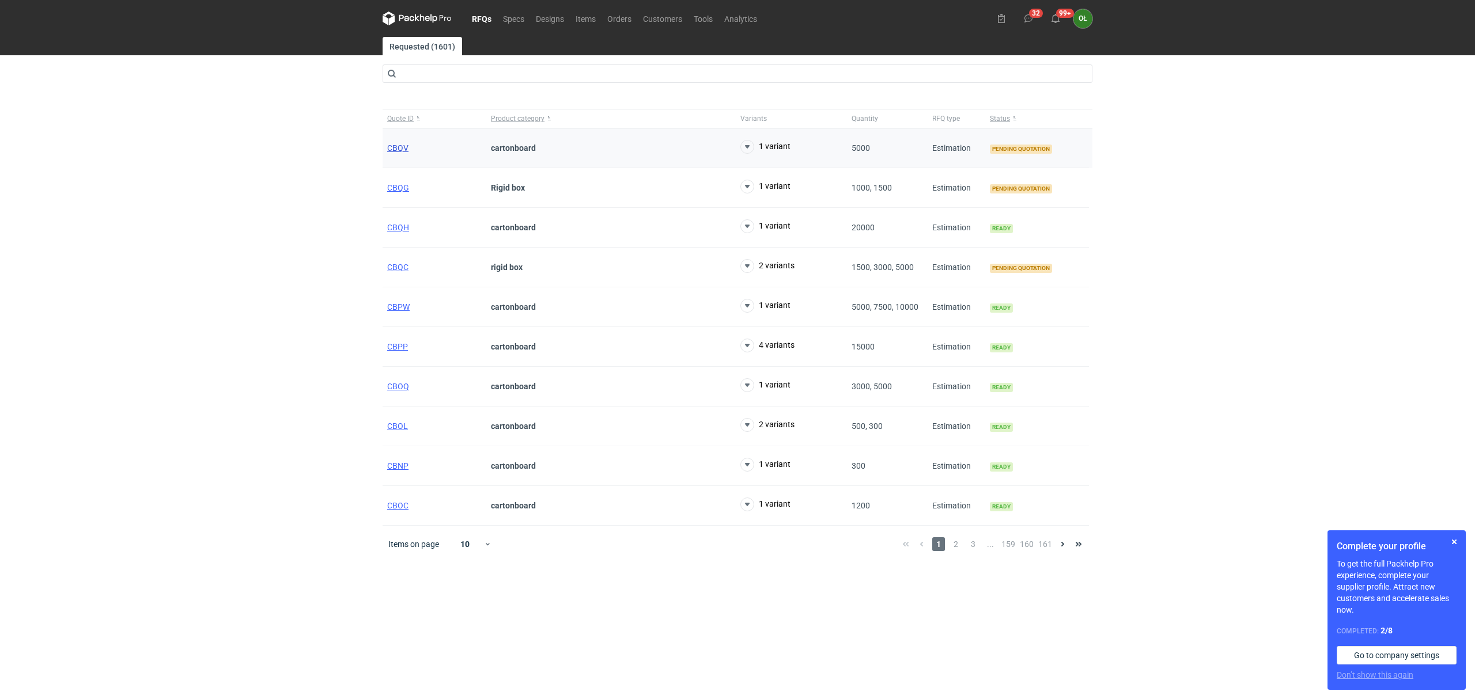
click at [395, 151] on span "CBQV" at bounding box center [397, 147] width 21 height 9
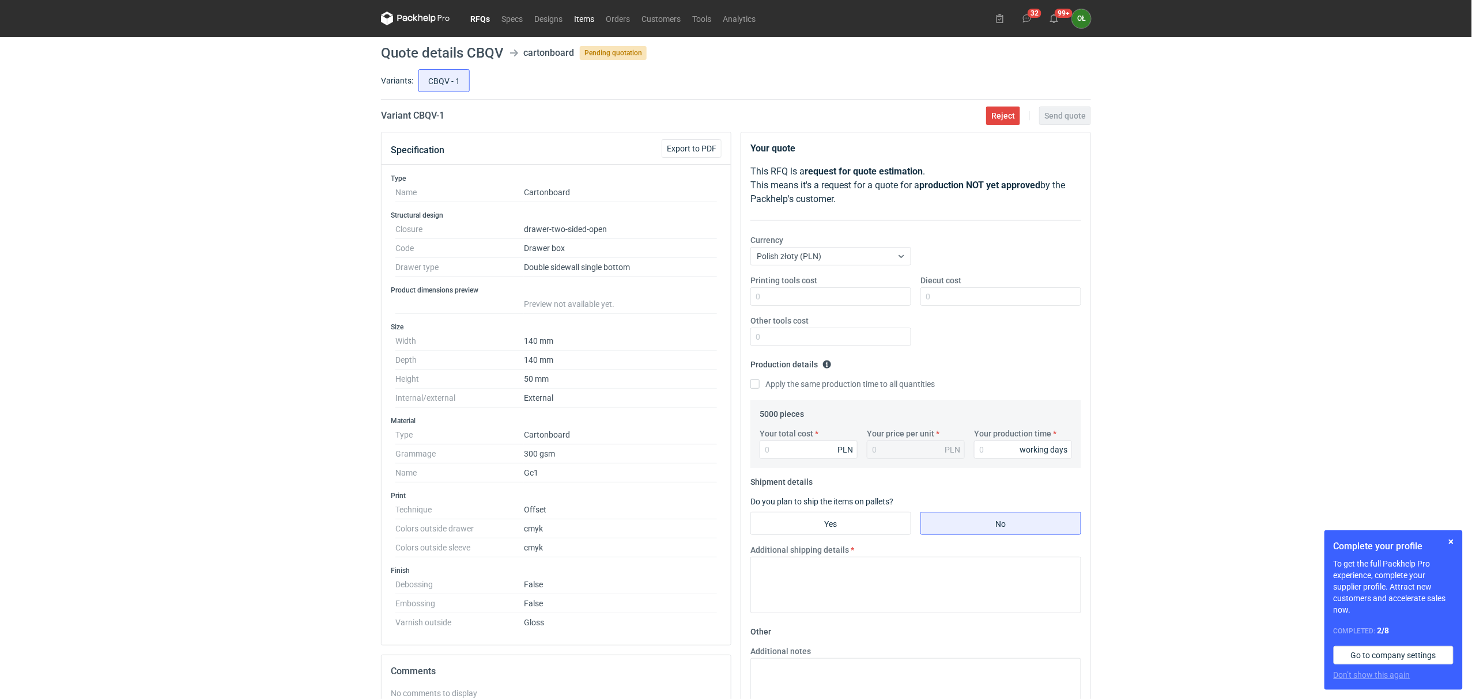
click at [586, 20] on link "Items" at bounding box center [584, 19] width 32 height 14
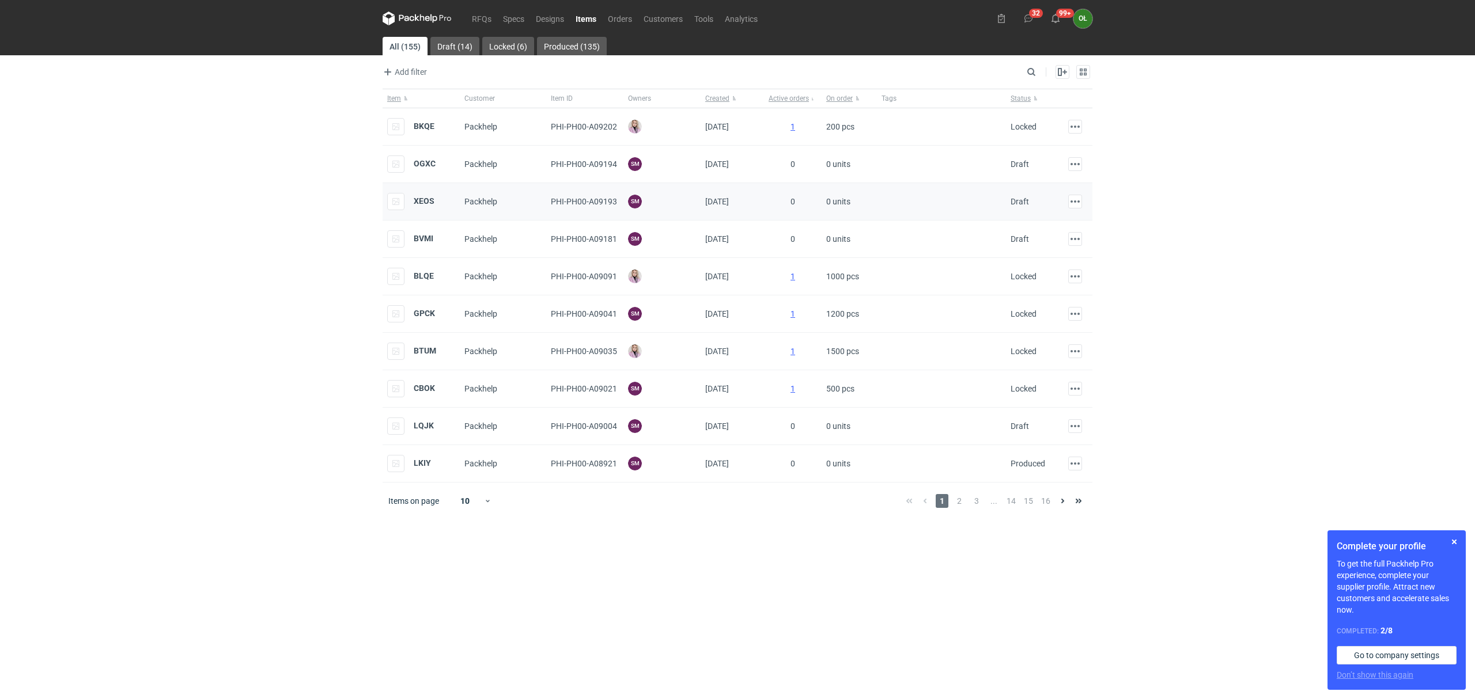
click at [423, 207] on div "XEOS" at bounding box center [410, 201] width 47 height 17
click at [423, 206] on strong "XEOS" at bounding box center [424, 200] width 21 height 9
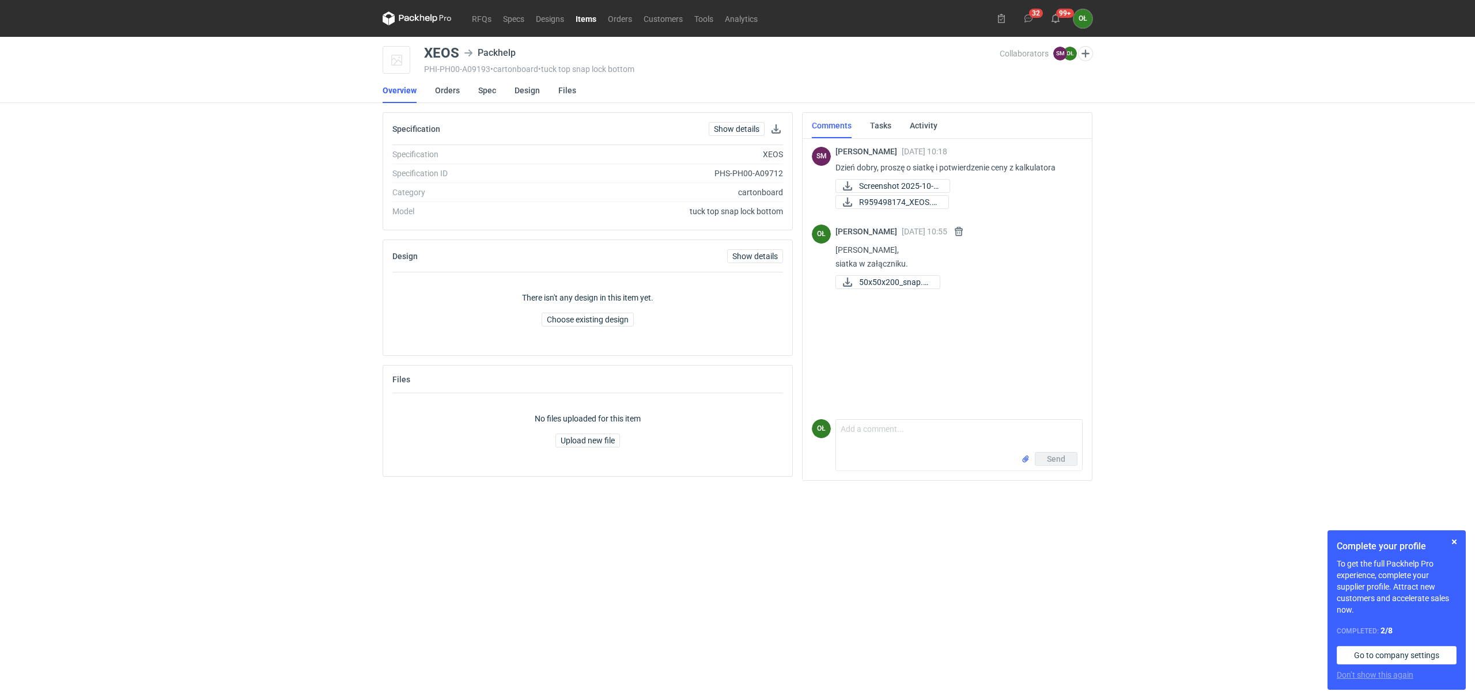
click at [588, 22] on link "Items" at bounding box center [586, 19] width 32 height 14
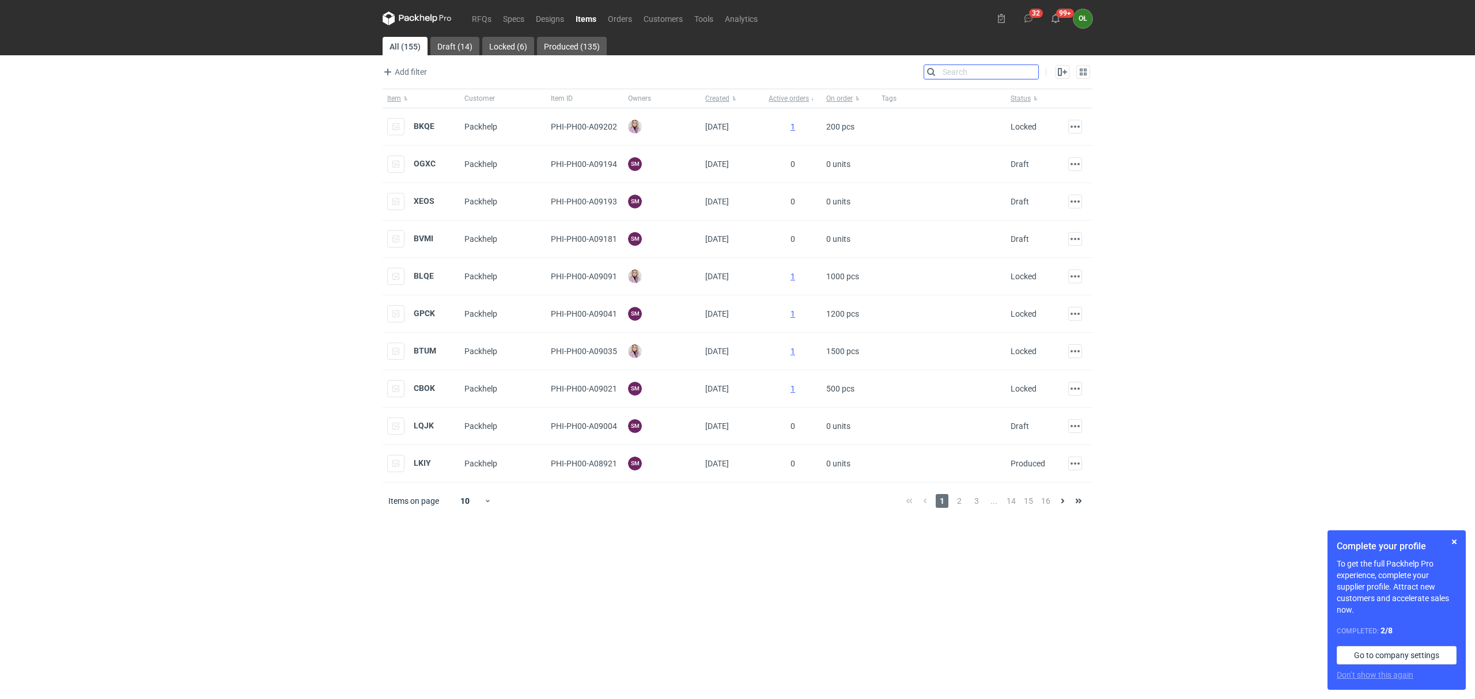
click at [1030, 70] on input "Search" at bounding box center [981, 72] width 114 height 14
type input "vnsh"
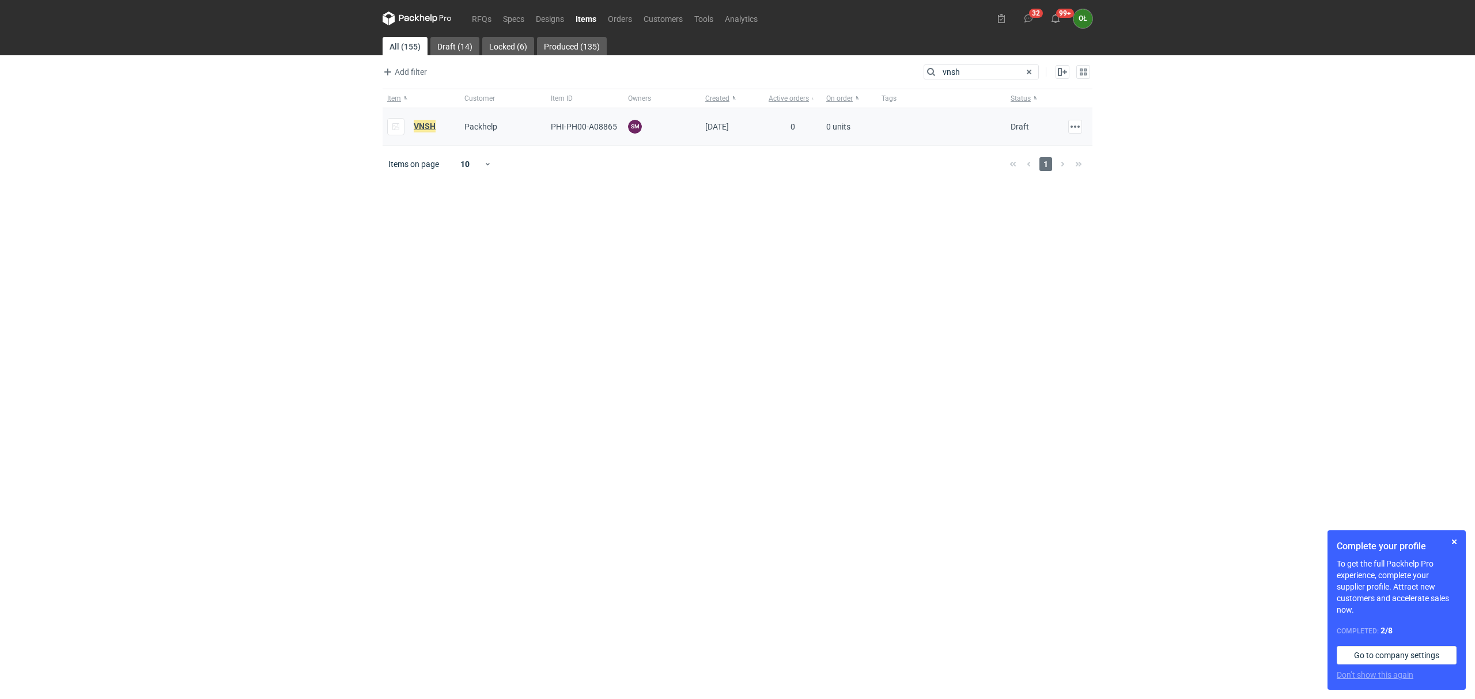
click at [432, 125] on em "VNSH" at bounding box center [425, 126] width 22 height 13
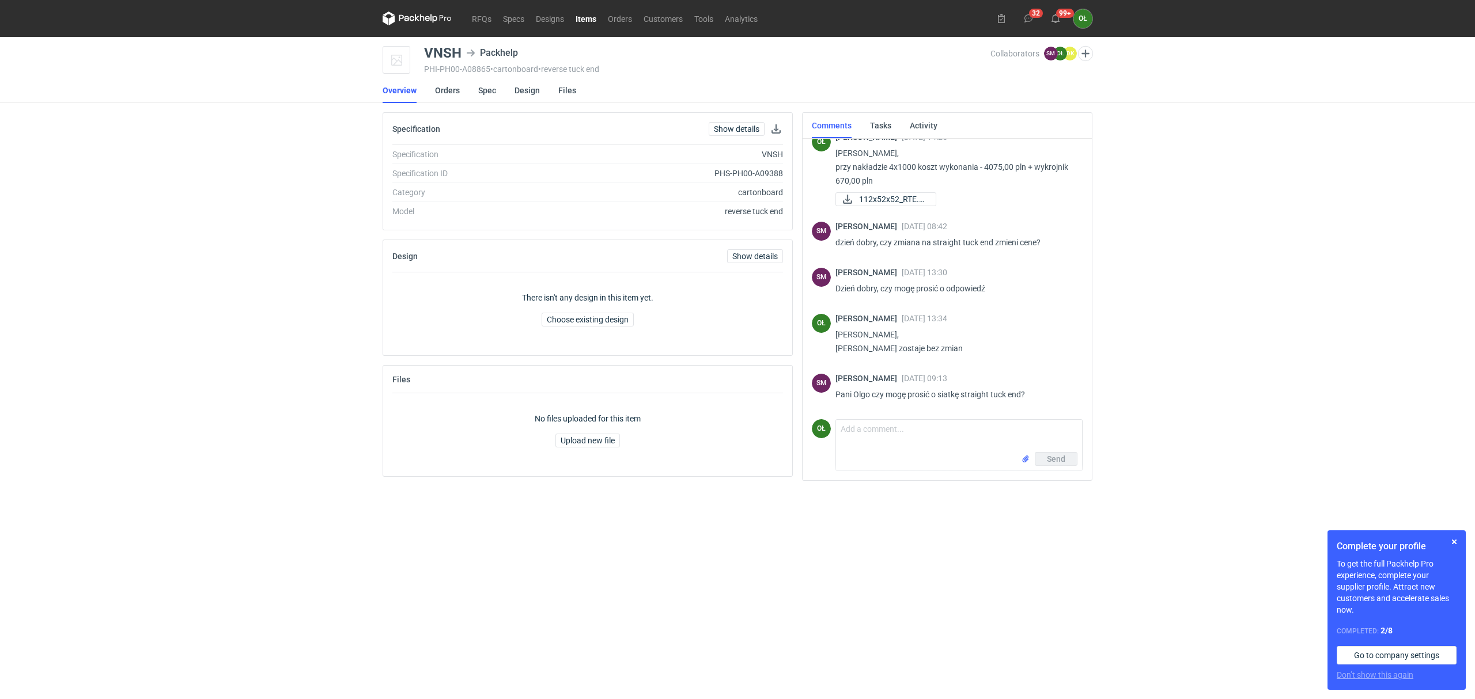
scroll to position [697, 0]
click at [876, 428] on textarea "Comment message" at bounding box center [959, 431] width 246 height 32
type textarea "[PERSON_NAME], siatka w załączniku"
click at [1045, 471] on div "110x50x50_STE.p..." at bounding box center [959, 459] width 246 height 25
click at [1061, 475] on span "Send" at bounding box center [1056, 479] width 18 height 8
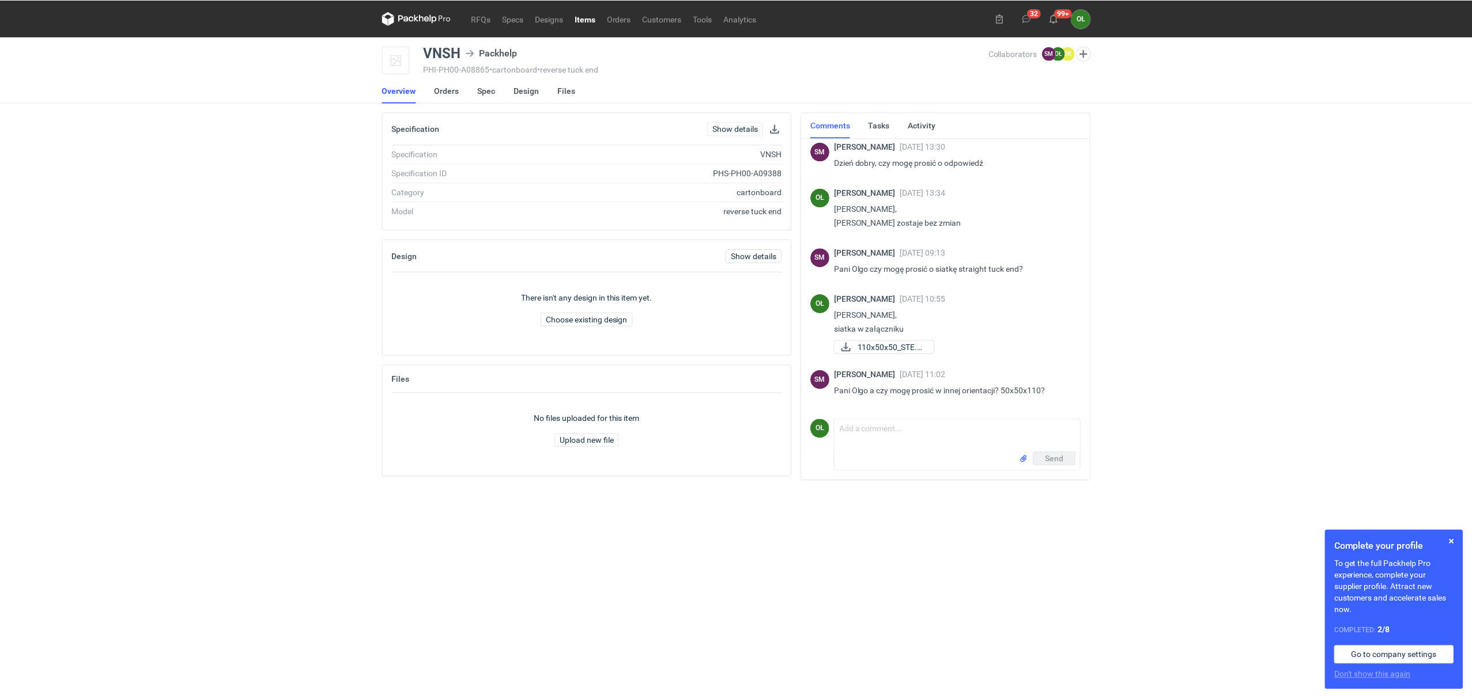
scroll to position [819, 0]
click at [17, 341] on div "RFQs Specs Designs Items Orders Customers Tools Analytics 32 99+ OŁ Olga Łopato…" at bounding box center [737, 349] width 1475 height 699
click at [611, 19] on link "Orders" at bounding box center [620, 19] width 36 height 14
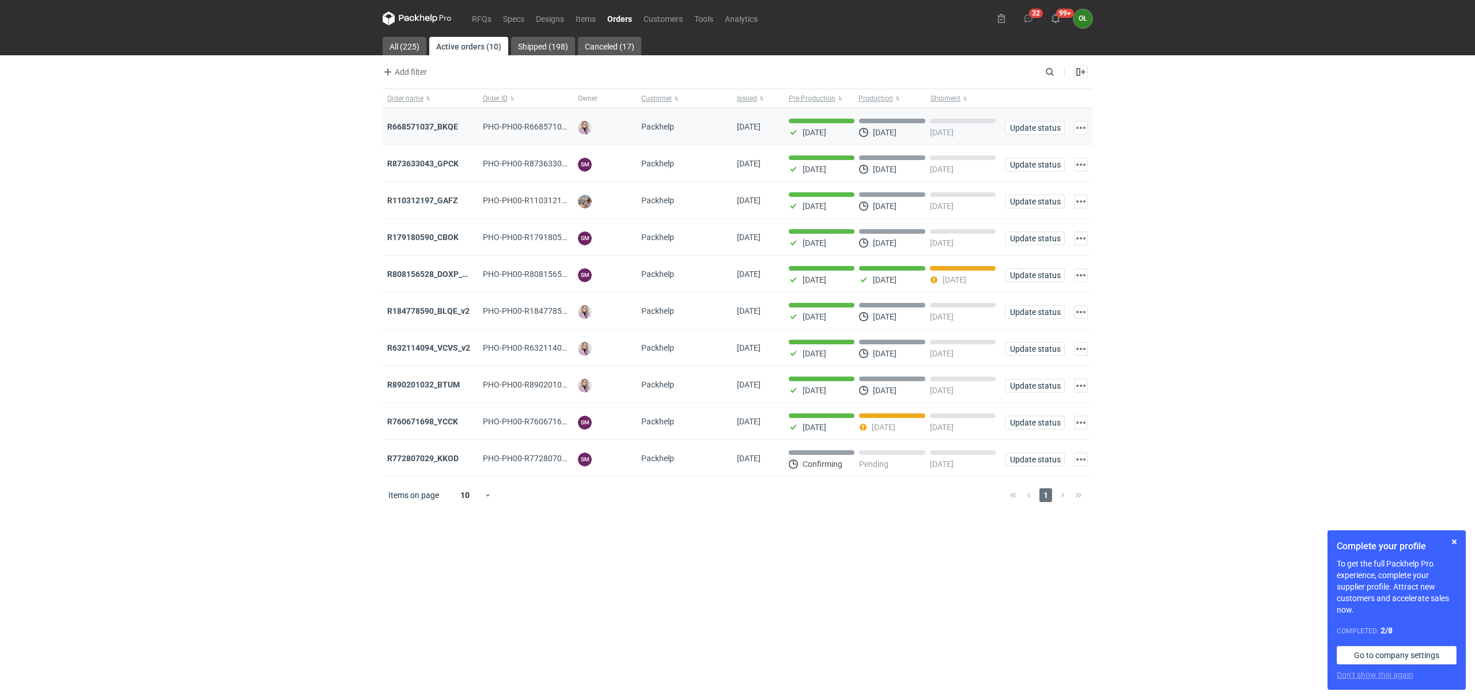
click at [448, 134] on div "R668571037_BKQE" at bounding box center [431, 126] width 96 height 37
click at [448, 279] on strong "R808156528_DOXP_QFAF_BZBP_ZUYK_WQLV_OKHN_JELH_EVFV_FTDR_ZOWV_CHID_YARY_QVFE_PQS…" at bounding box center [590, 274] width 407 height 9
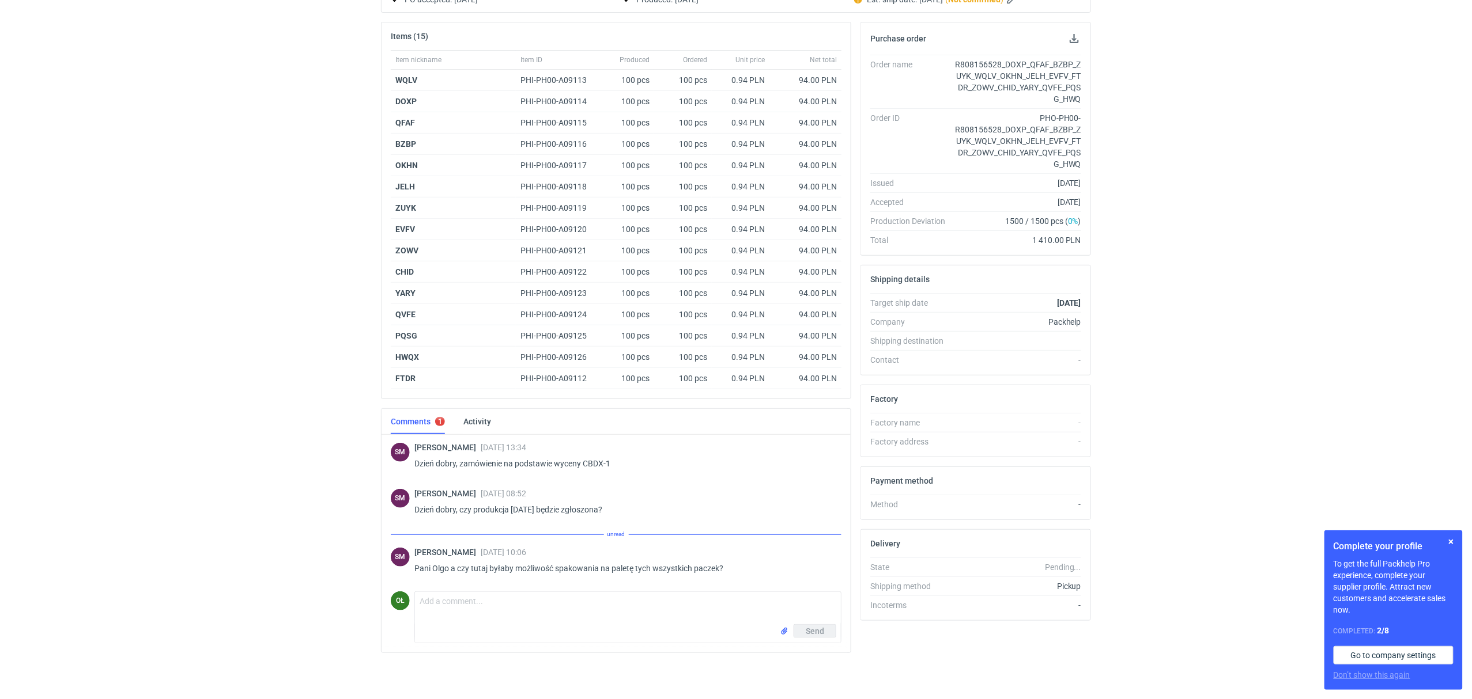
scroll to position [157, 0]
click at [503, 615] on textarea "Comment message" at bounding box center [628, 608] width 426 height 32
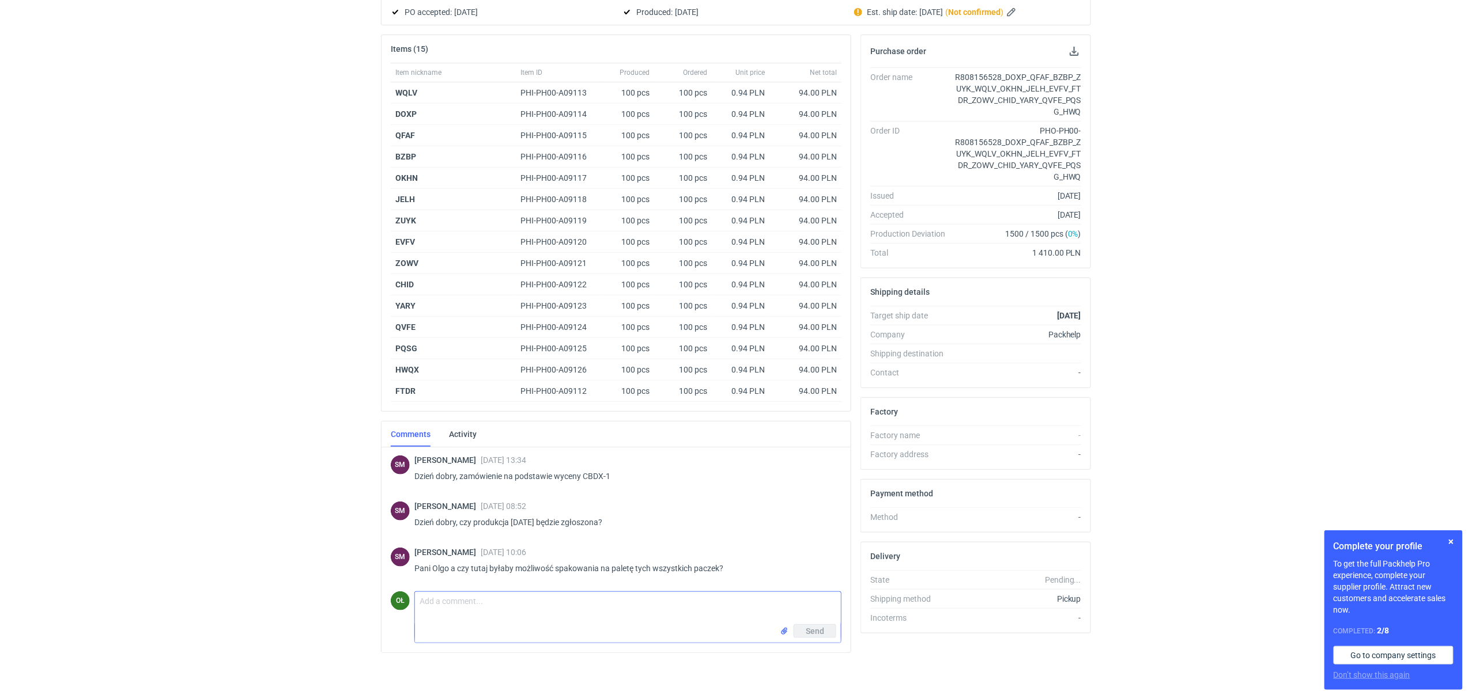
scroll to position [145, 0]
type textarea "tak, zaraz podam wymiary"
click at [818, 636] on button "Send" at bounding box center [814, 632] width 43 height 14
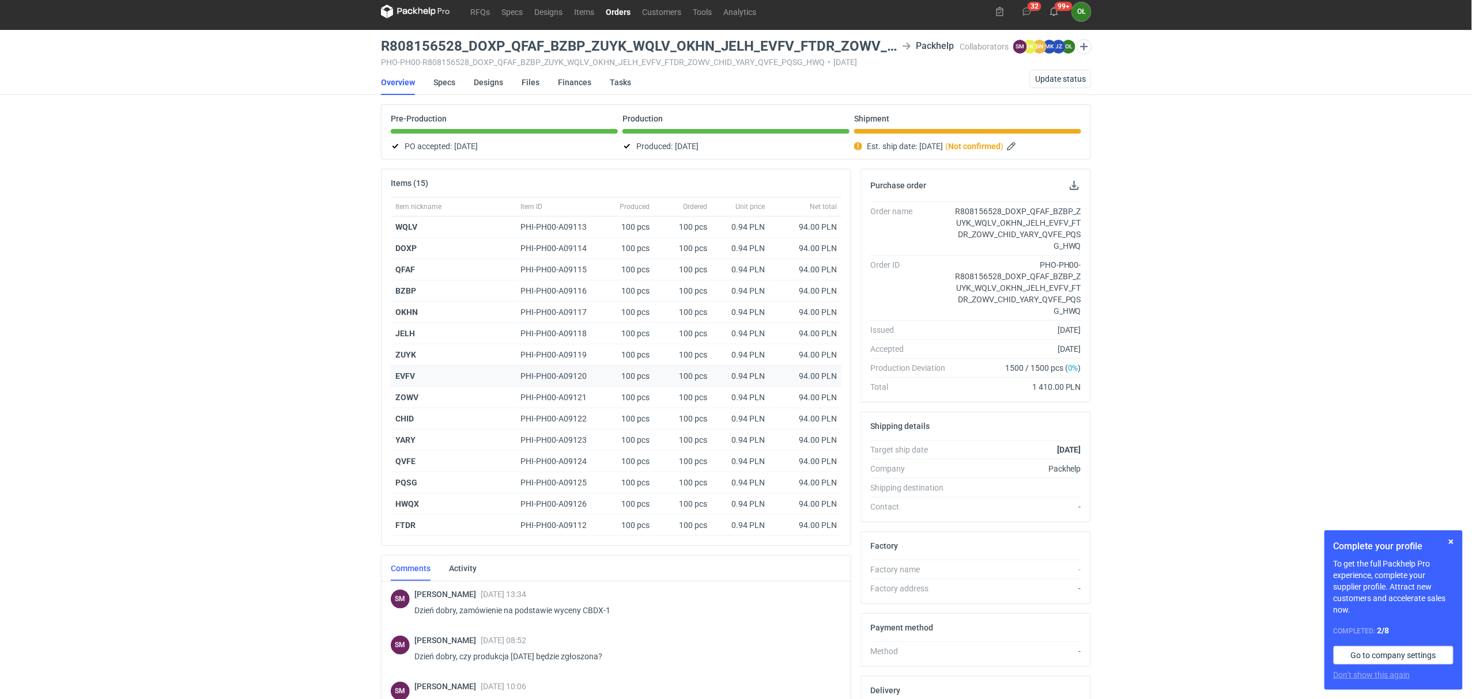
scroll to position [0, 0]
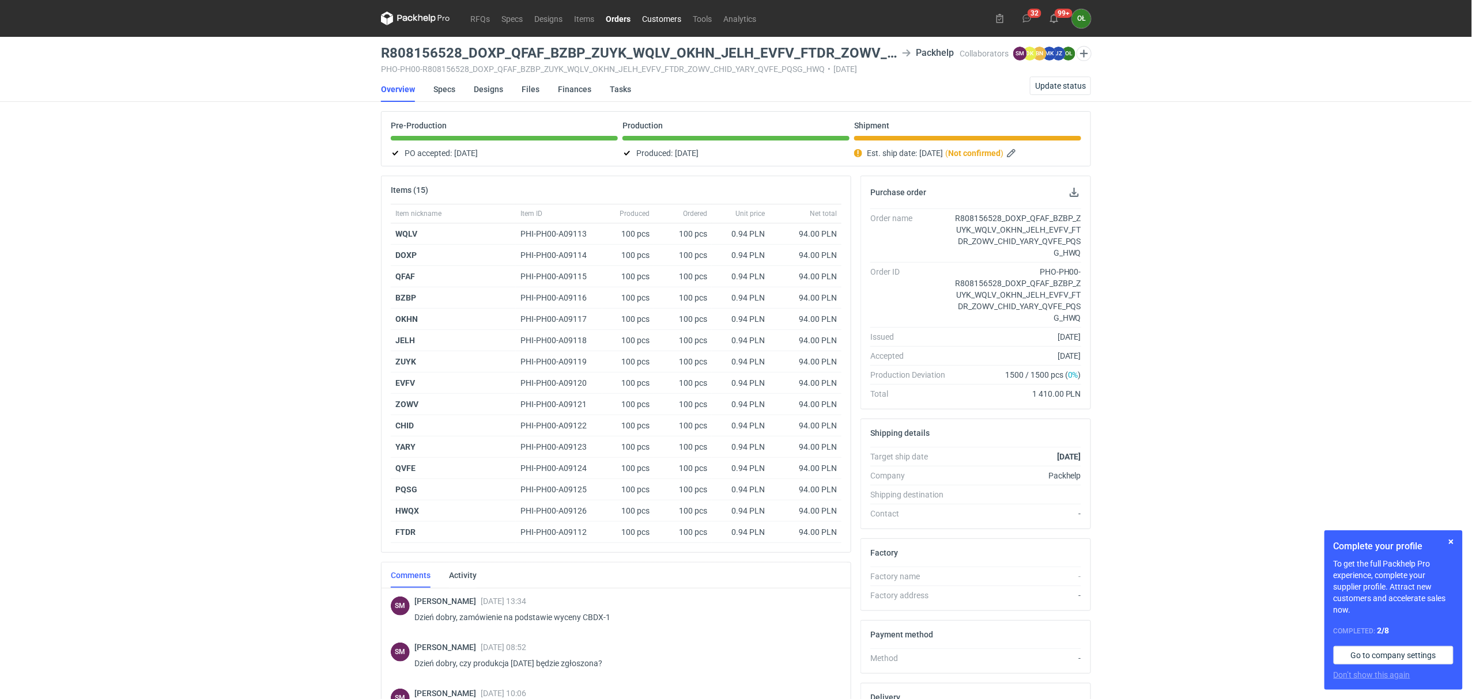
click at [637, 21] on link "Customers" at bounding box center [661, 19] width 51 height 14
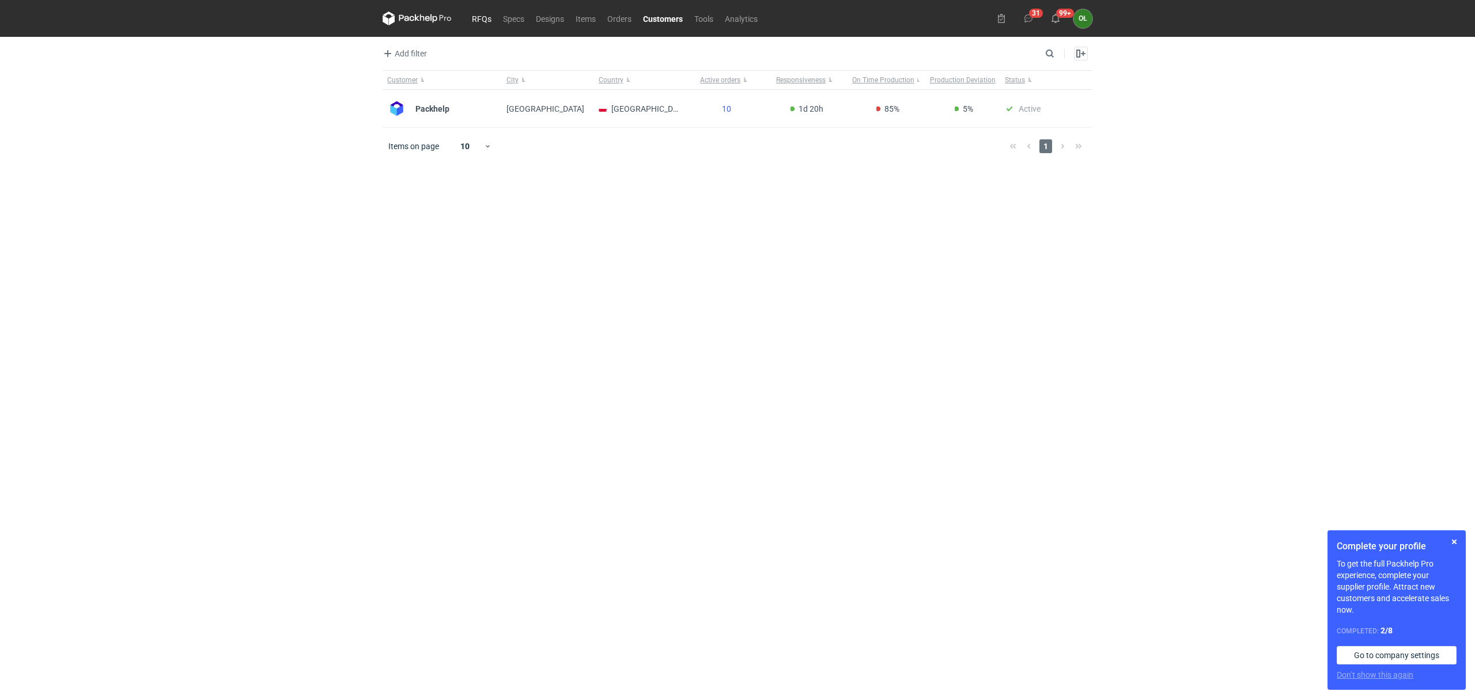
click at [479, 22] on link "RFQs" at bounding box center [481, 19] width 31 height 14
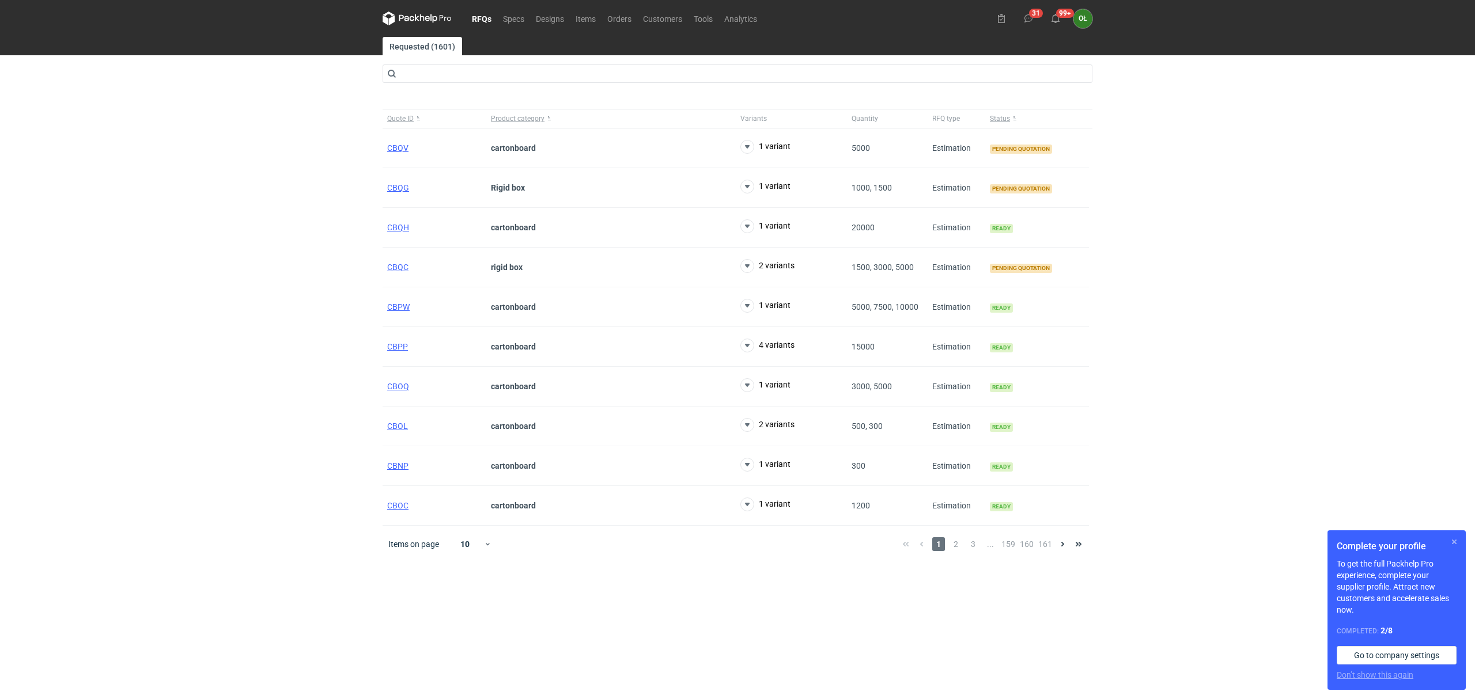
click at [1460, 537] on button "button" at bounding box center [1454, 542] width 14 height 14
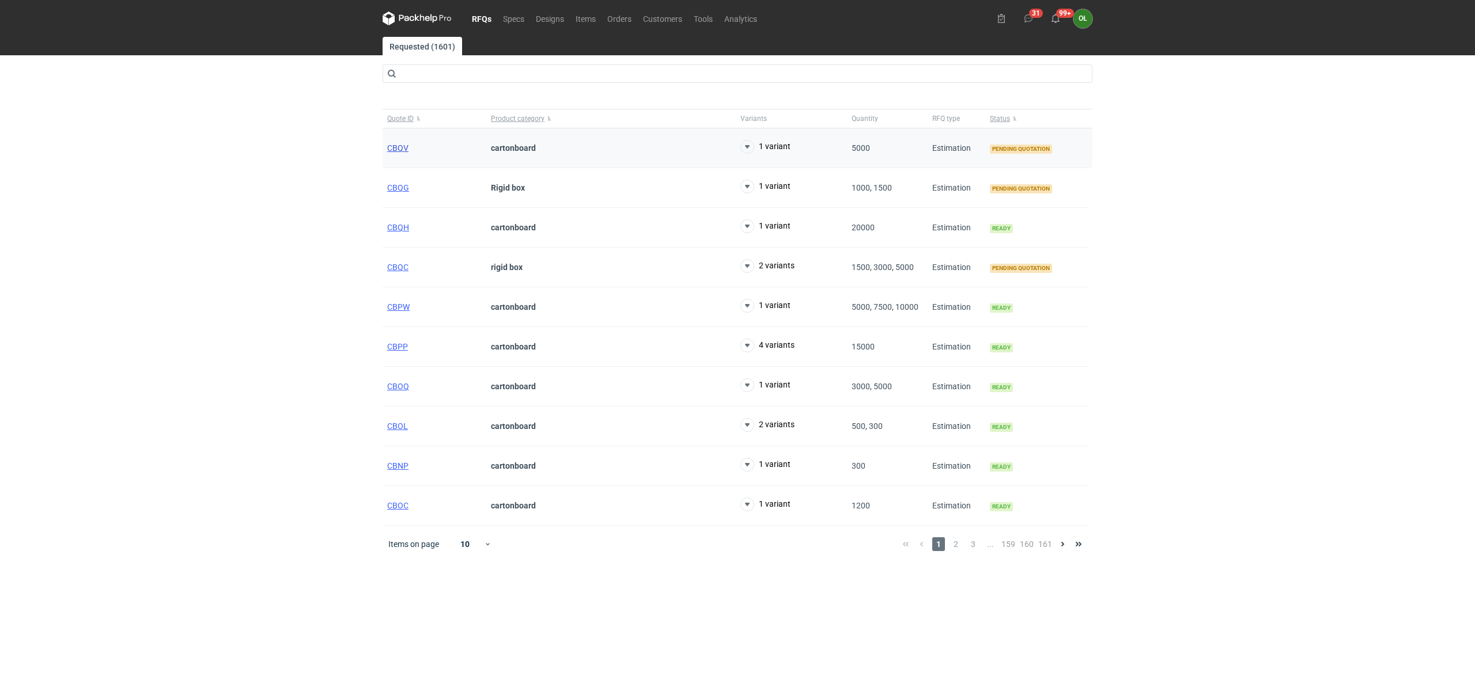
click at [393, 149] on span "CBQV" at bounding box center [397, 147] width 21 height 9
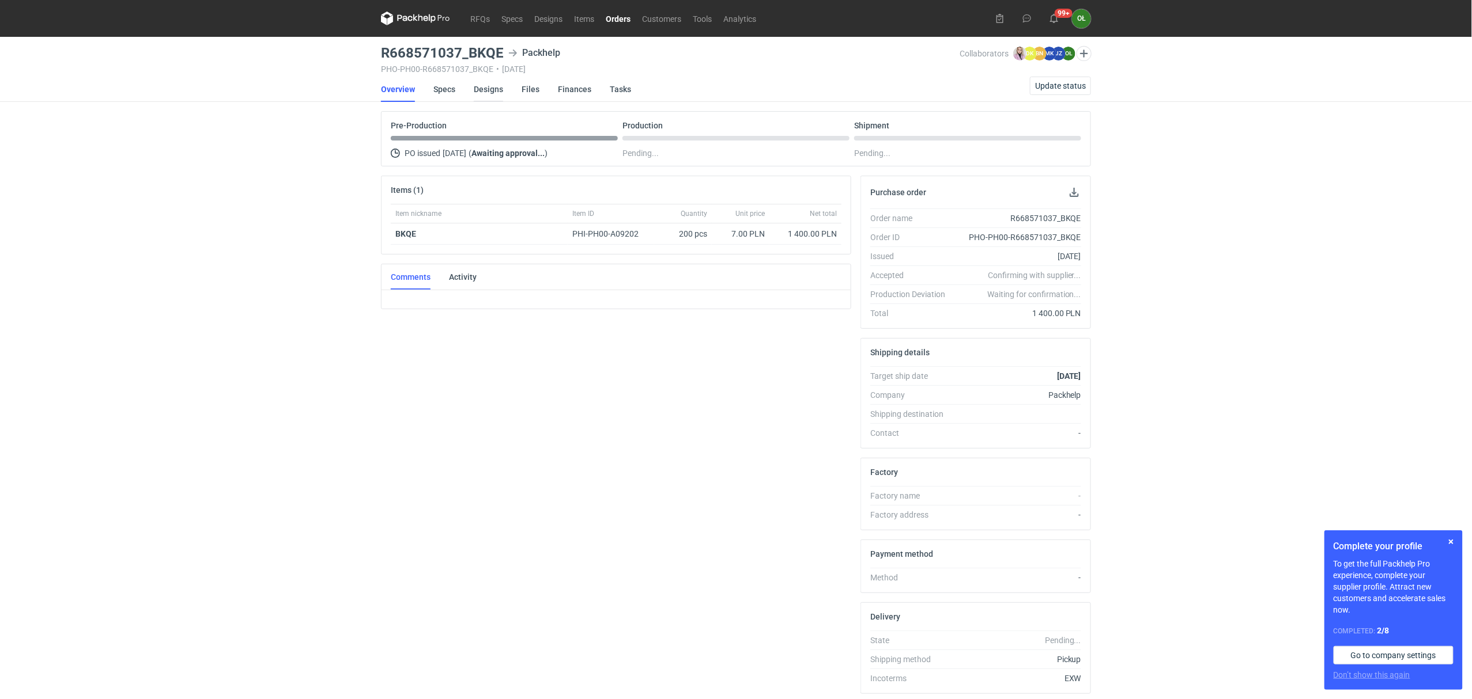
click at [483, 88] on link "Designs" at bounding box center [488, 89] width 29 height 25
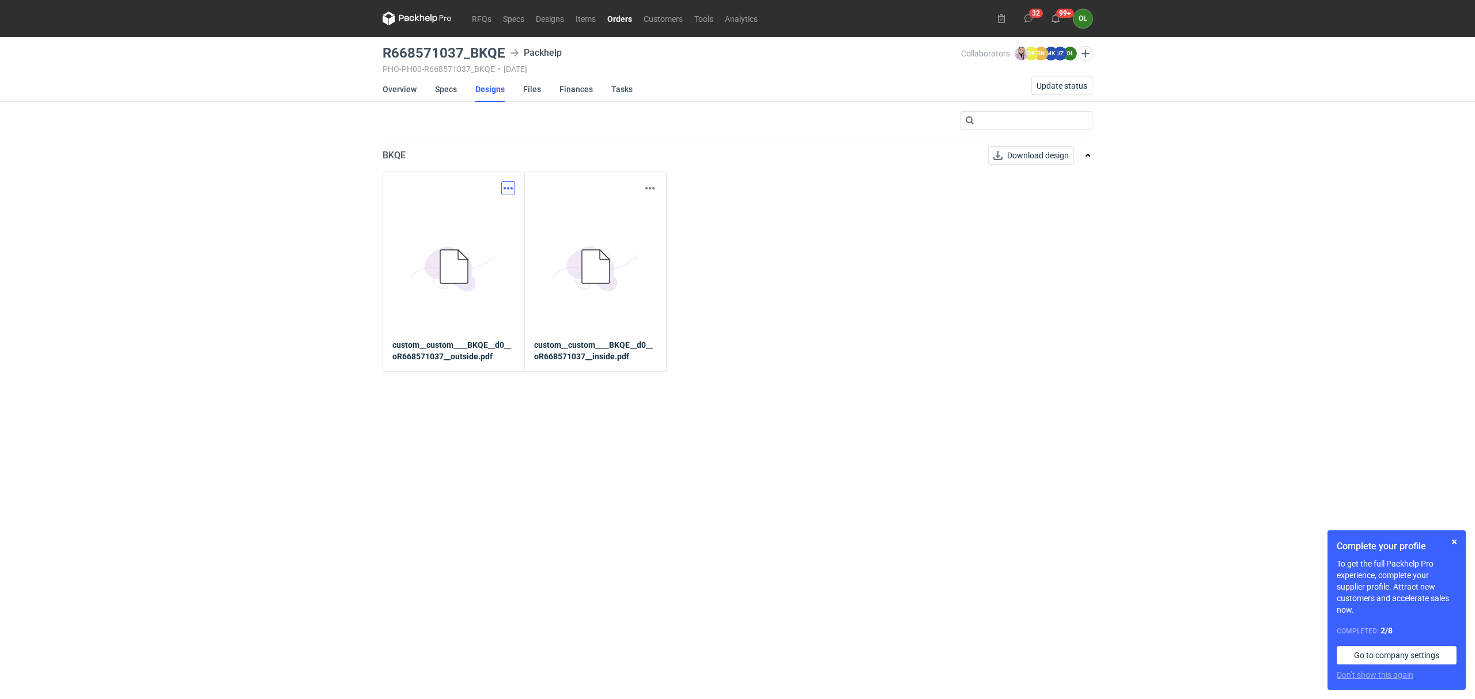
click at [508, 186] on button "button" at bounding box center [508, 188] width 14 height 14
click at [502, 206] on link "Download design part" at bounding box center [457, 214] width 106 height 18
click at [646, 183] on button "button" at bounding box center [650, 188] width 14 height 14
click at [621, 212] on link "Download design part" at bounding box center [599, 214] width 106 height 18
click at [441, 84] on link "Specs" at bounding box center [446, 89] width 22 height 25
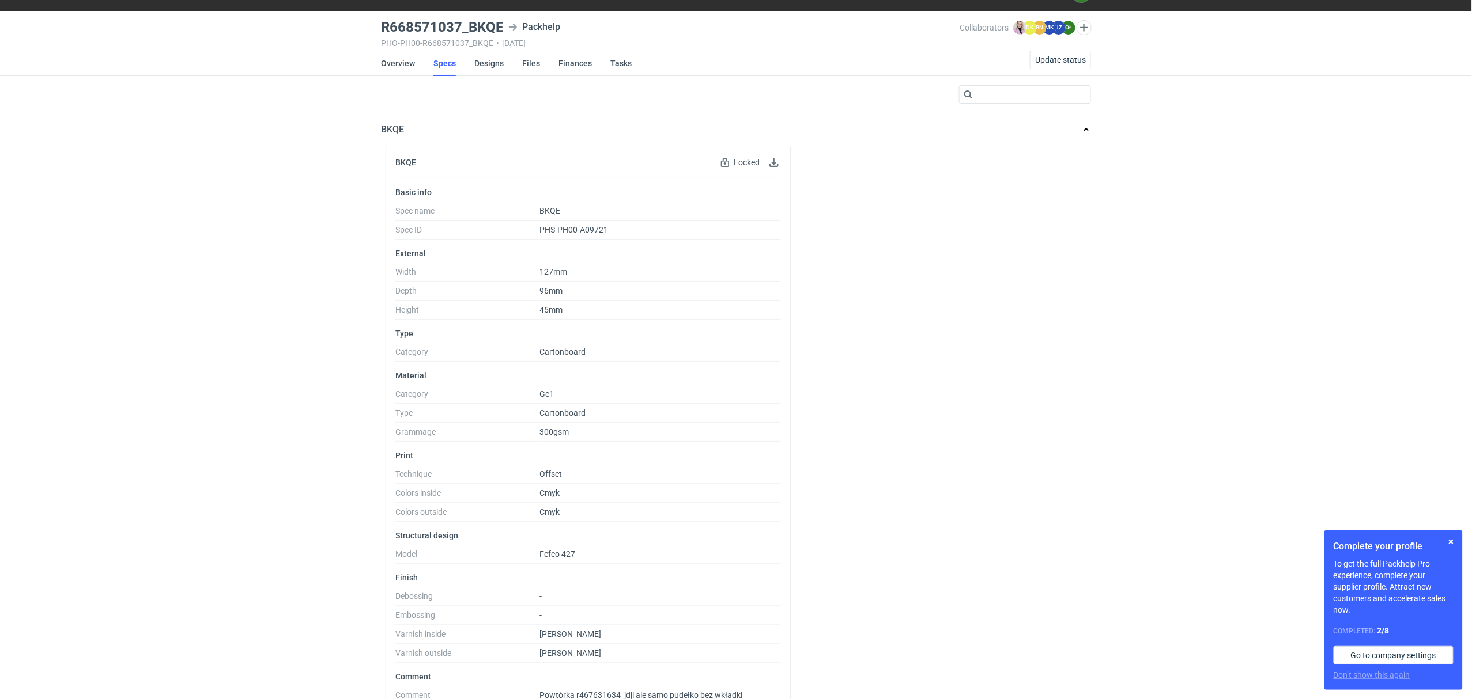
scroll to position [54, 0]
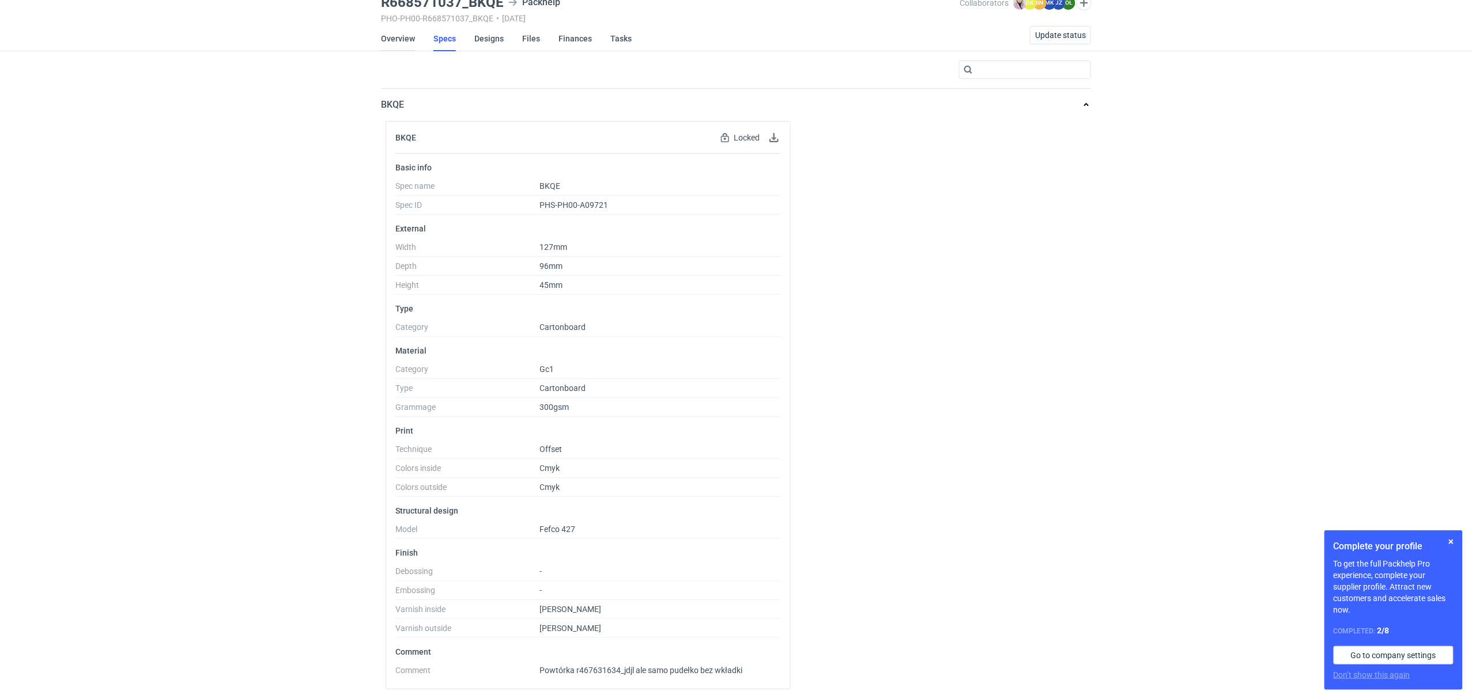
click at [395, 37] on link "Overview" at bounding box center [398, 38] width 34 height 25
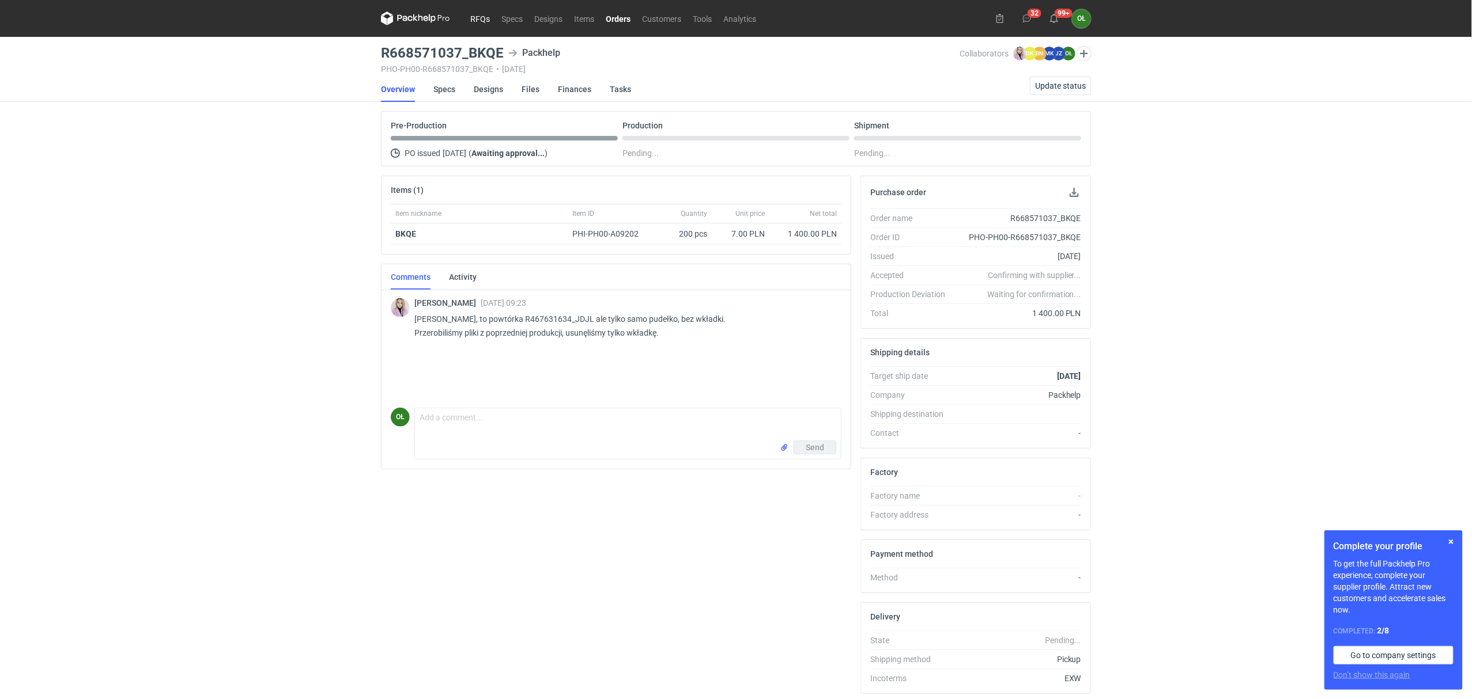
click at [486, 14] on link "RFQs" at bounding box center [479, 19] width 31 height 14
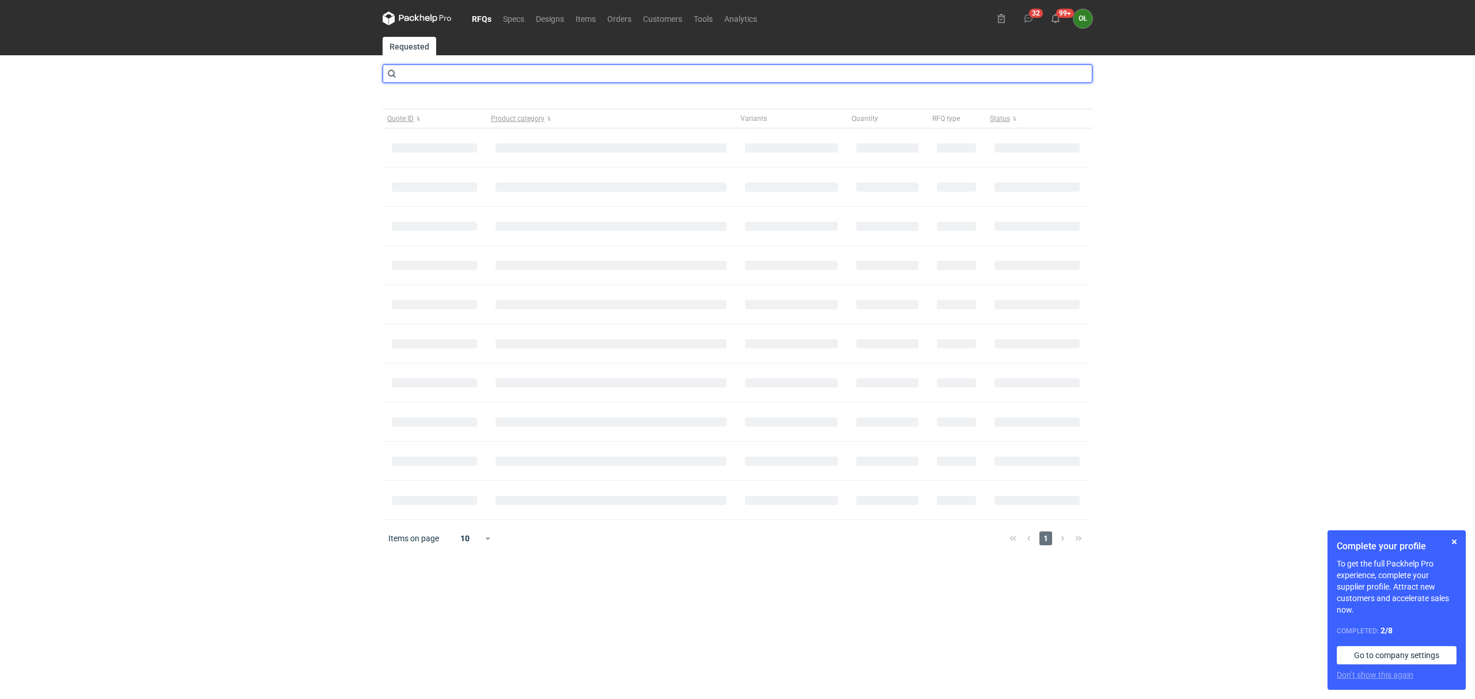
click at [475, 77] on input "text" at bounding box center [738, 74] width 710 height 18
type input "cbob"
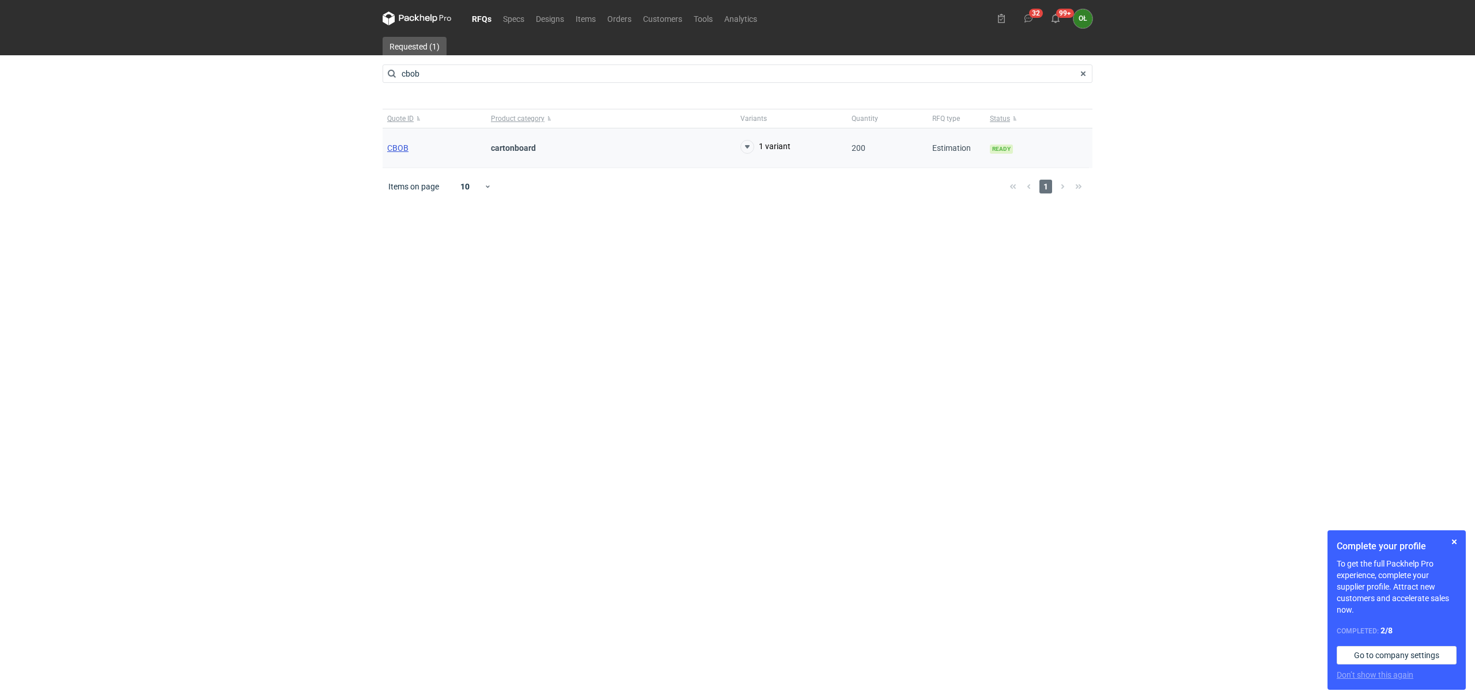
click at [397, 150] on span "CBOB" at bounding box center [397, 147] width 21 height 9
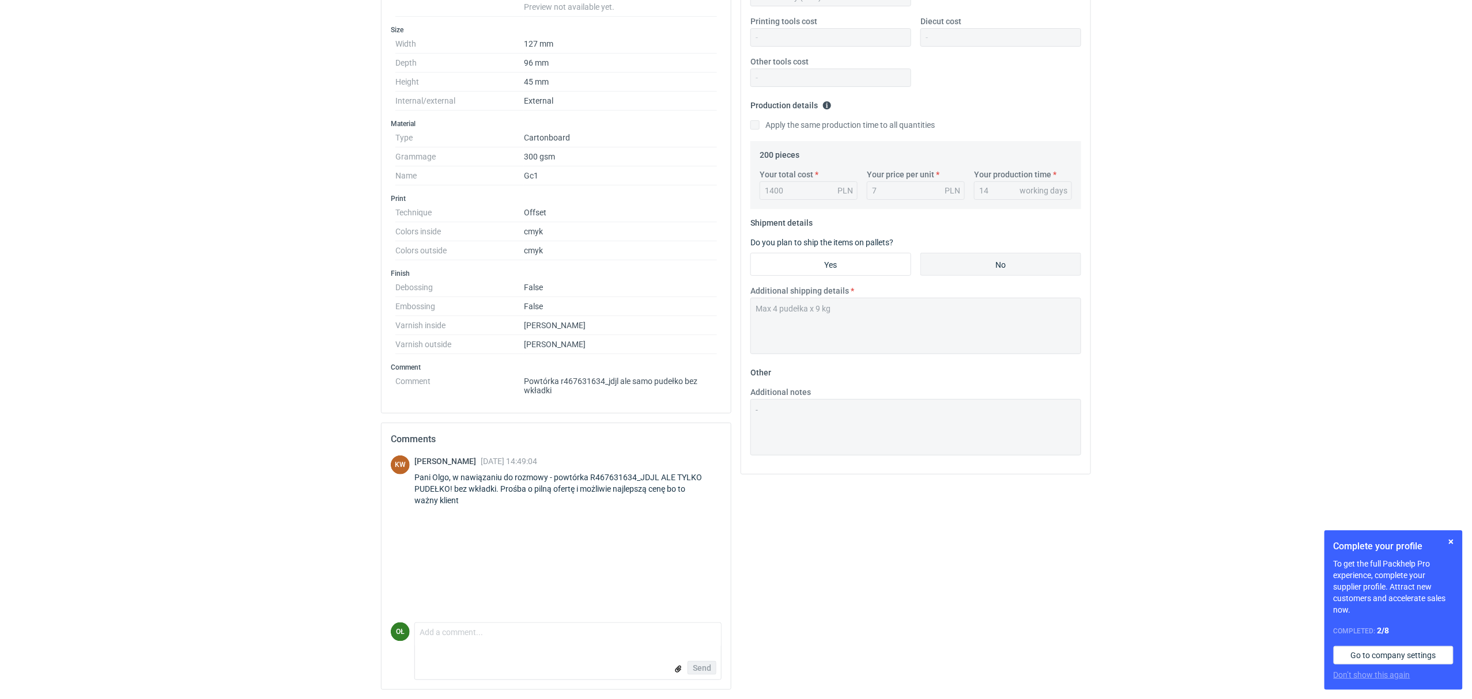
scroll to position [263, 0]
drag, startPoint x: 589, startPoint y: 478, endPoint x: 660, endPoint y: 480, distance: 70.9
click at [660, 480] on div "Pani Olgo, w nawiązaniu do rozmowy - powtórka R467631634_JDJL ALE TYLKO PUDEŁKO…" at bounding box center [567, 489] width 307 height 35
copy div "R467631634_JDJL"
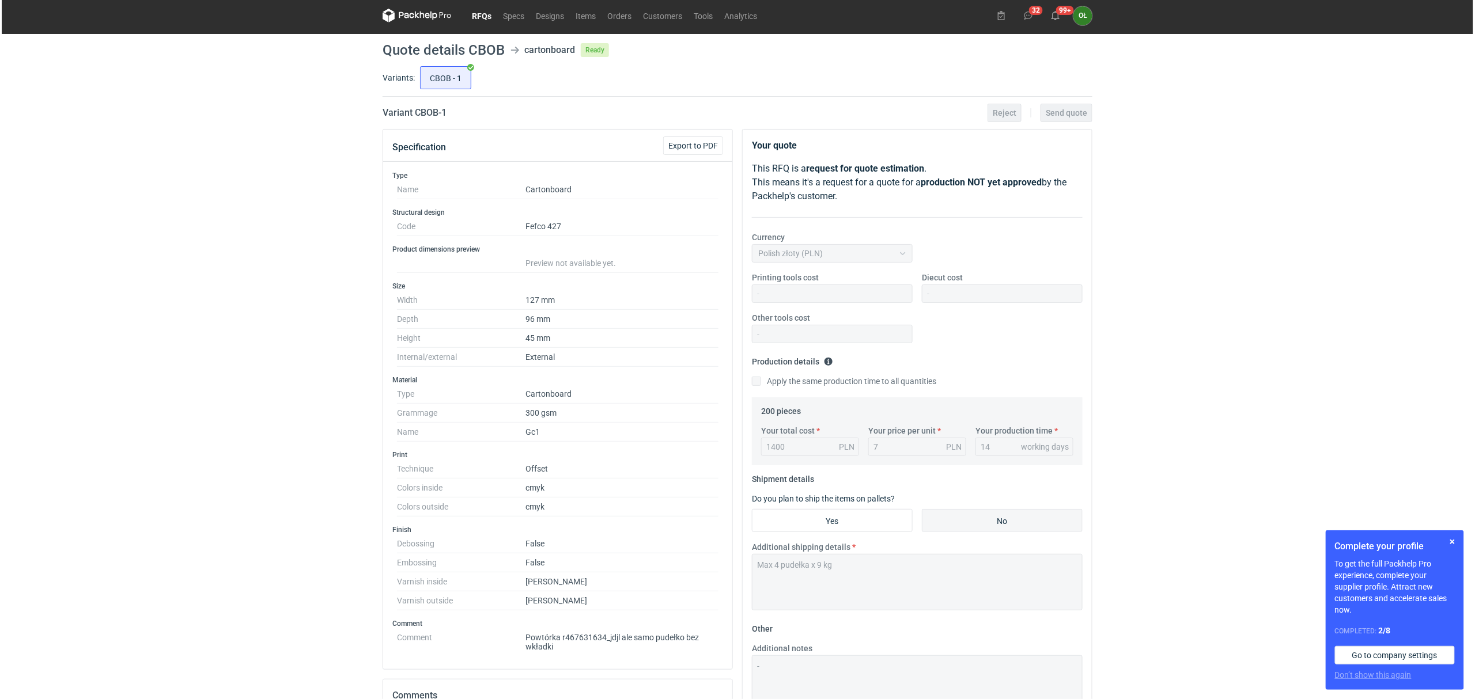
scroll to position [0, 0]
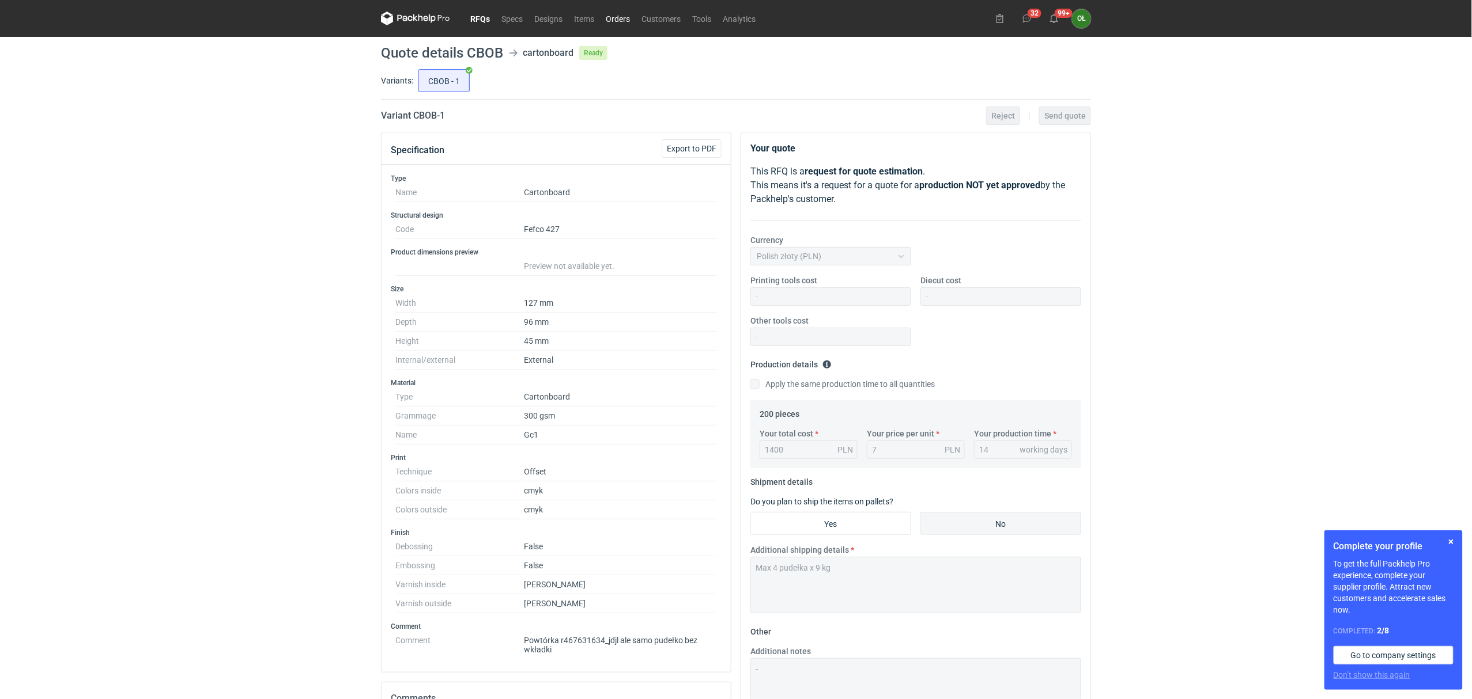
click at [614, 16] on link "Orders" at bounding box center [618, 19] width 36 height 14
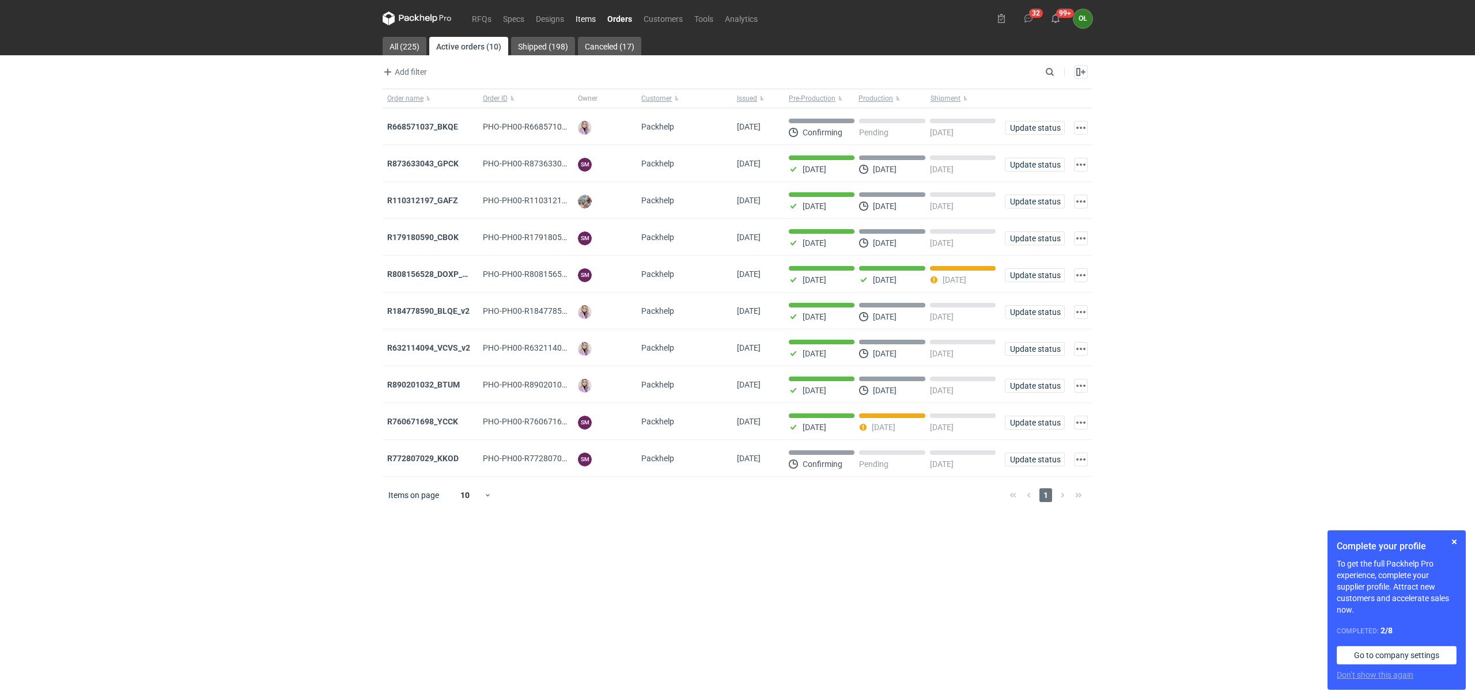
click at [597, 15] on link "Items" at bounding box center [586, 19] width 32 height 14
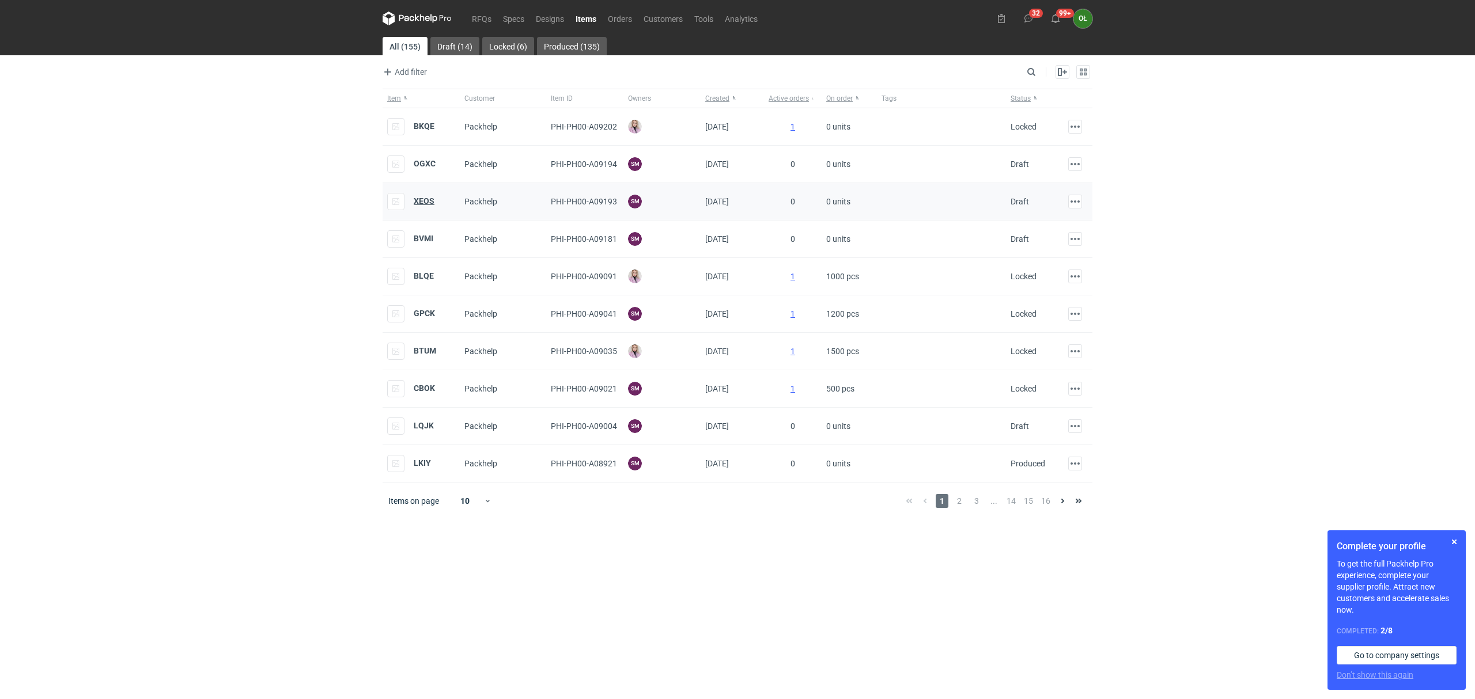
click at [429, 205] on strong "XEOS" at bounding box center [424, 200] width 21 height 9
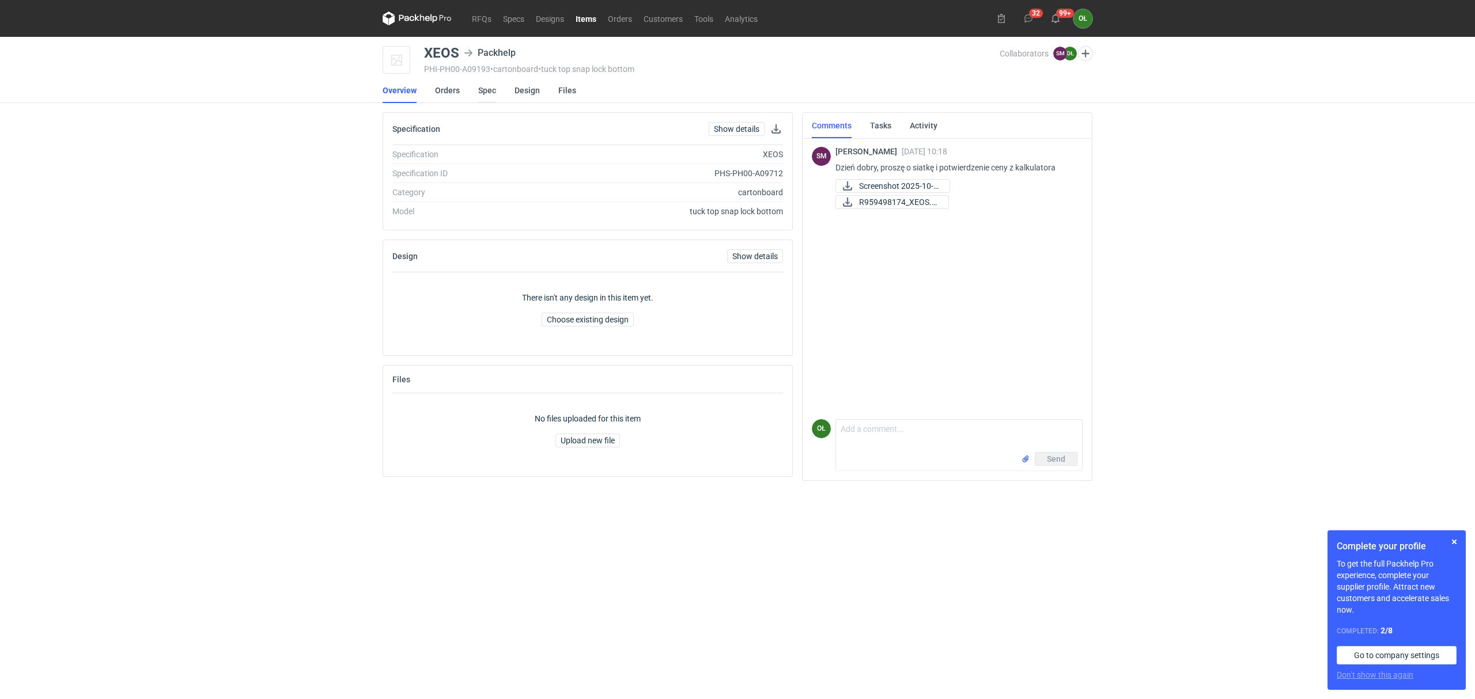
click at [481, 86] on link "Spec" at bounding box center [487, 90] width 18 height 25
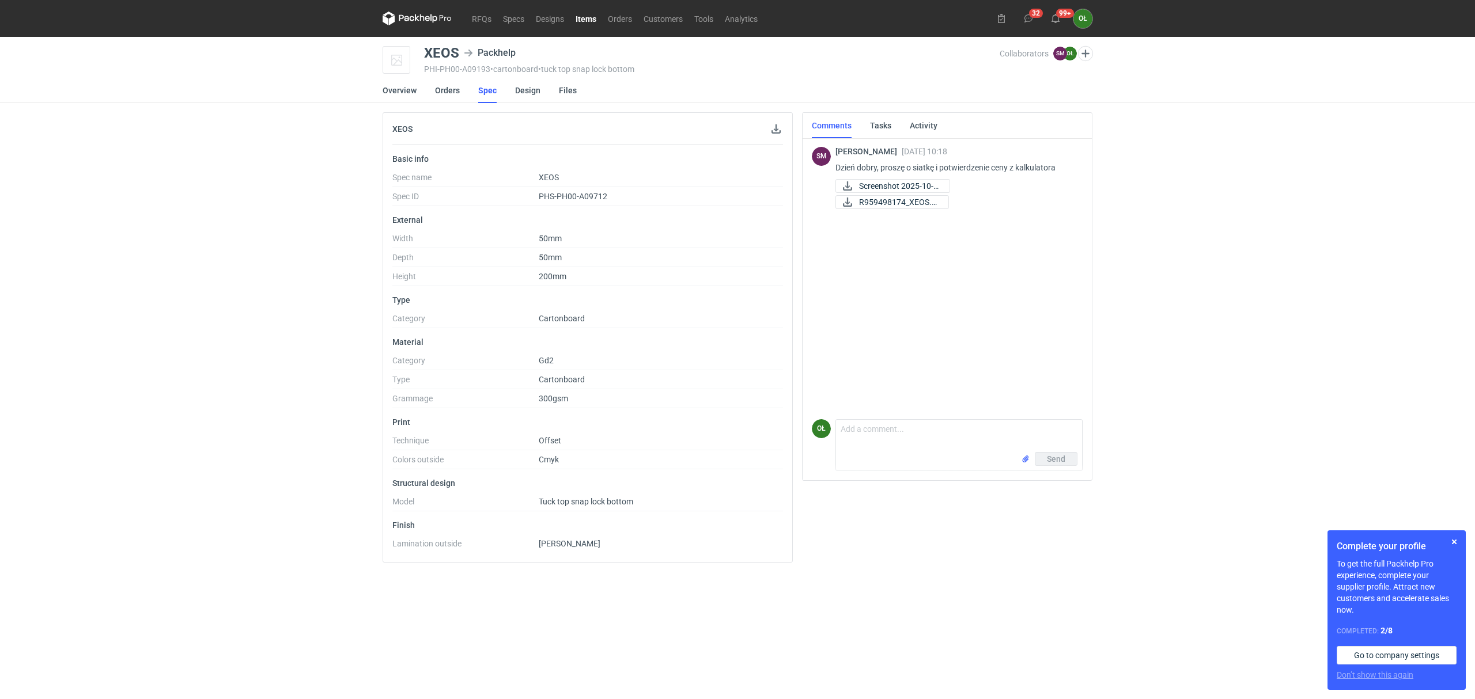
click at [574, 9] on nav "RFQs Specs Designs Items Orders Customers Tools Analytics" at bounding box center [573, 18] width 381 height 37
click at [581, 16] on link "Items" at bounding box center [586, 19] width 32 height 14
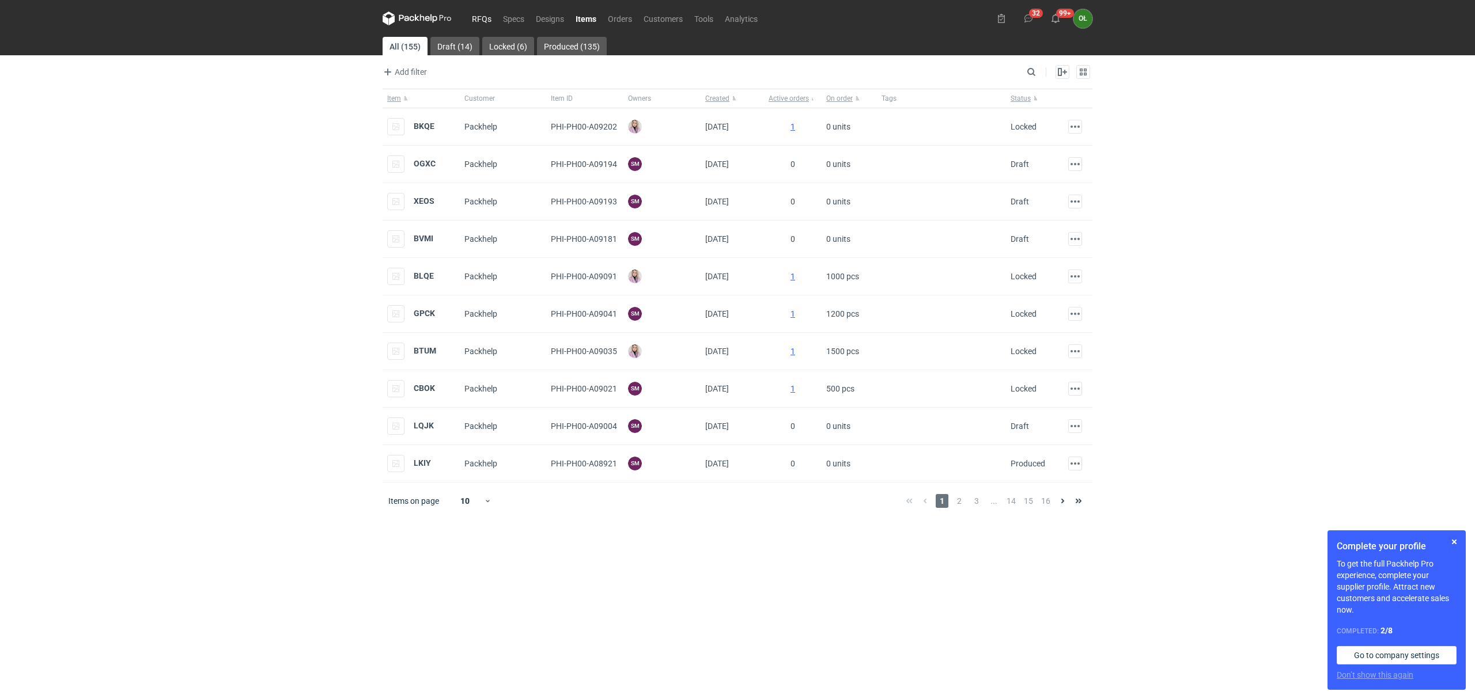
click at [489, 13] on link "RFQs" at bounding box center [481, 19] width 31 height 14
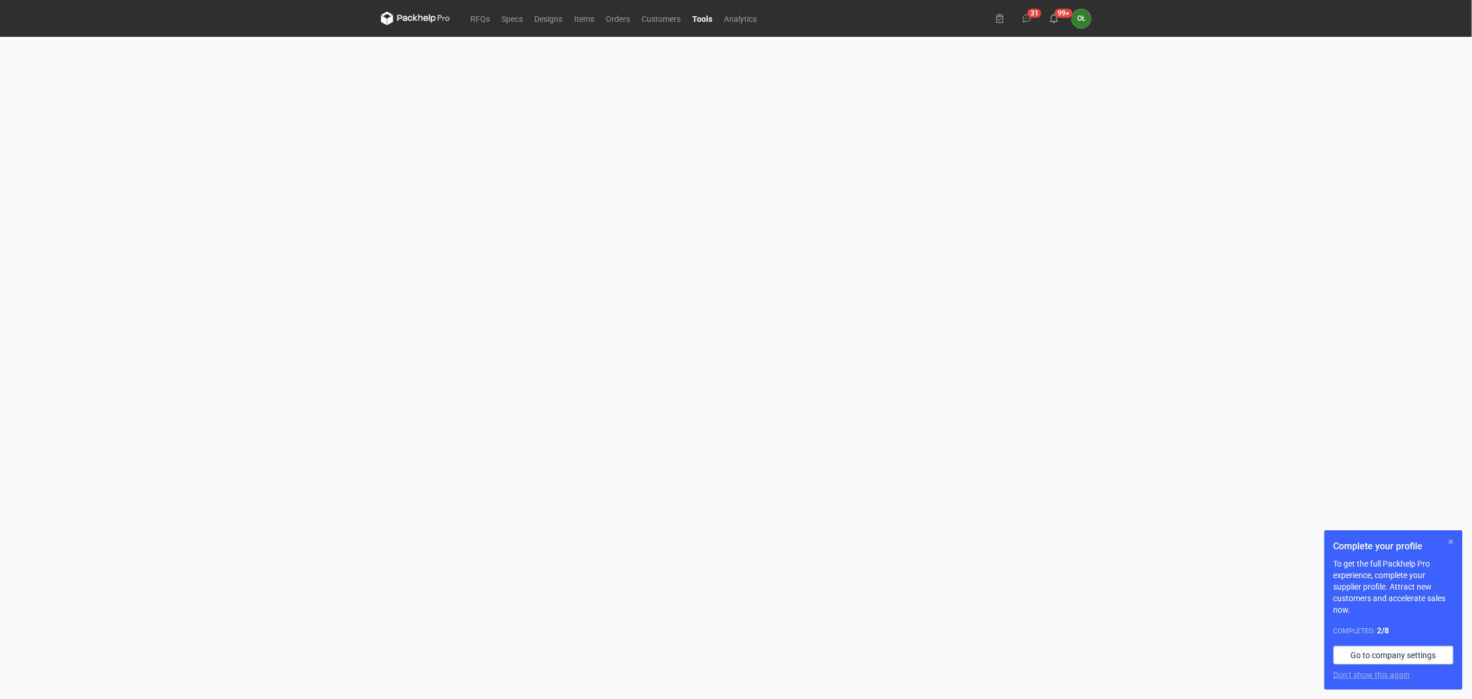
click at [1449, 540] on button "button" at bounding box center [1451, 542] width 14 height 14
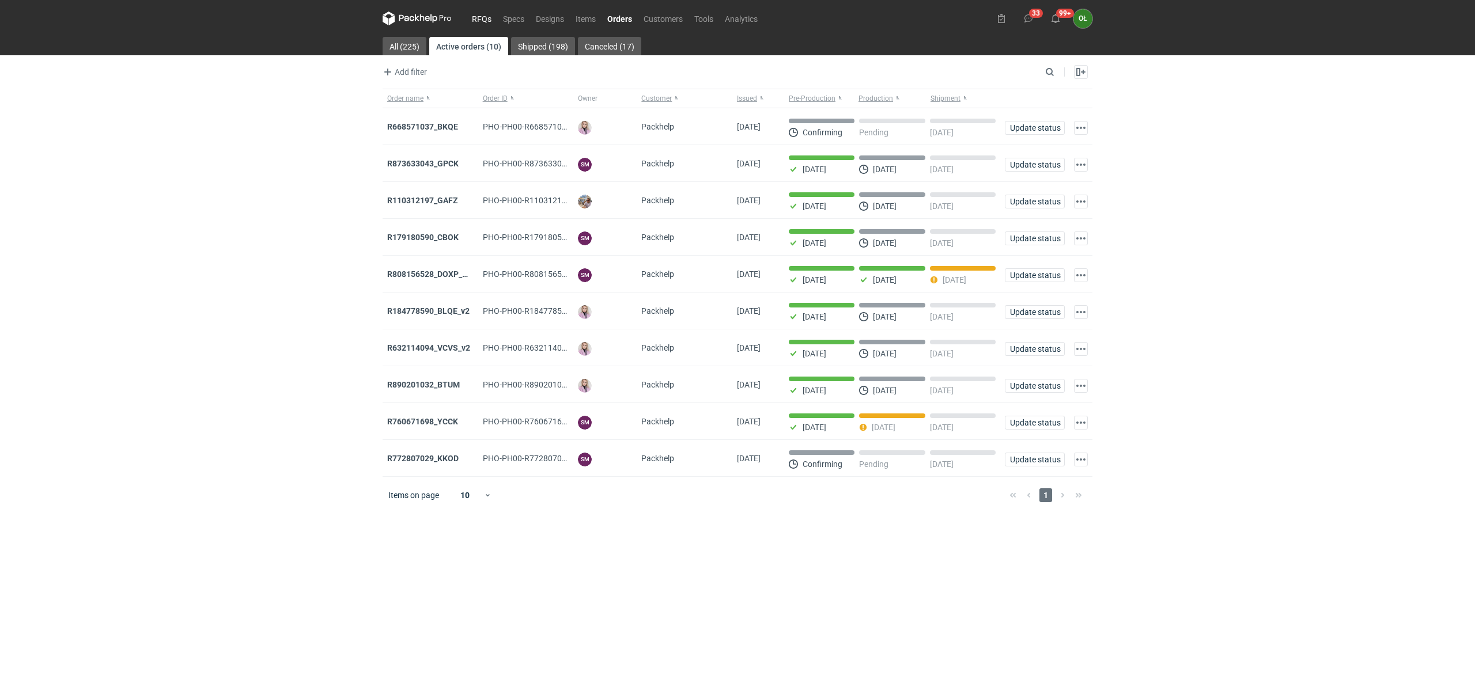
click at [481, 20] on link "RFQs" at bounding box center [481, 19] width 31 height 14
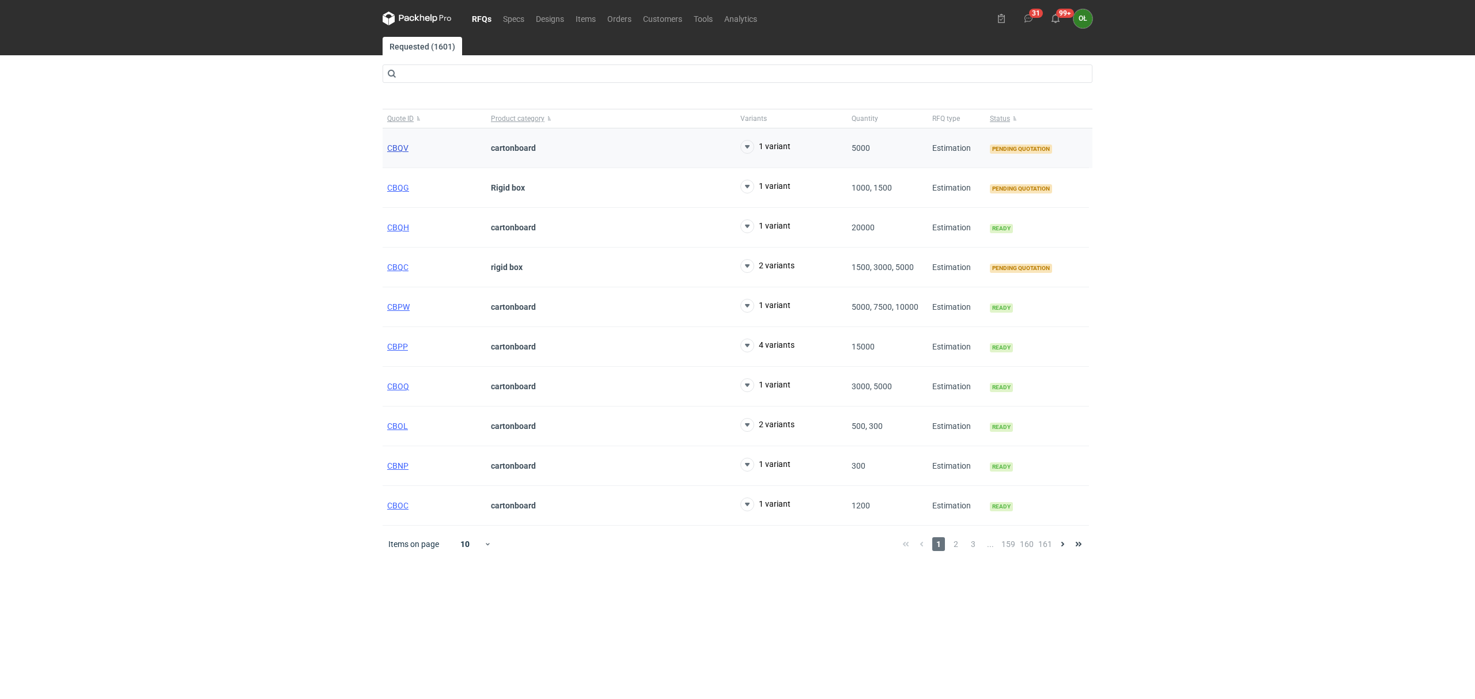
click at [393, 148] on span "CBQV" at bounding box center [397, 147] width 21 height 9
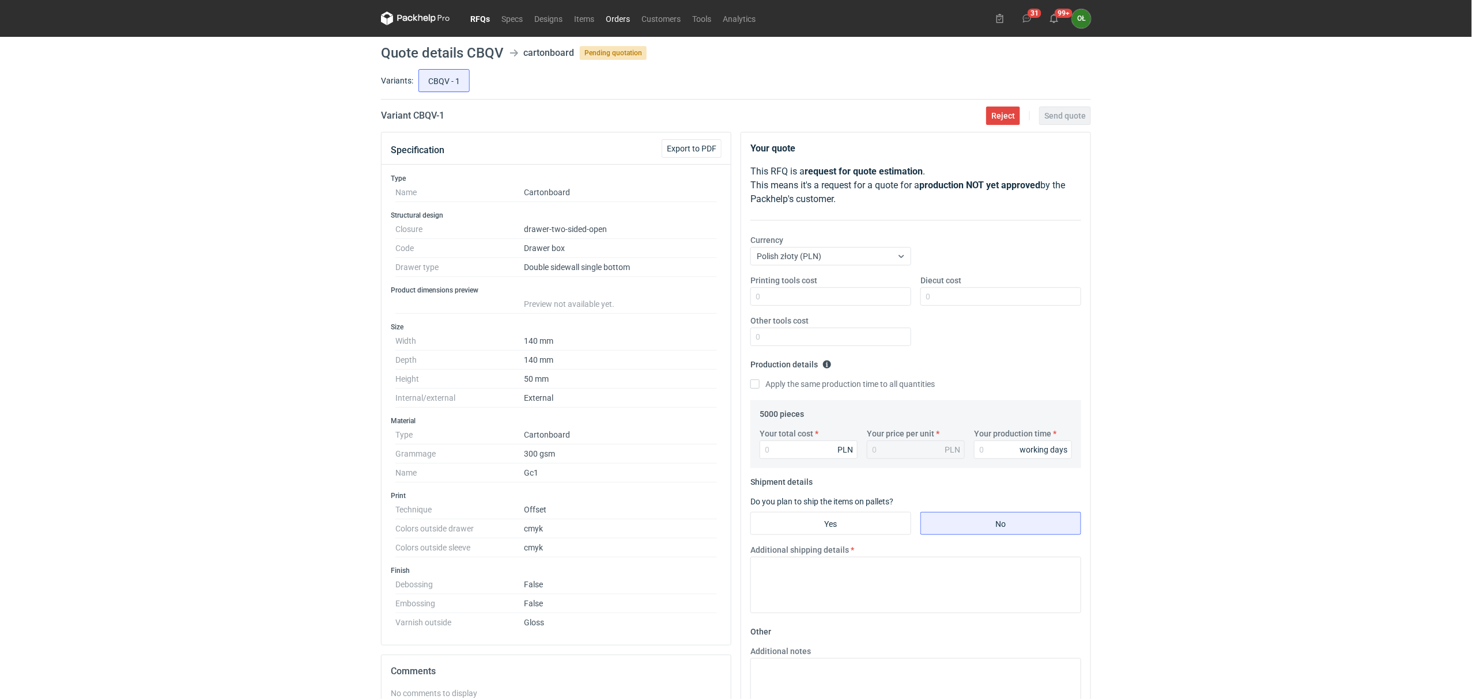
click at [633, 16] on link "Orders" at bounding box center [618, 19] width 36 height 14
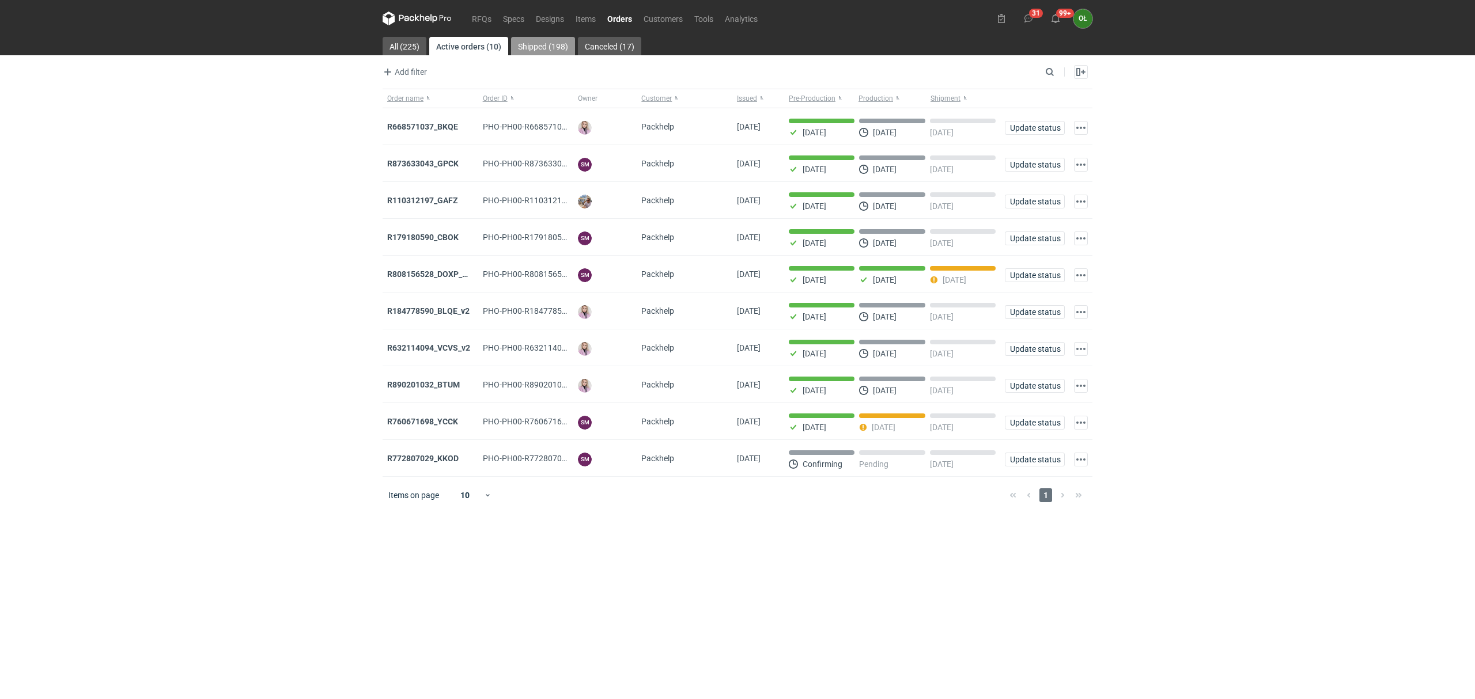
click at [561, 40] on link "Shipped (198)" at bounding box center [543, 46] width 64 height 18
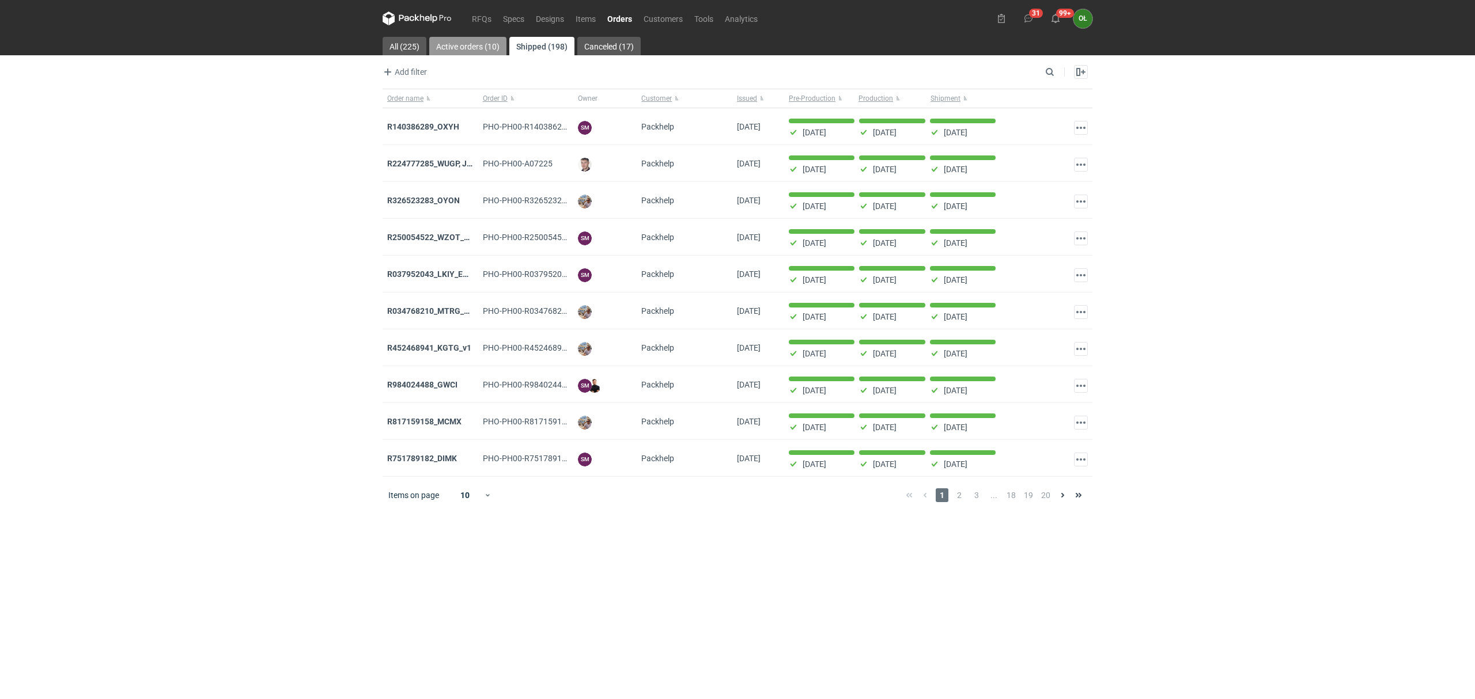
click at [487, 43] on link "Active orders (10)" at bounding box center [467, 46] width 77 height 18
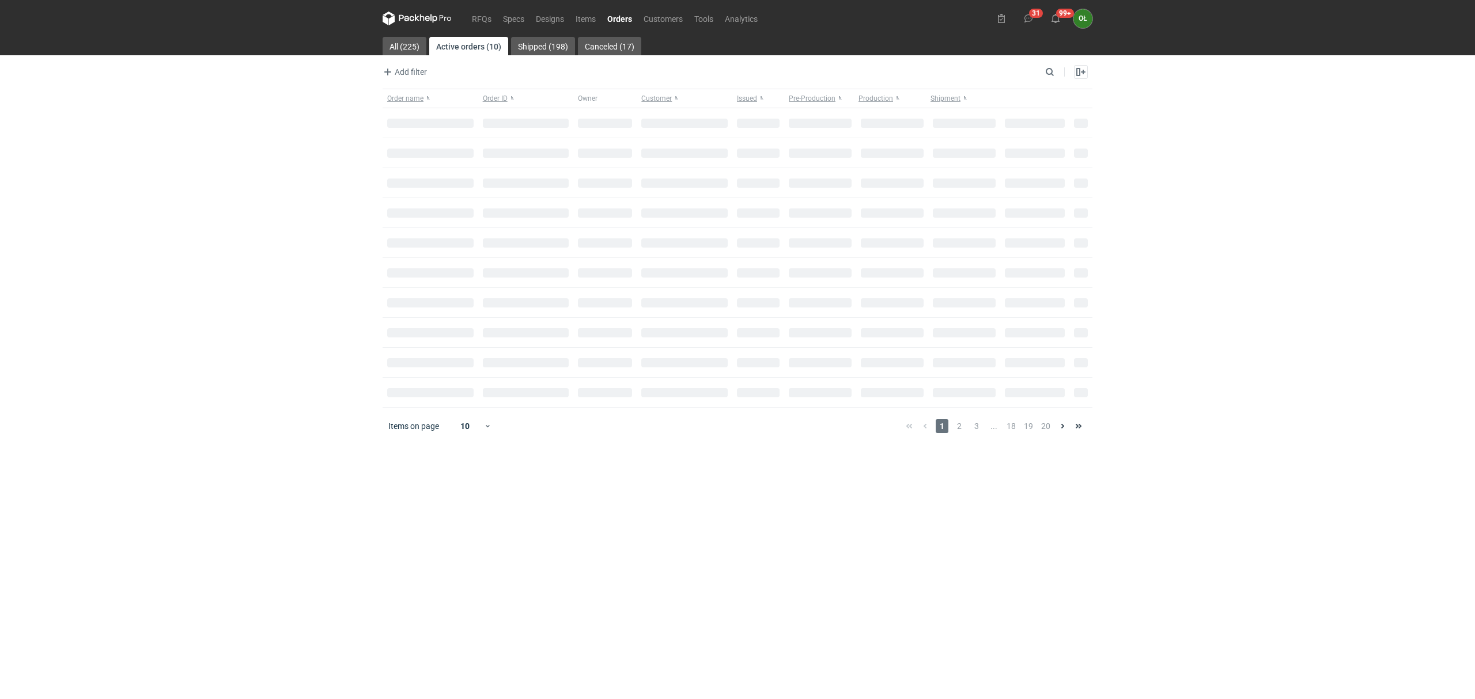
click at [626, 14] on link "Orders" at bounding box center [620, 19] width 36 height 14
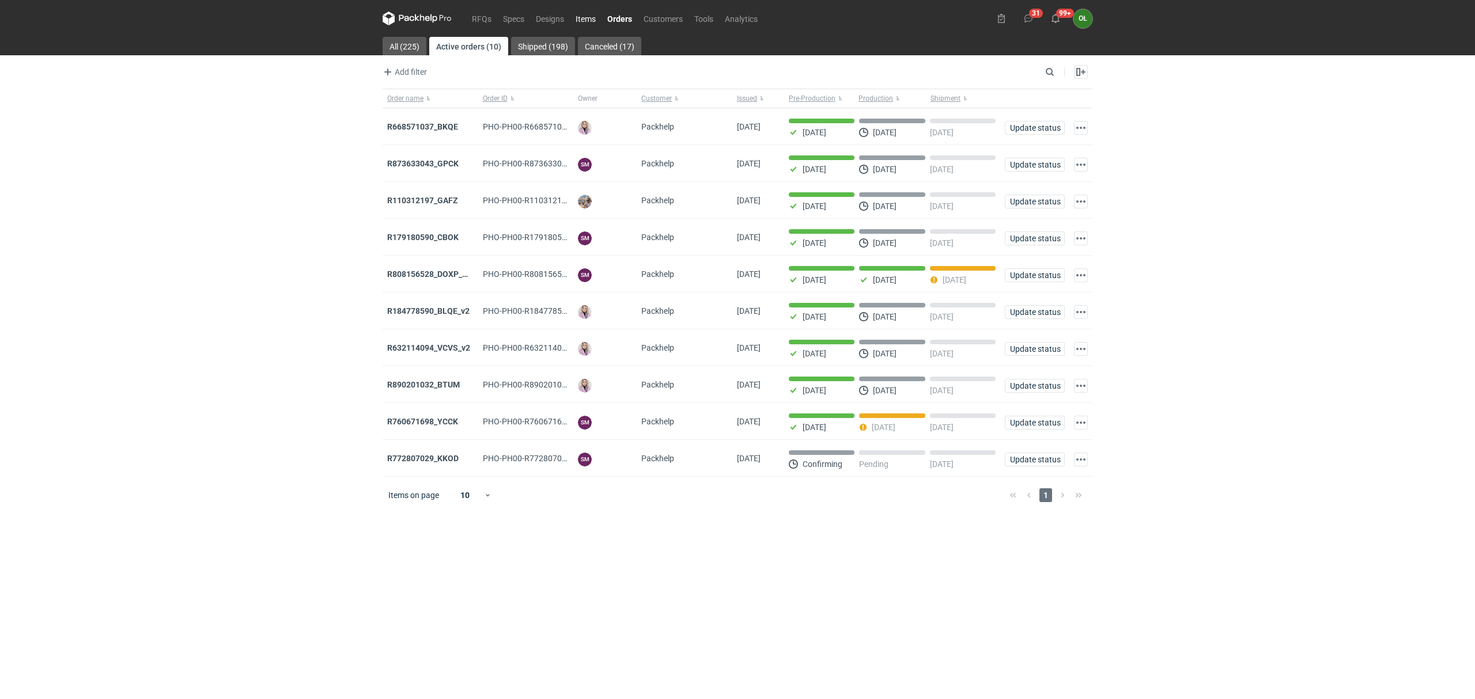
click at [590, 16] on link "Items" at bounding box center [586, 19] width 32 height 14
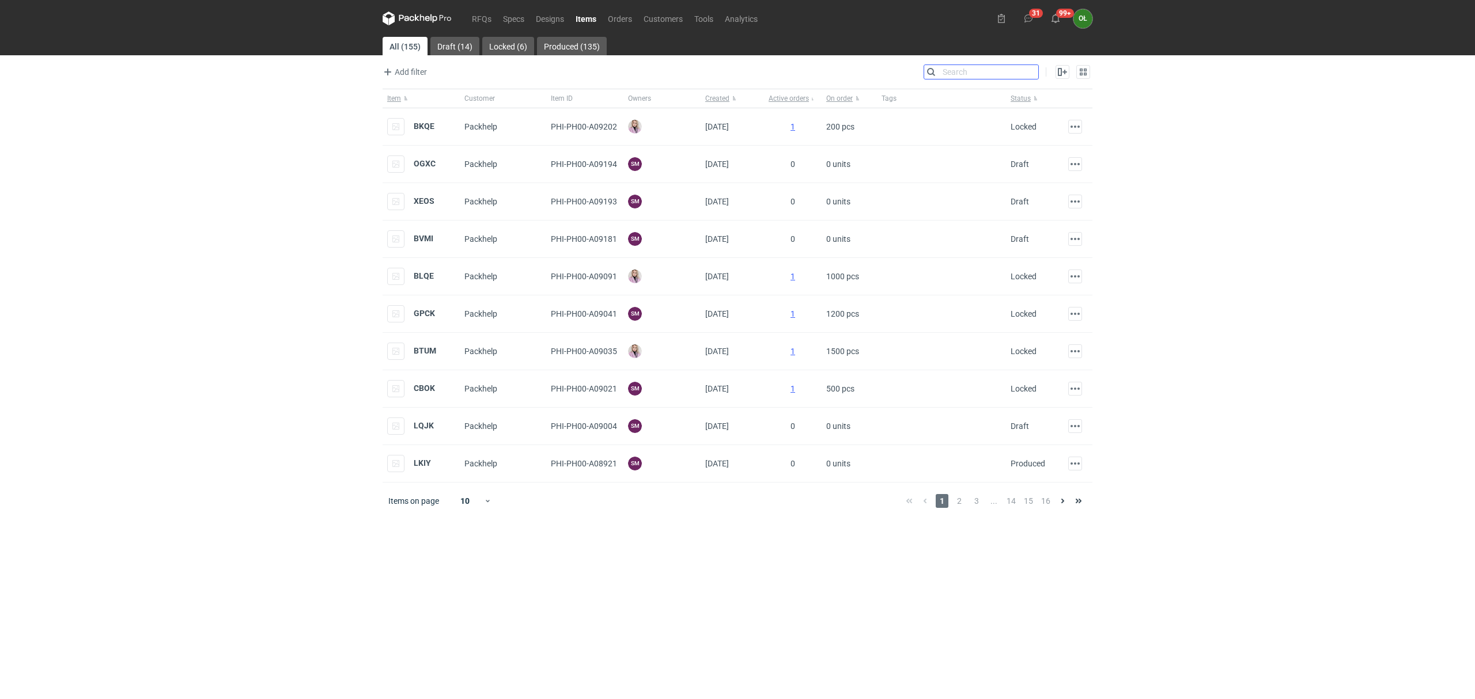
click at [1029, 69] on input "Search" at bounding box center [981, 72] width 114 height 14
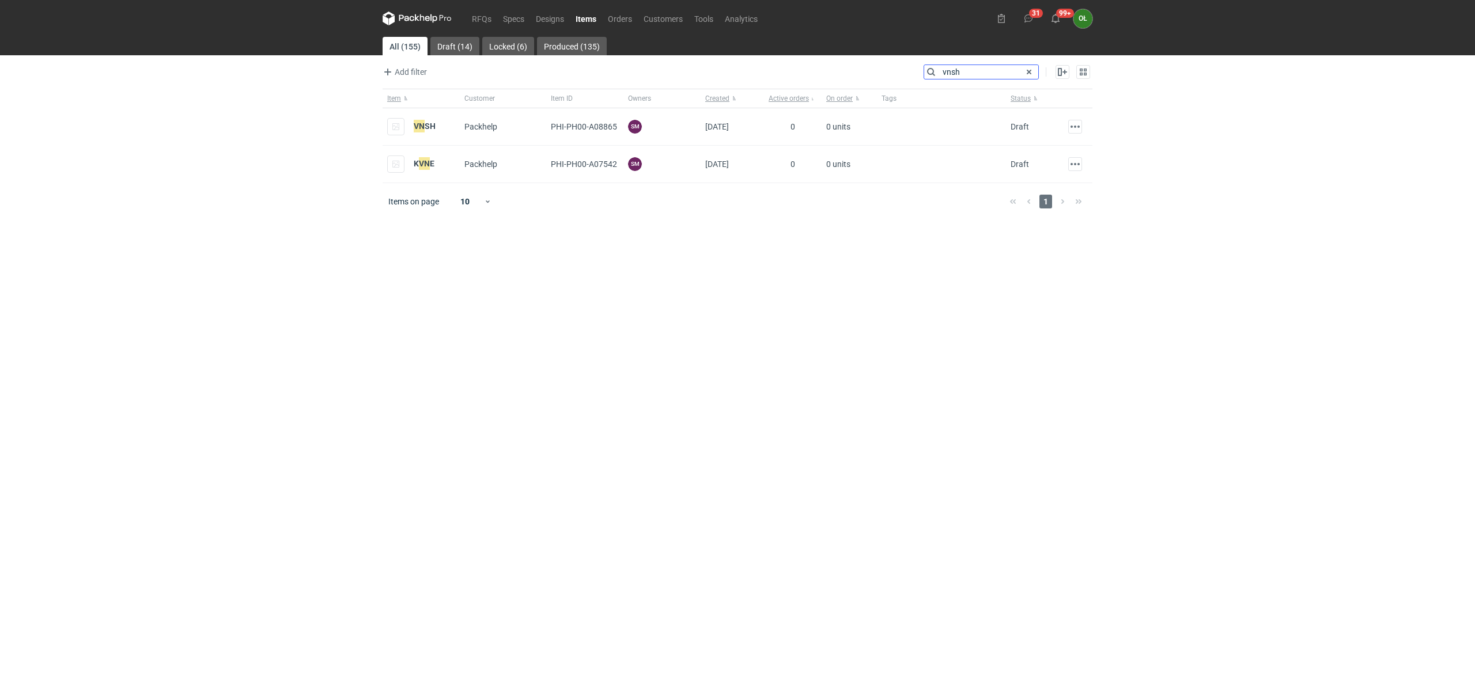
type input "vnsh"
click at [425, 130] on em "VNSH" at bounding box center [425, 126] width 22 height 13
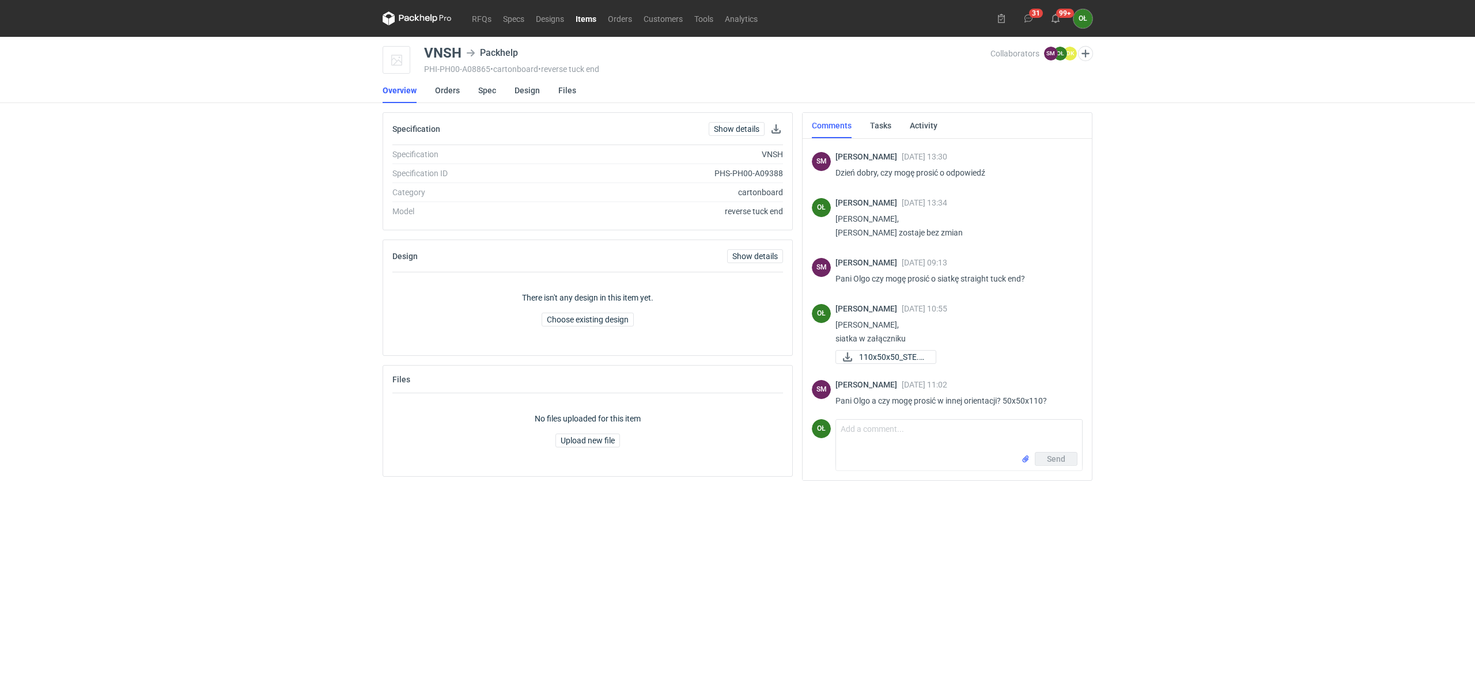
scroll to position [819, 0]
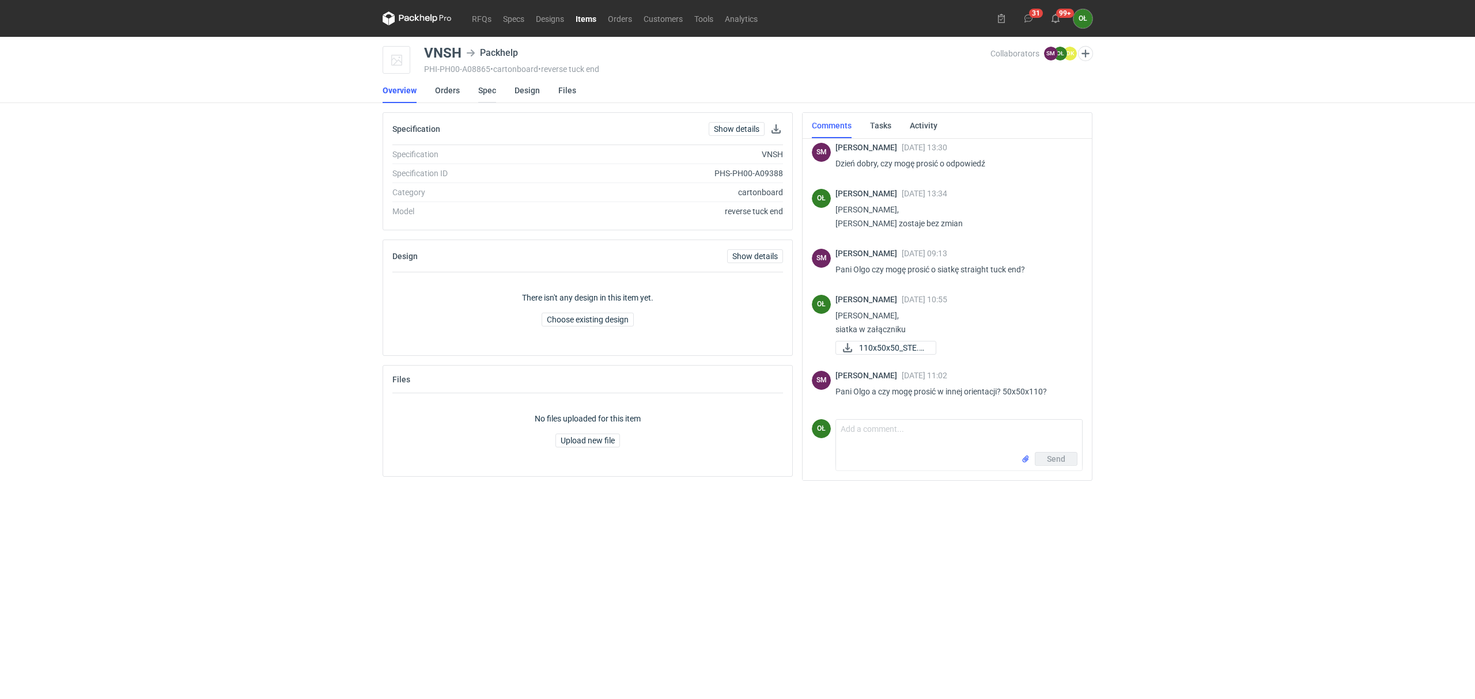
click at [482, 90] on link "Spec" at bounding box center [487, 90] width 18 height 25
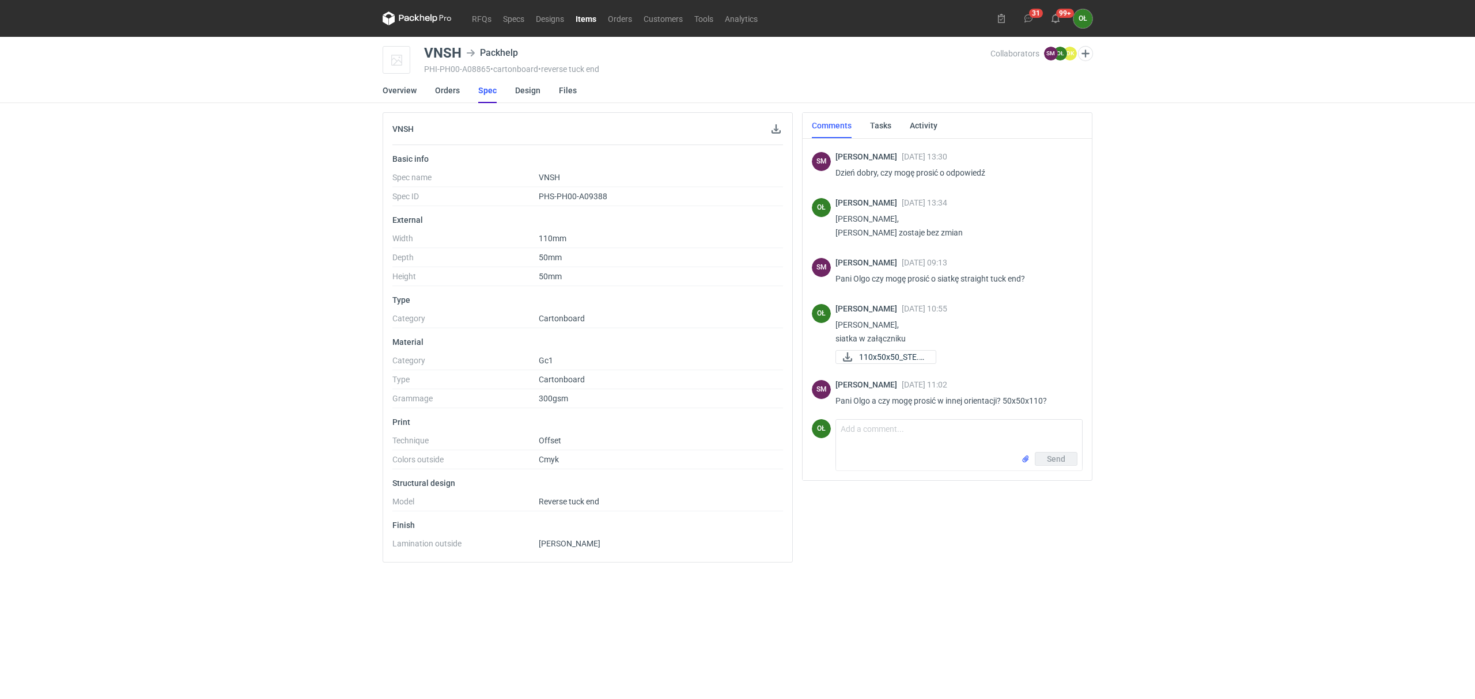
scroll to position [819, 0]
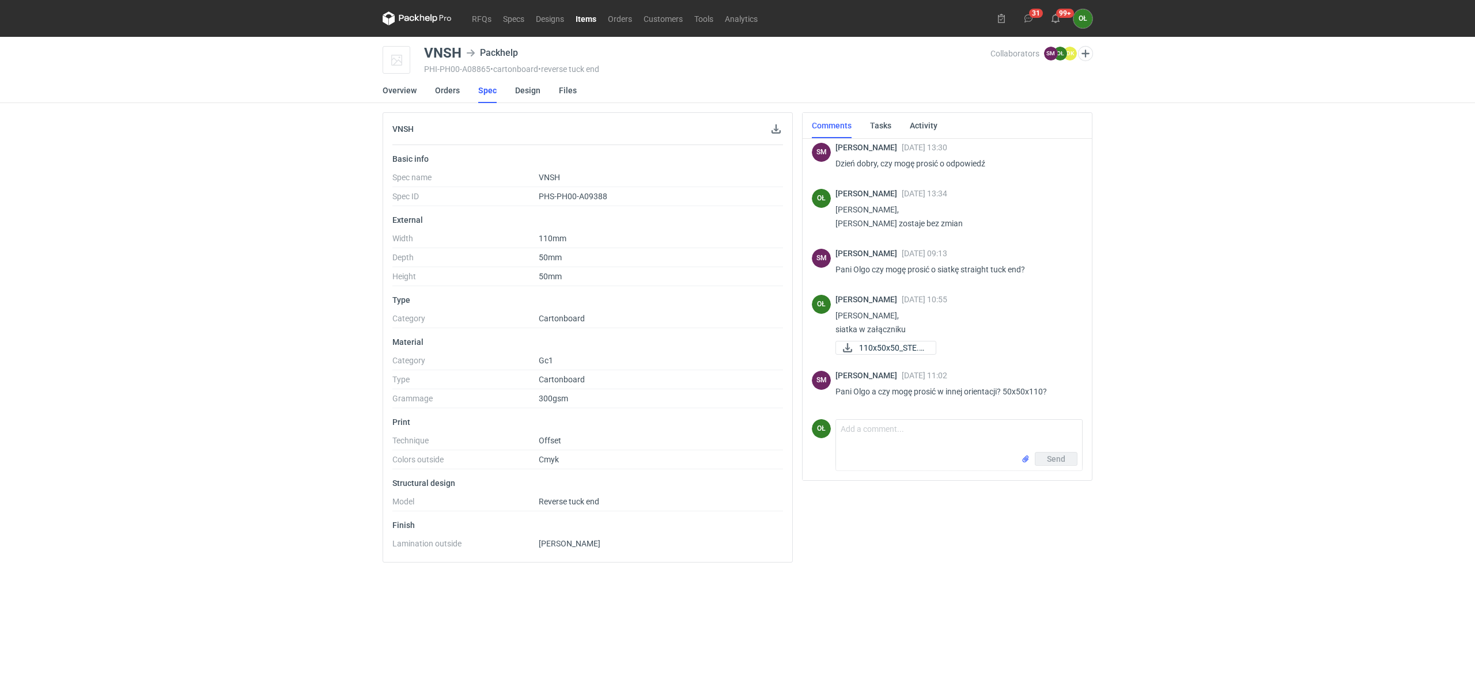
click at [197, 423] on div "RFQs Specs Designs Items Orders Customers Tools Analytics 31 99+ OŁ [PERSON_NAM…" at bounding box center [737, 349] width 1475 height 699
click at [582, 14] on link "Items" at bounding box center [586, 19] width 32 height 14
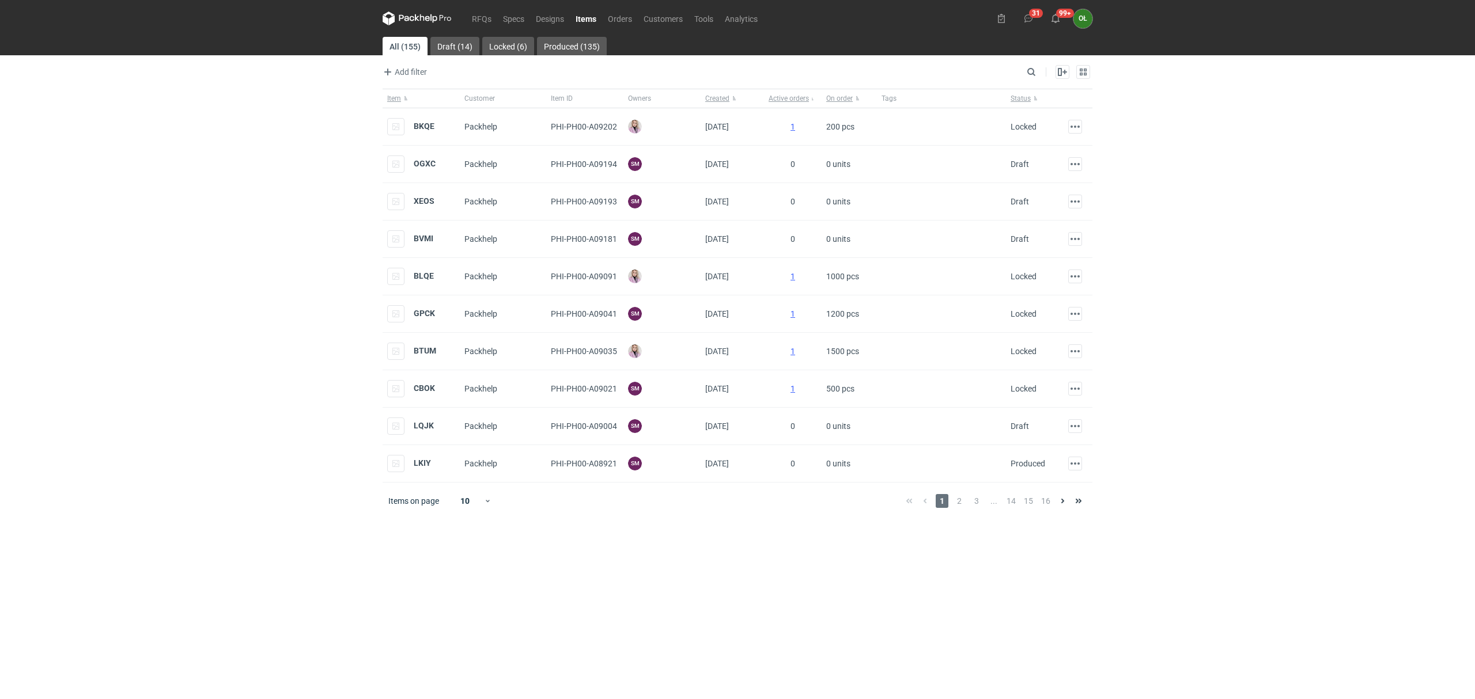
click at [491, 10] on nav "RFQs Specs Designs Items Orders Customers Tools Analytics" at bounding box center [573, 18] width 381 height 37
click at [484, 17] on link "RFQs" at bounding box center [481, 19] width 31 height 14
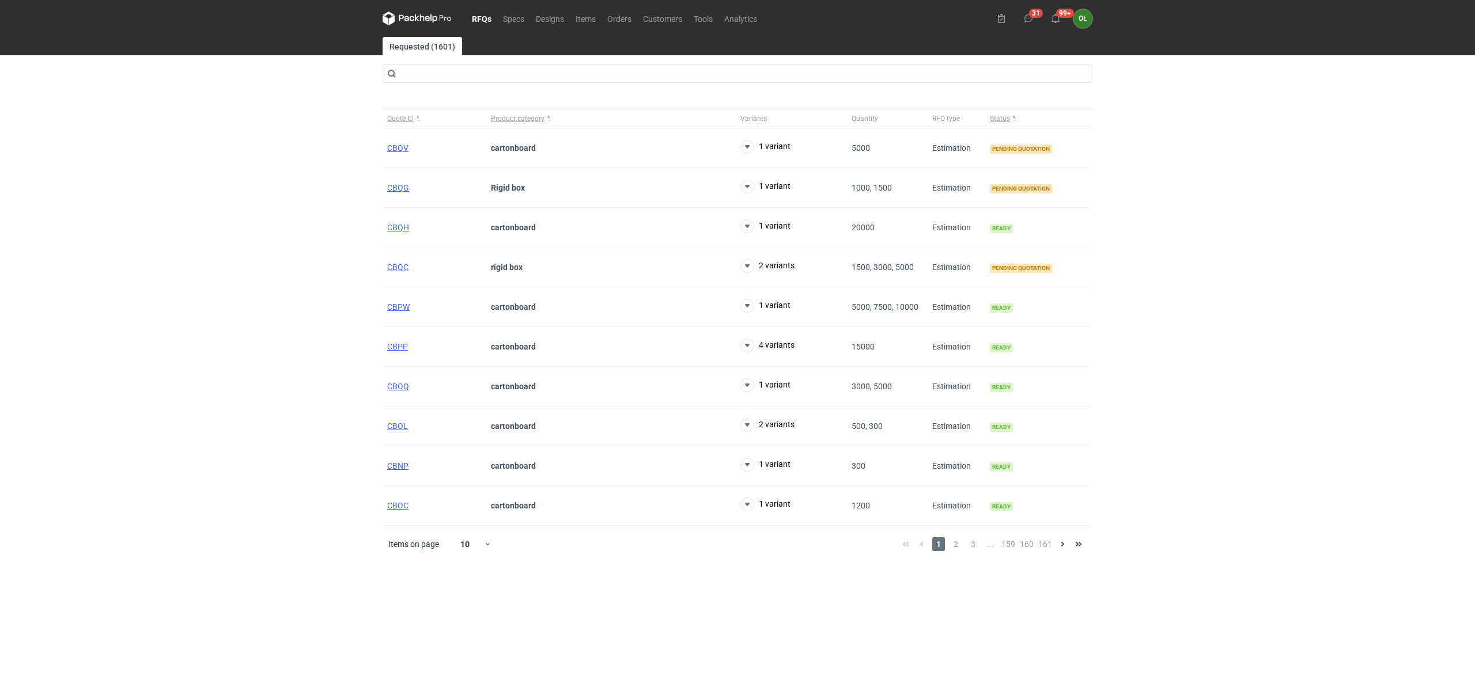
click at [225, 466] on div "RFQs Specs Designs Items Orders Customers Tools Analytics 31 99+ OŁ [PERSON_NAM…" at bounding box center [737, 349] width 1475 height 699
